Goal: Task Accomplishment & Management: Manage account settings

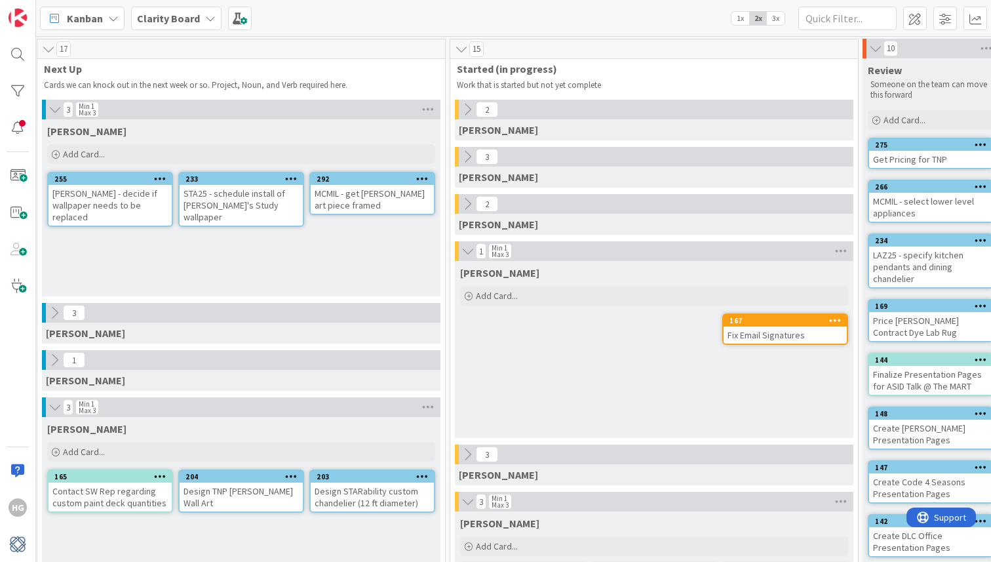
scroll to position [1, 0]
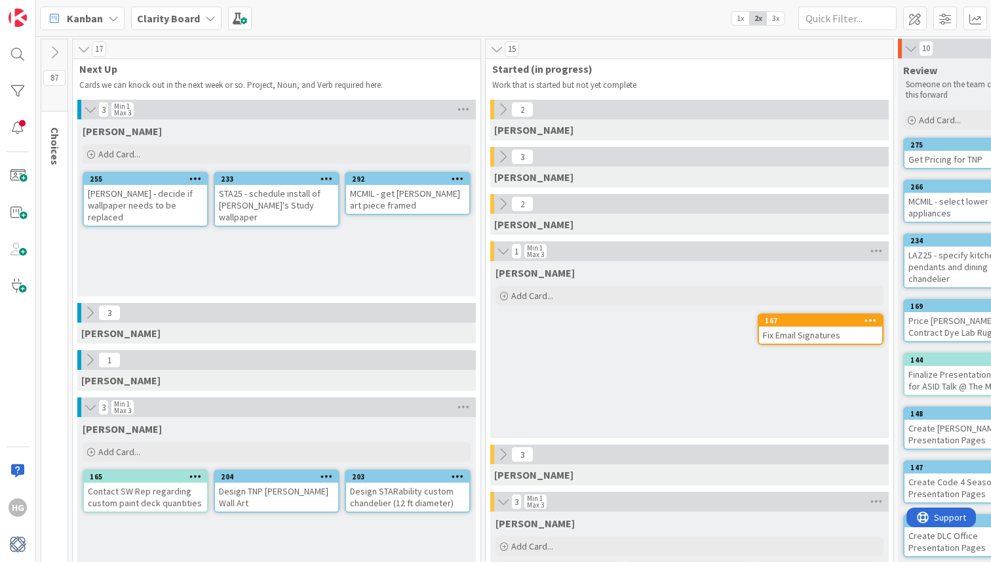
click at [60, 52] on icon at bounding box center [54, 52] width 14 height 14
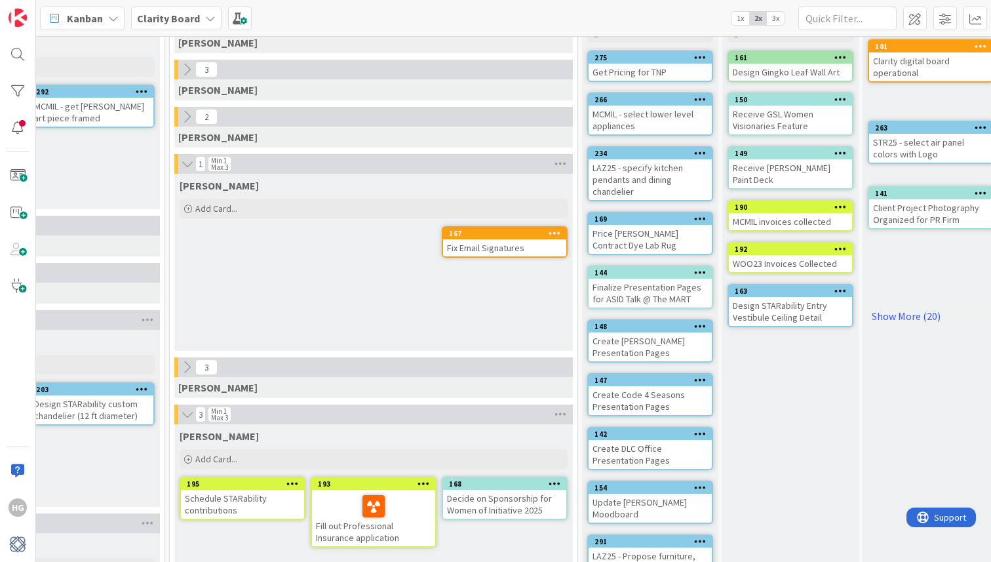
scroll to position [0, 970]
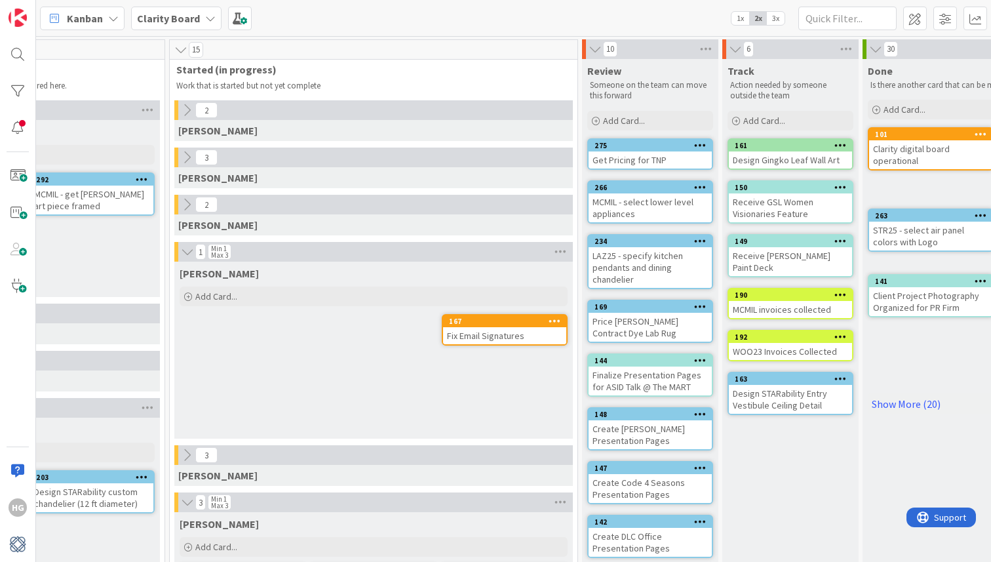
click at [616, 203] on div "MCMIL - select lower level appliances" at bounding box center [650, 207] width 123 height 29
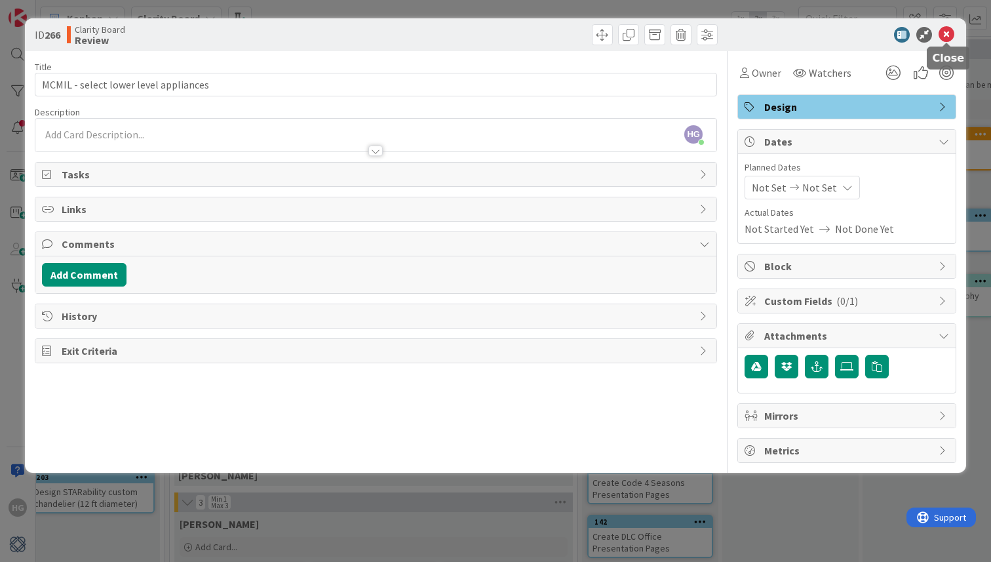
click at [949, 28] on icon at bounding box center [947, 35] width 16 height 16
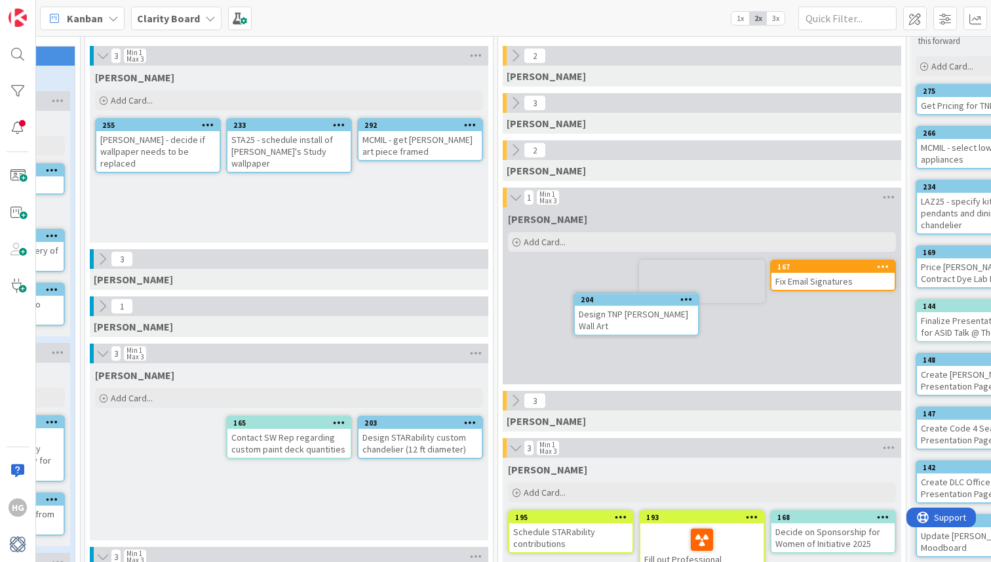
scroll to position [54, 642]
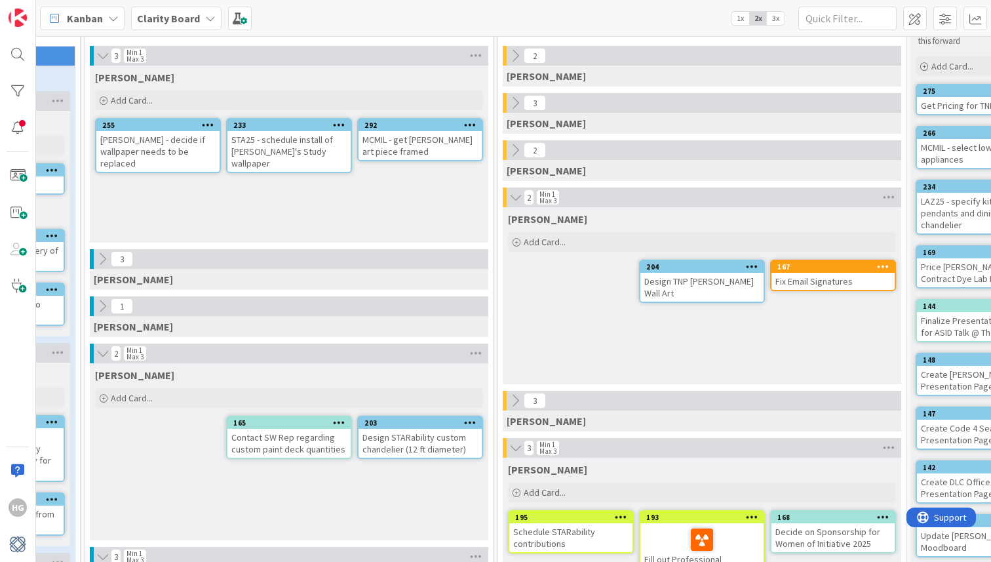
click at [687, 283] on div "Design TNP Moss Wall Art" at bounding box center [702, 287] width 123 height 29
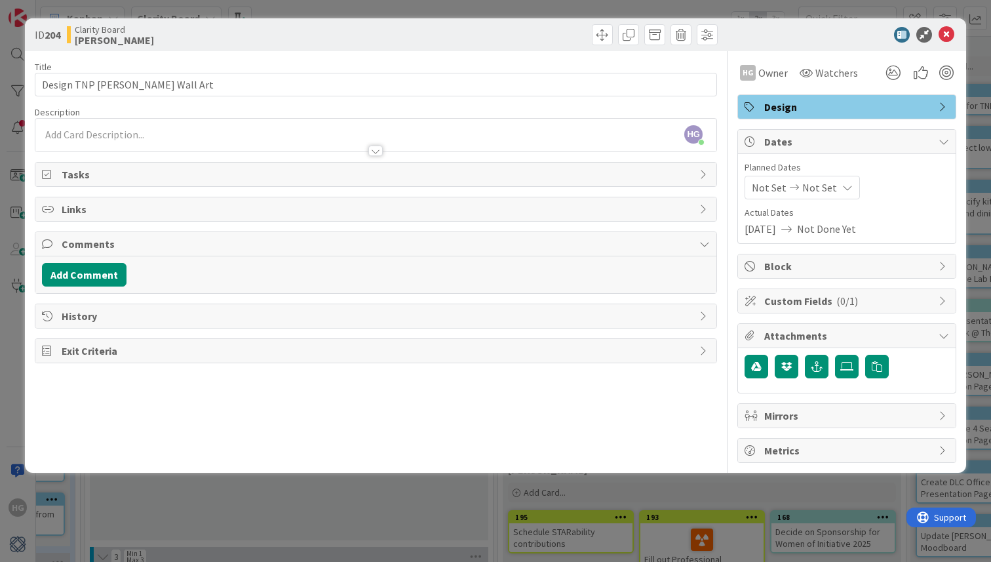
click at [292, 134] on div "HG Hannah Gatof just joined" at bounding box center [375, 135] width 681 height 33
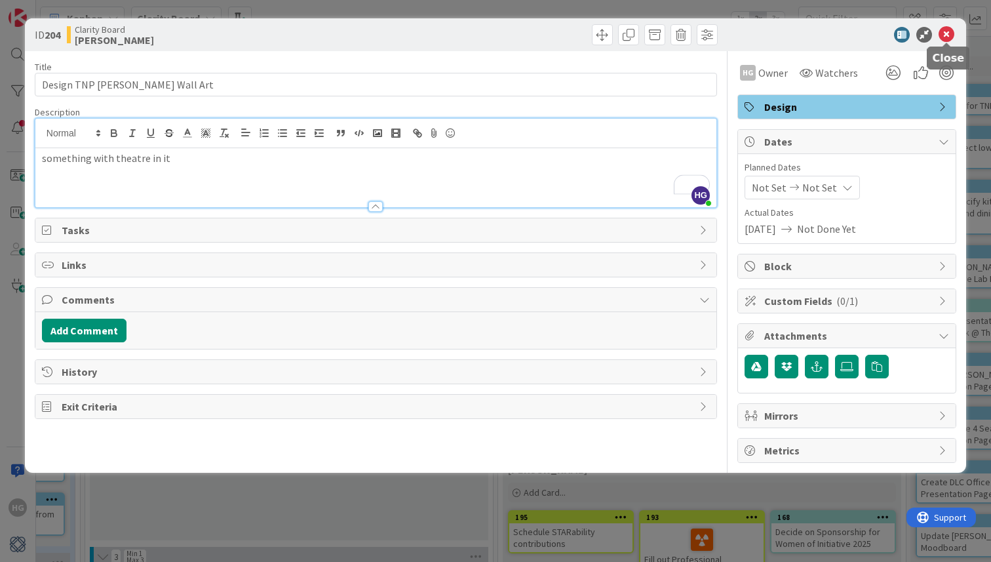
click at [947, 37] on icon at bounding box center [947, 35] width 16 height 16
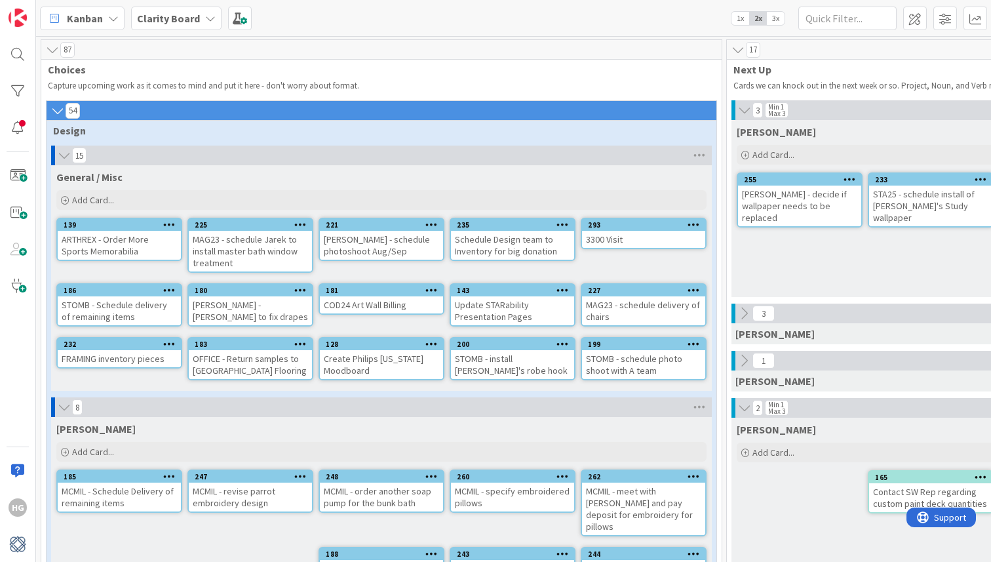
click at [62, 160] on icon at bounding box center [64, 155] width 14 height 13
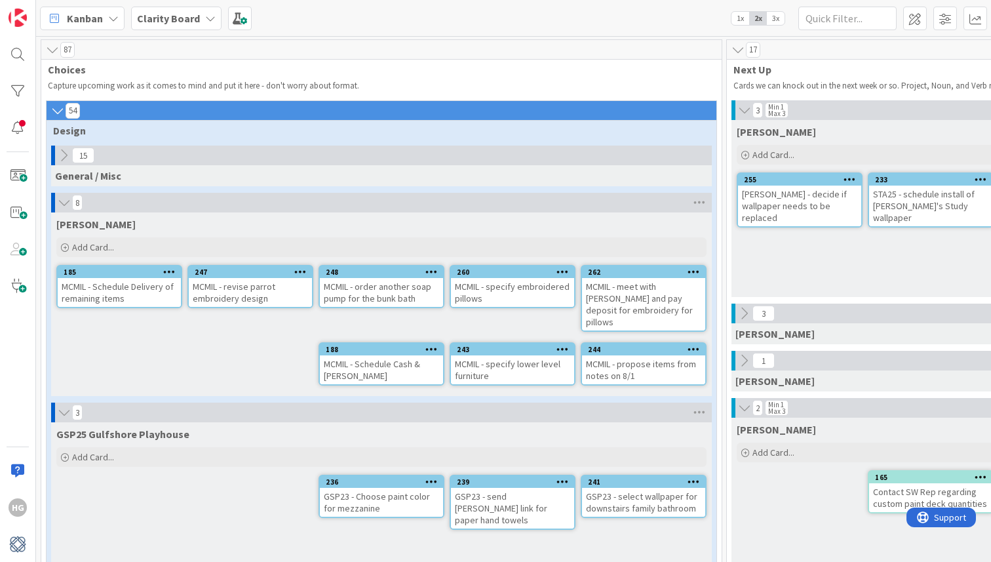
click at [58, 206] on icon at bounding box center [64, 202] width 14 height 13
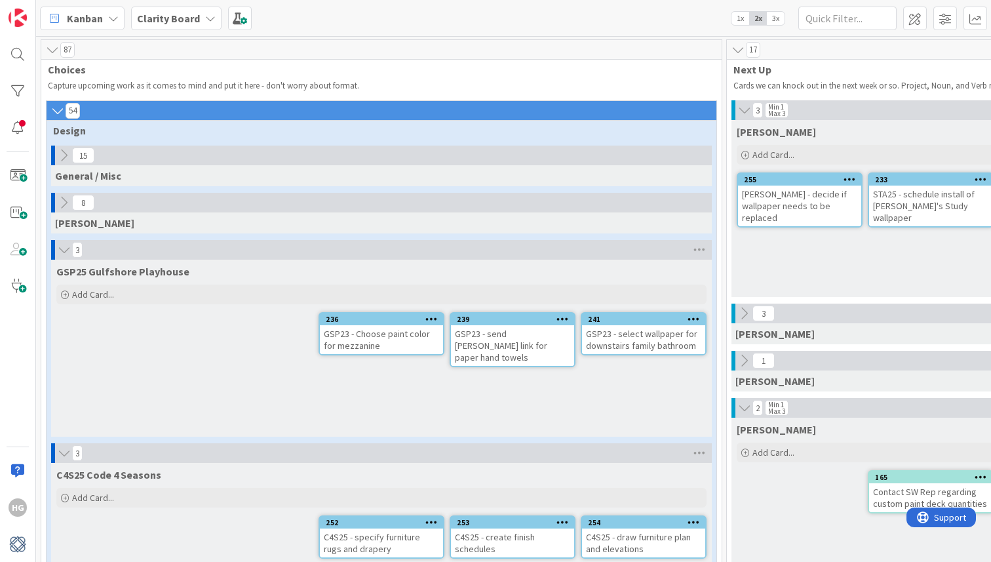
click at [66, 260] on div "GSP25 Gulfshore Playhouse" at bounding box center [381, 269] width 661 height 18
click at [64, 252] on icon at bounding box center [64, 249] width 14 height 13
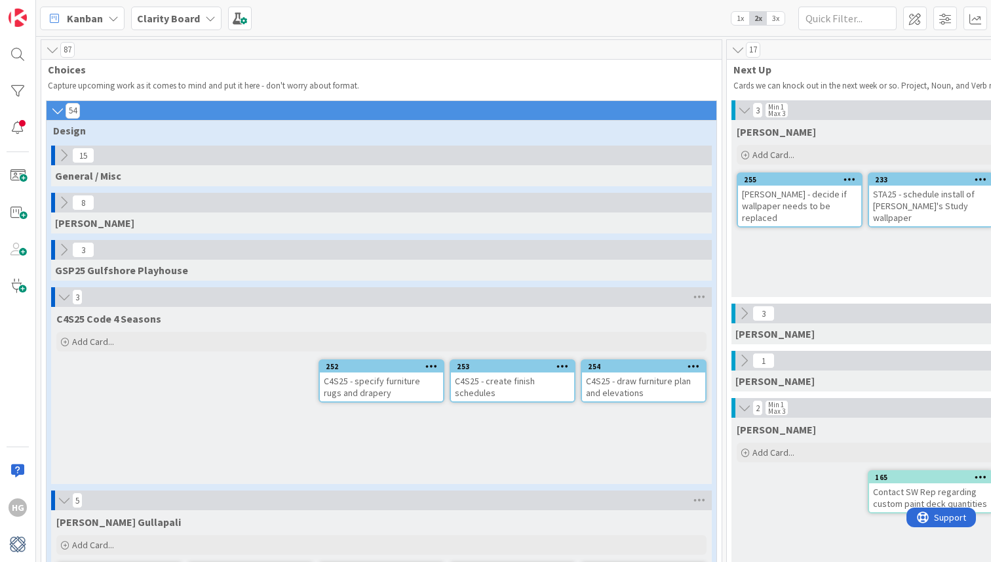
click at [63, 298] on icon at bounding box center [64, 296] width 14 height 13
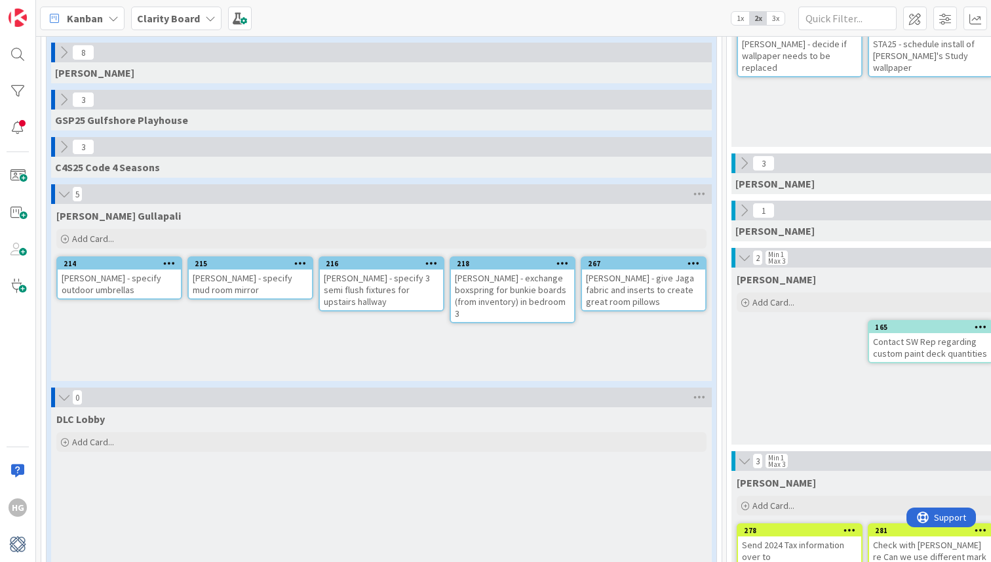
scroll to position [160, 0]
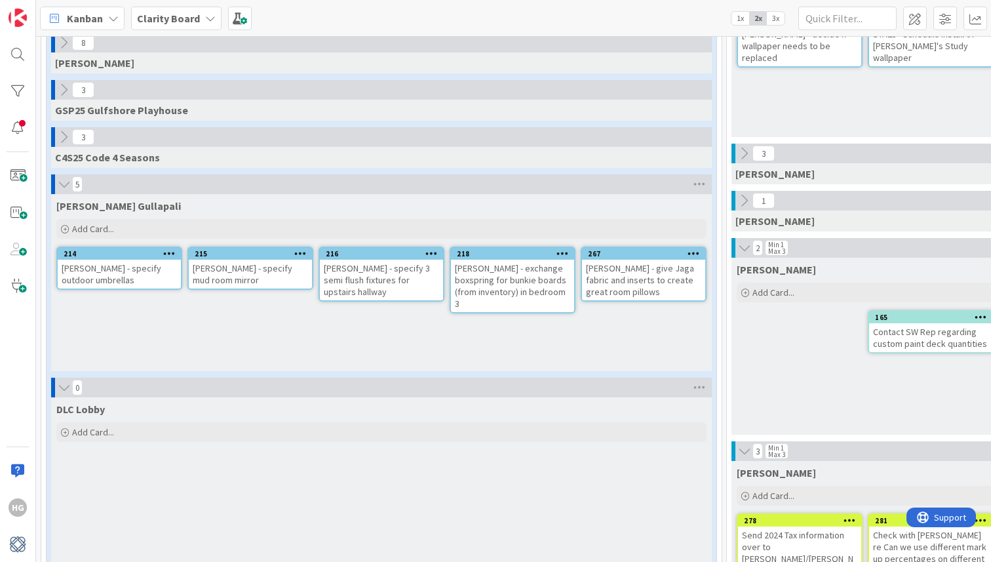
click at [68, 184] on icon at bounding box center [64, 184] width 14 height 13
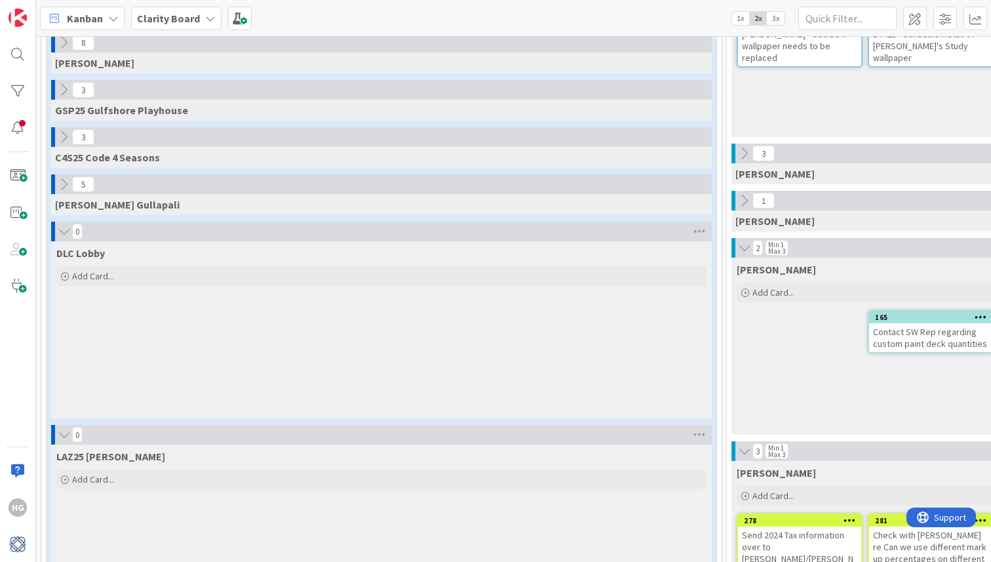
click at [62, 232] on icon at bounding box center [64, 231] width 14 height 13
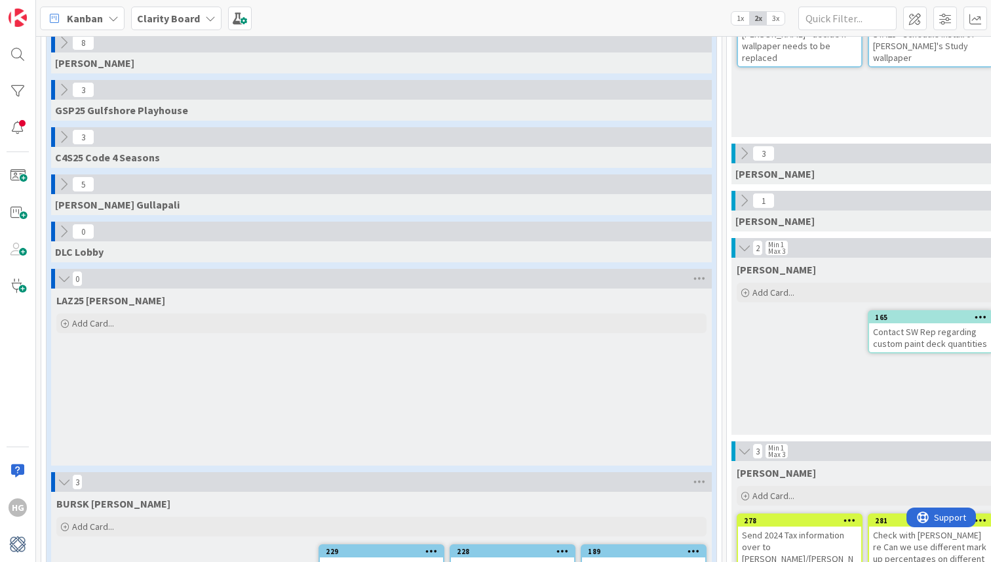
click at [60, 275] on icon at bounding box center [64, 278] width 14 height 13
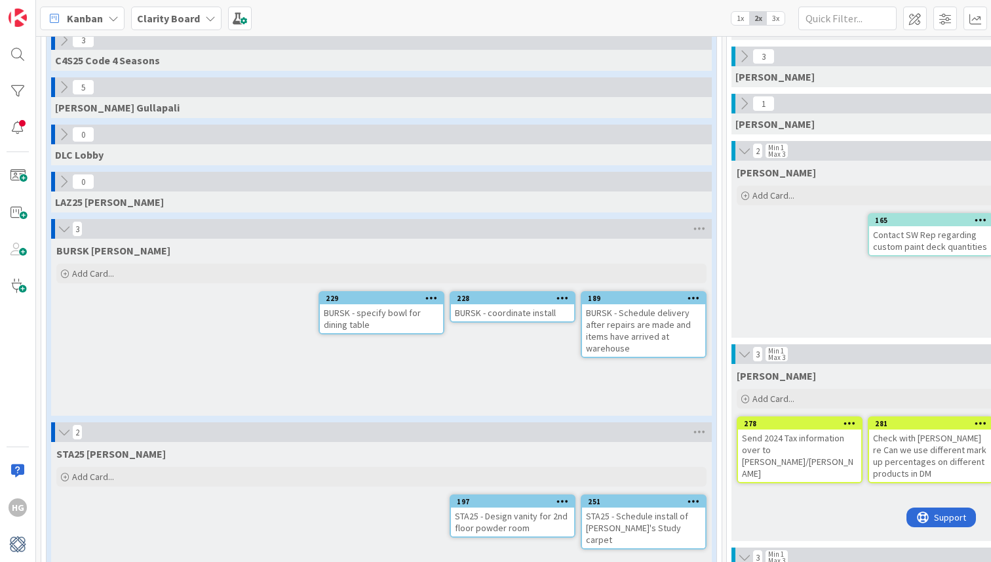
scroll to position [285, 0]
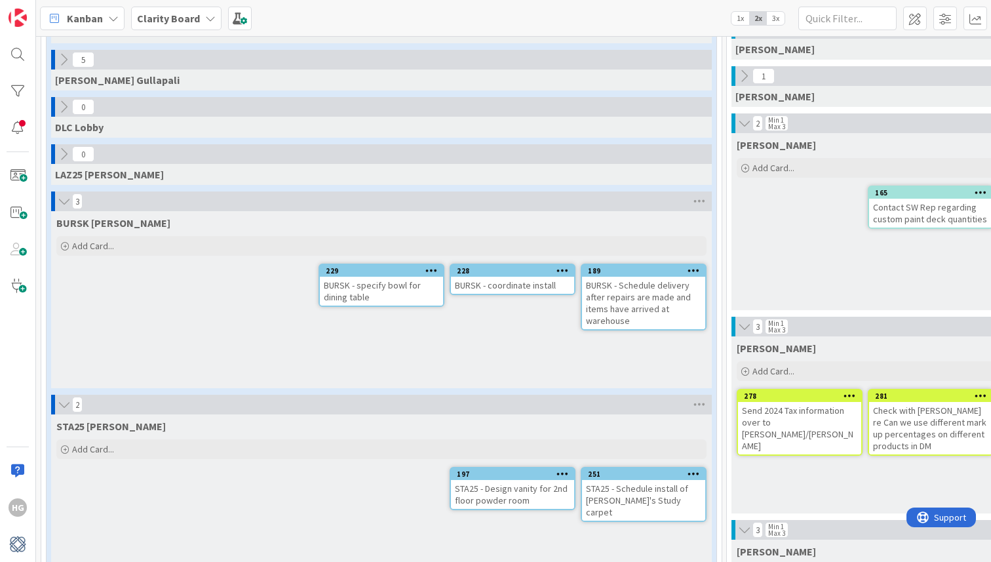
click at [60, 202] on icon at bounding box center [64, 201] width 14 height 13
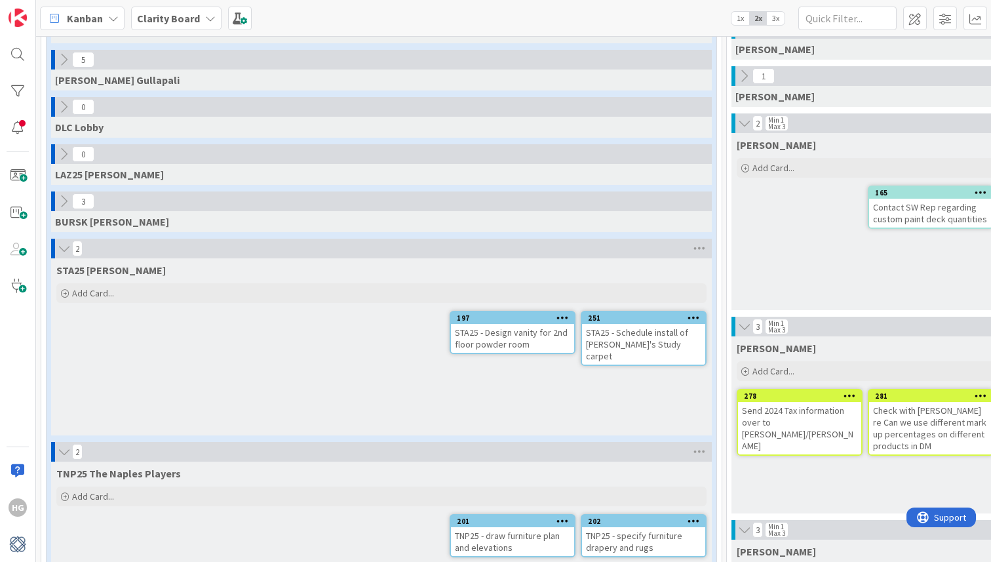
click at [61, 252] on icon at bounding box center [64, 248] width 14 height 13
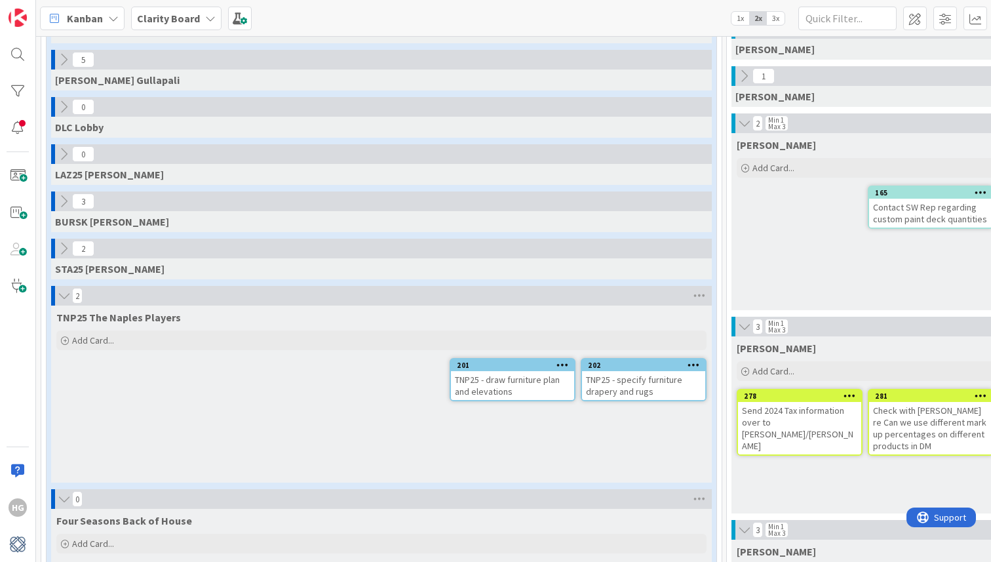
click at [57, 294] on icon at bounding box center [64, 295] width 14 height 13
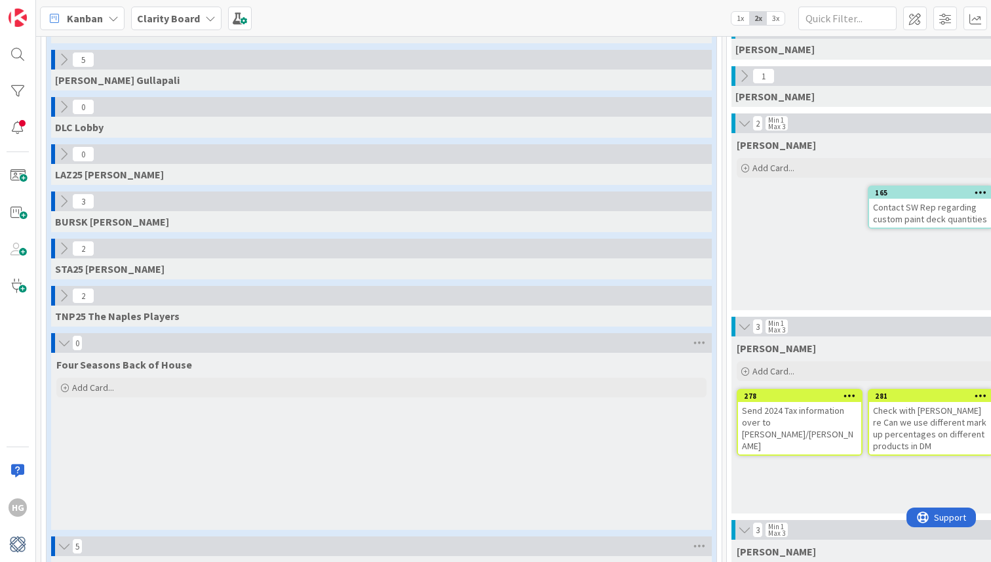
click at [60, 344] on icon at bounding box center [64, 342] width 14 height 13
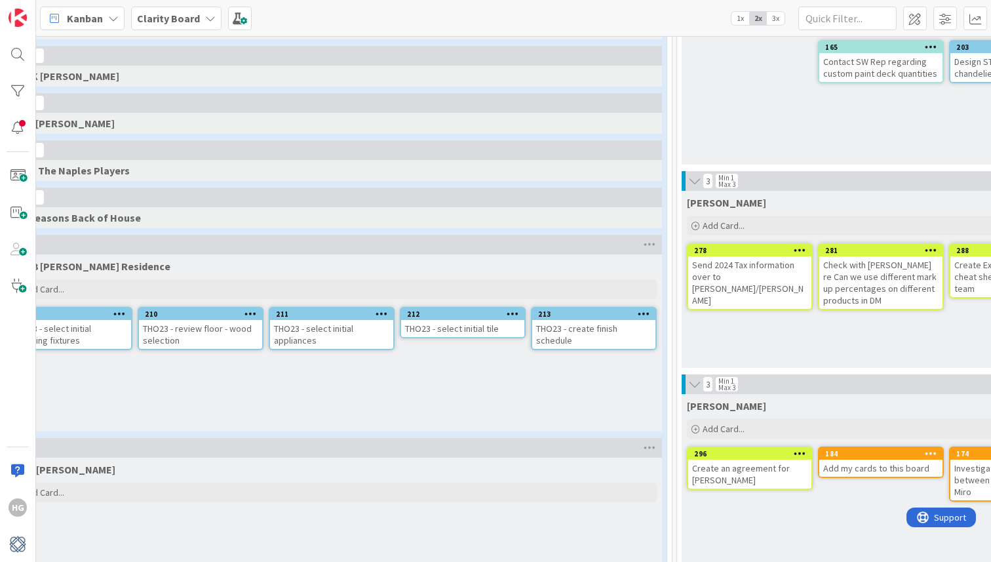
scroll to position [428, 0]
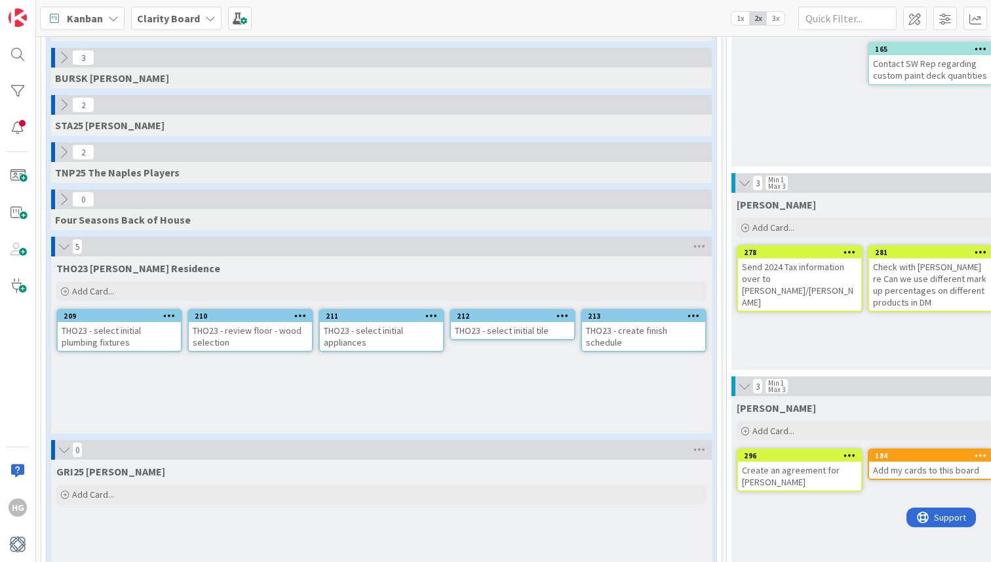
click at [67, 251] on icon at bounding box center [64, 246] width 14 height 13
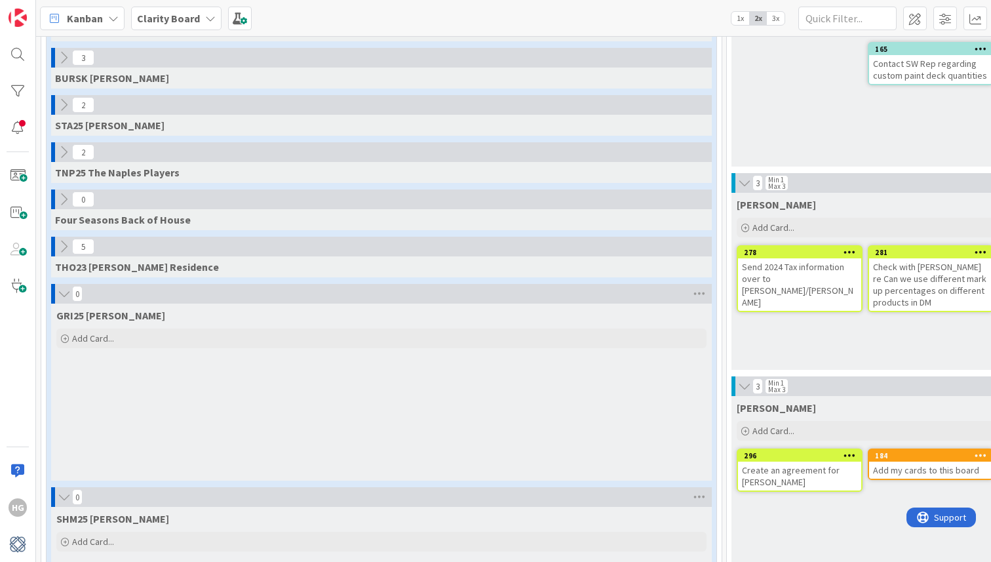
click at [58, 302] on div "0" at bounding box center [381, 294] width 661 height 20
click at [64, 290] on icon at bounding box center [64, 293] width 14 height 13
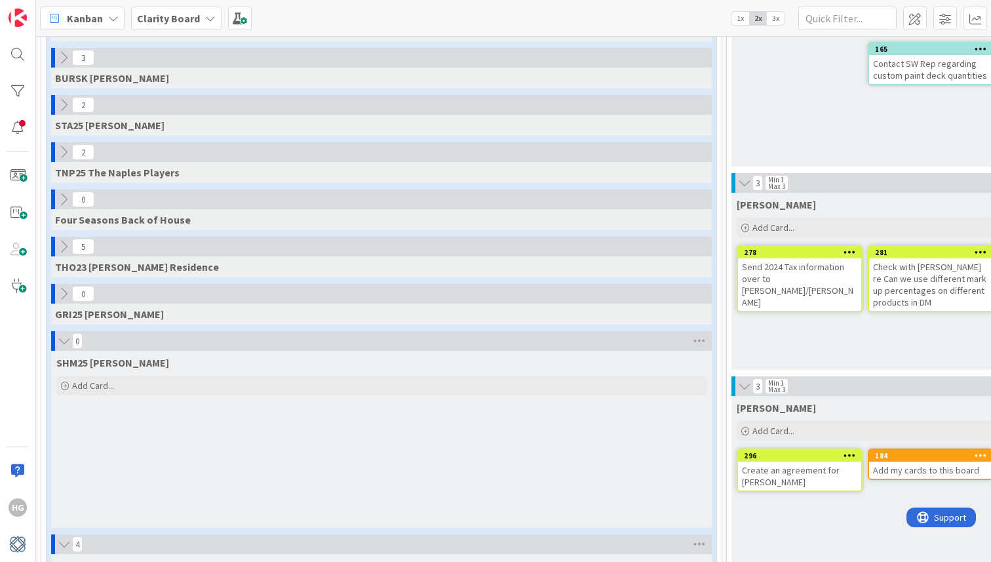
click at [68, 336] on icon at bounding box center [64, 340] width 14 height 13
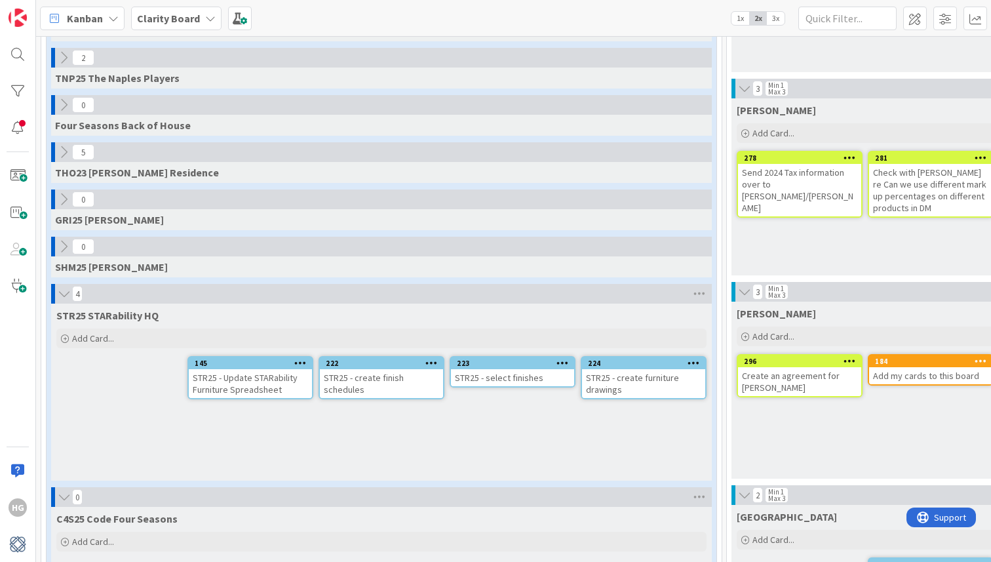
scroll to position [527, 0]
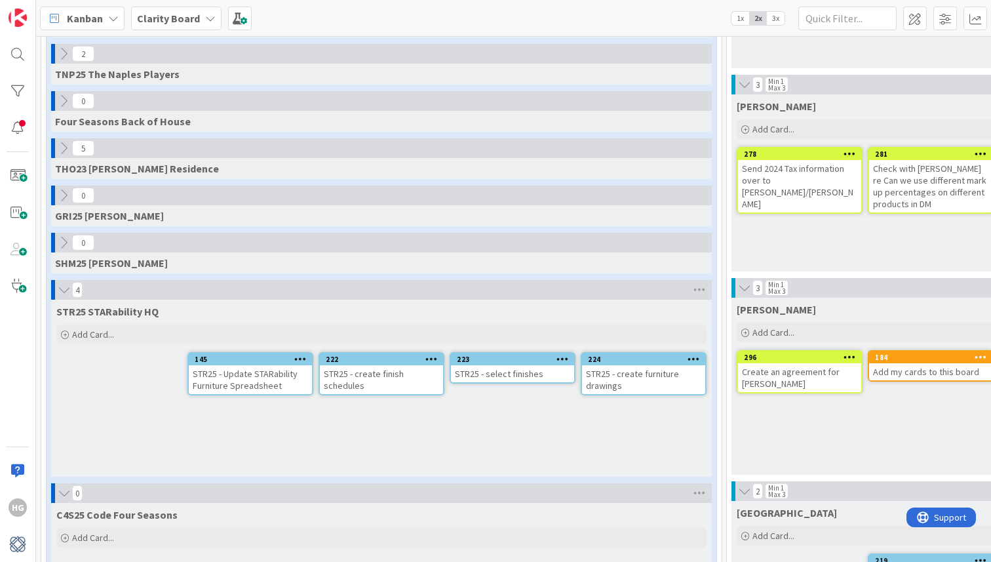
click at [61, 292] on icon at bounding box center [64, 289] width 14 height 13
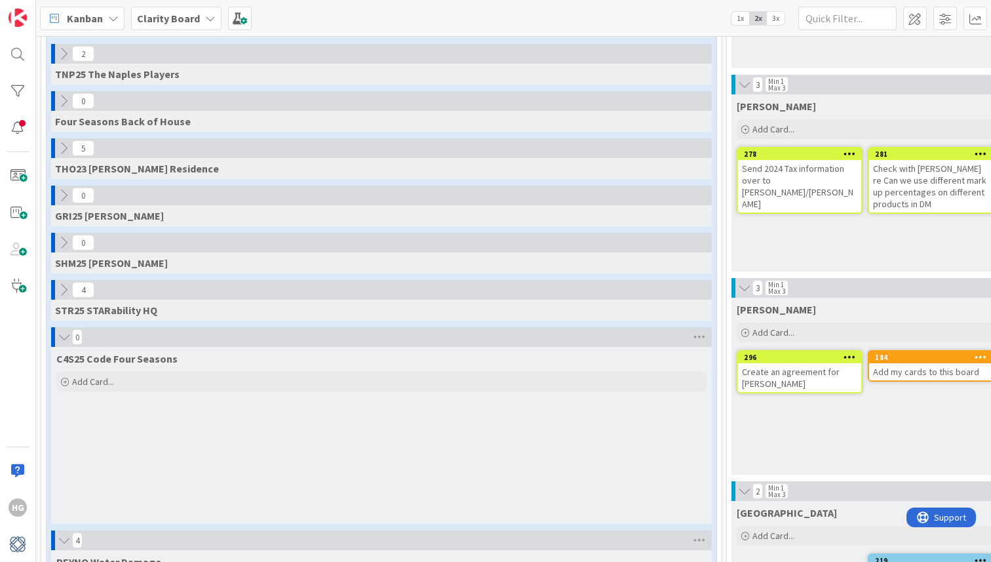
click at [61, 336] on icon at bounding box center [64, 336] width 14 height 13
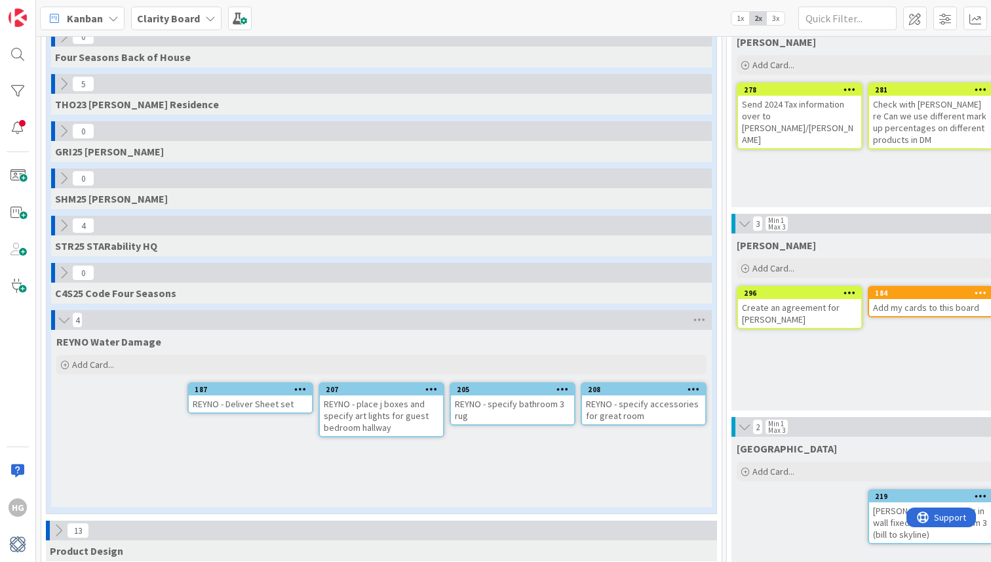
scroll to position [622, 0]
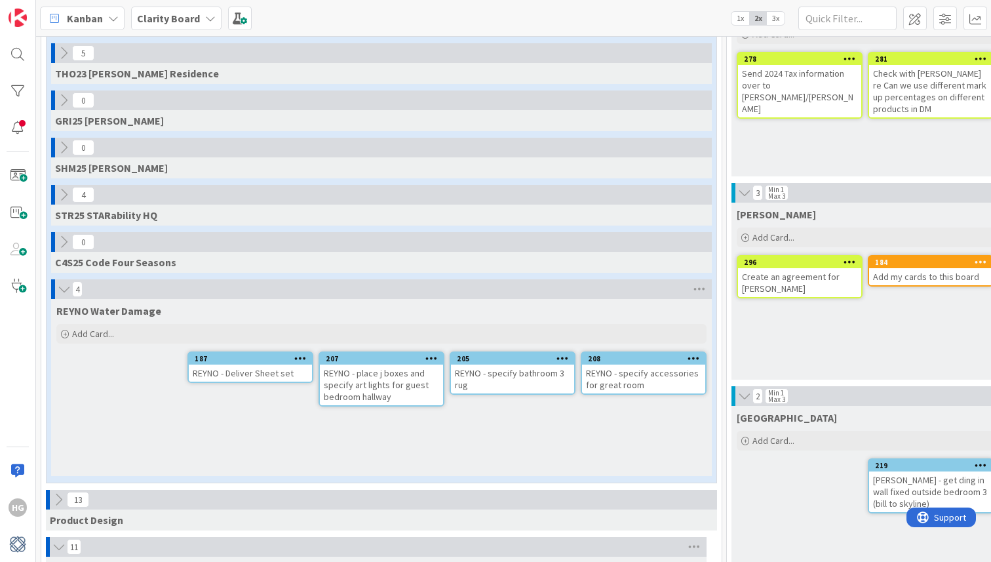
click at [62, 288] on icon at bounding box center [64, 289] width 14 height 13
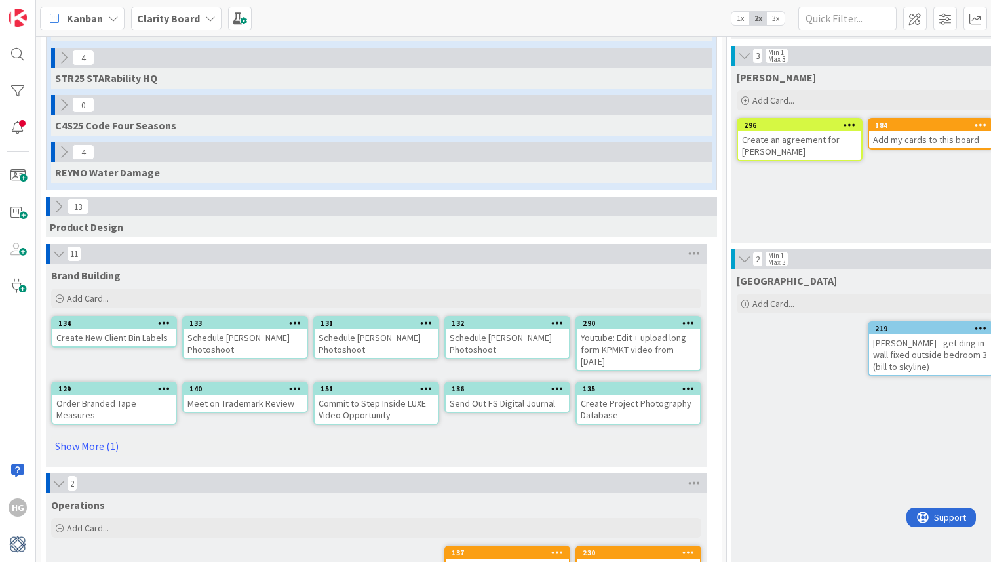
scroll to position [757, 0]
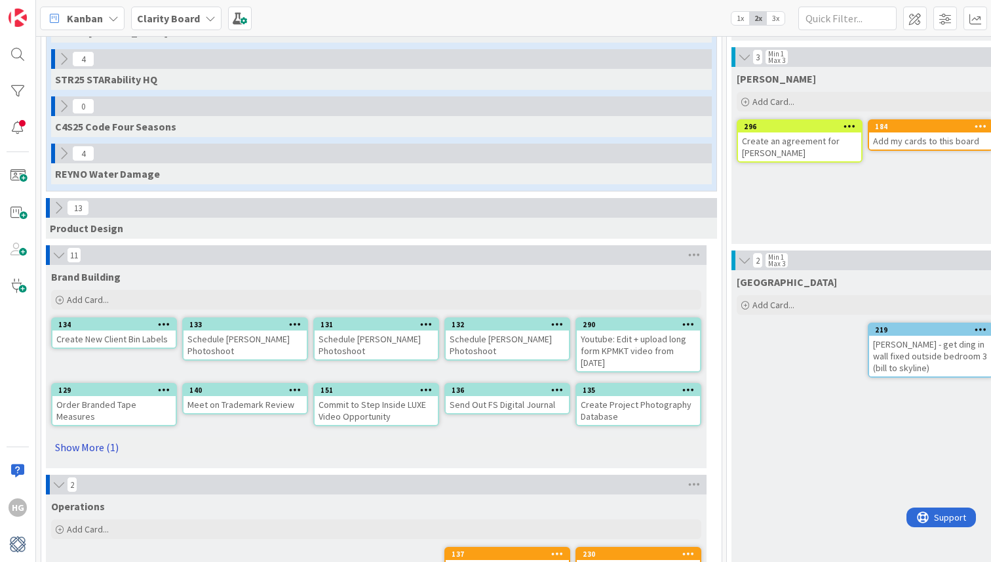
click at [71, 452] on link "Show More (1)" at bounding box center [376, 447] width 650 height 21
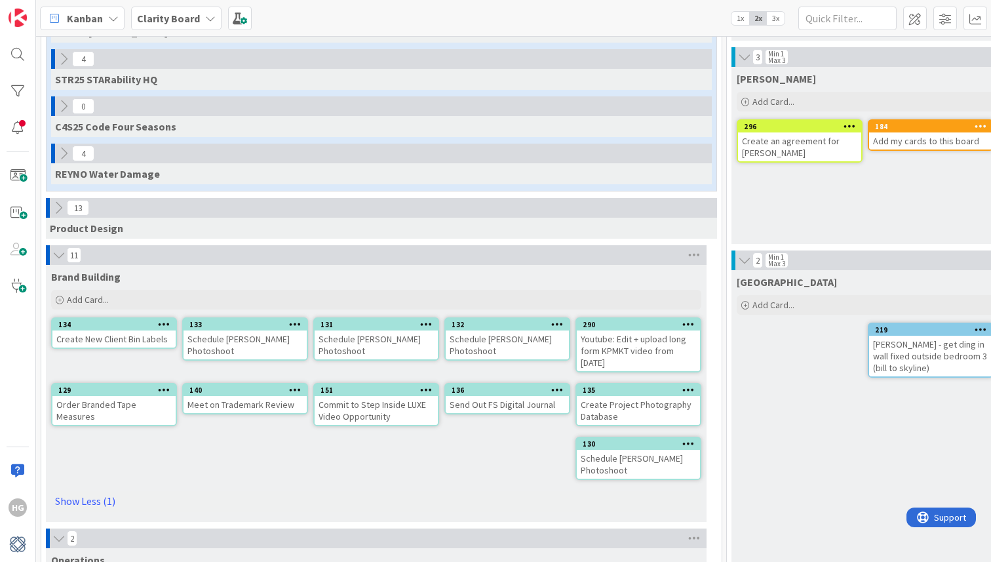
click at [60, 258] on icon at bounding box center [59, 255] width 14 height 13
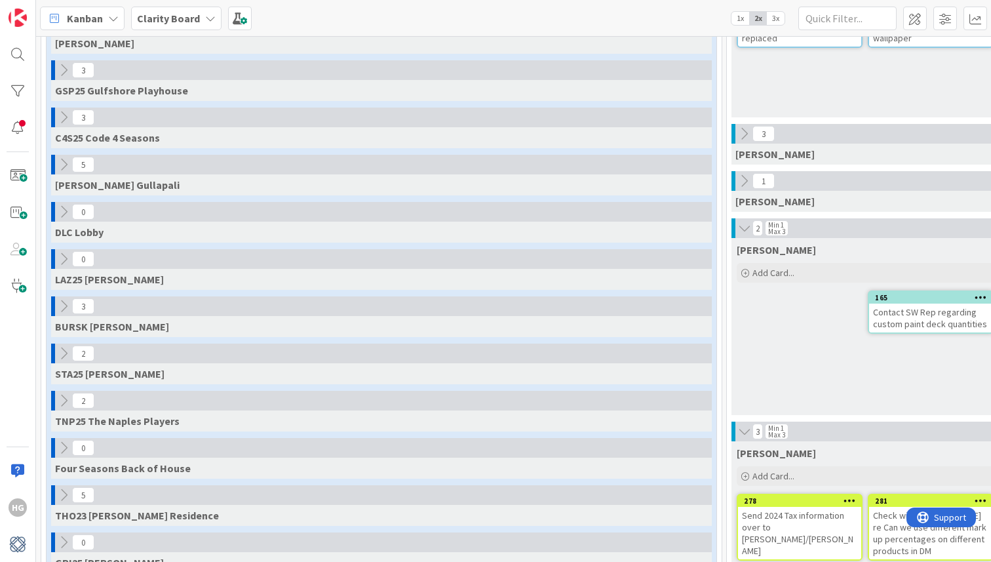
scroll to position [0, 0]
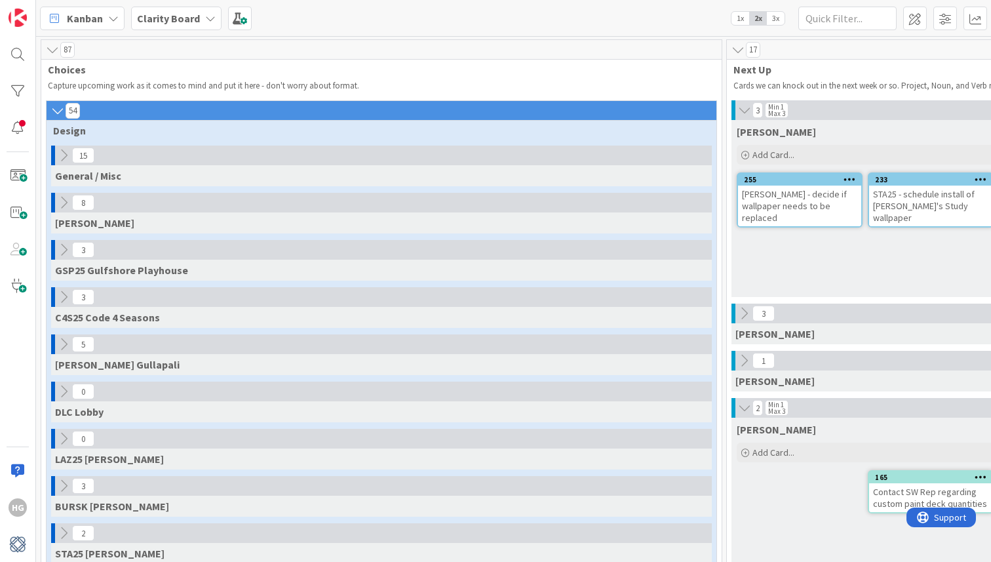
click at [57, 161] on icon at bounding box center [63, 155] width 14 height 14
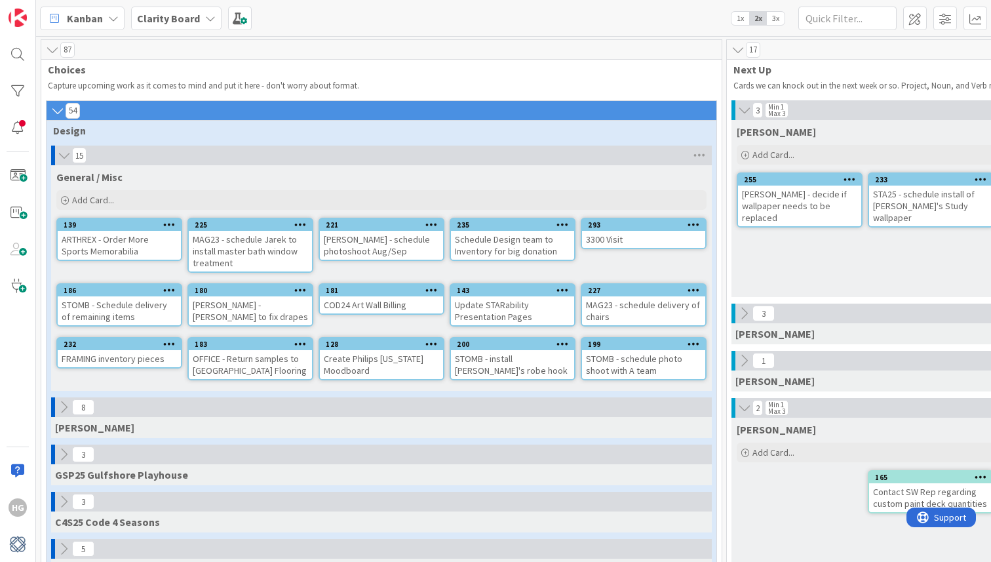
click at [359, 245] on div "WARD - schedule photoshoot Aug/Sep" at bounding box center [381, 245] width 123 height 29
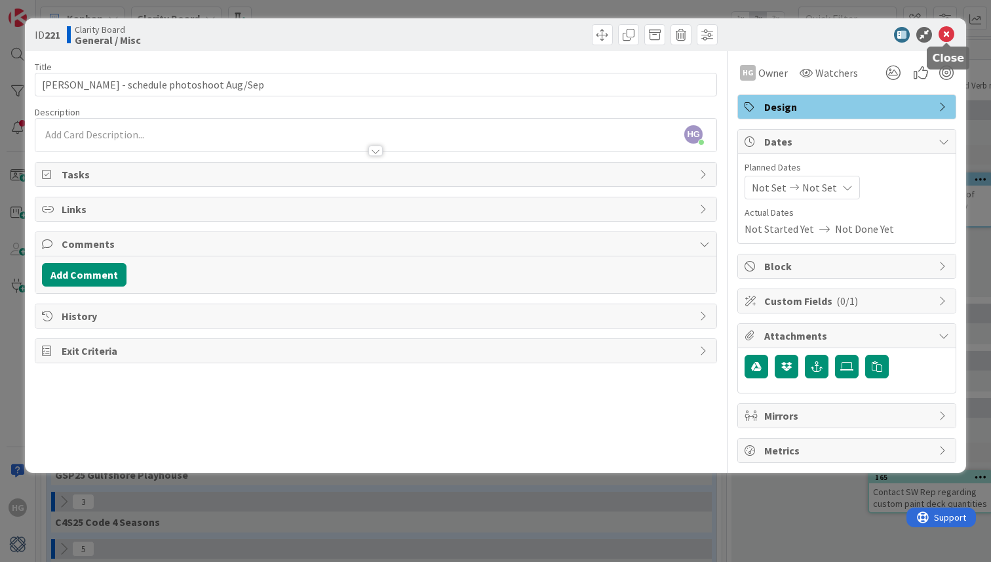
click at [948, 30] on icon at bounding box center [947, 35] width 16 height 16
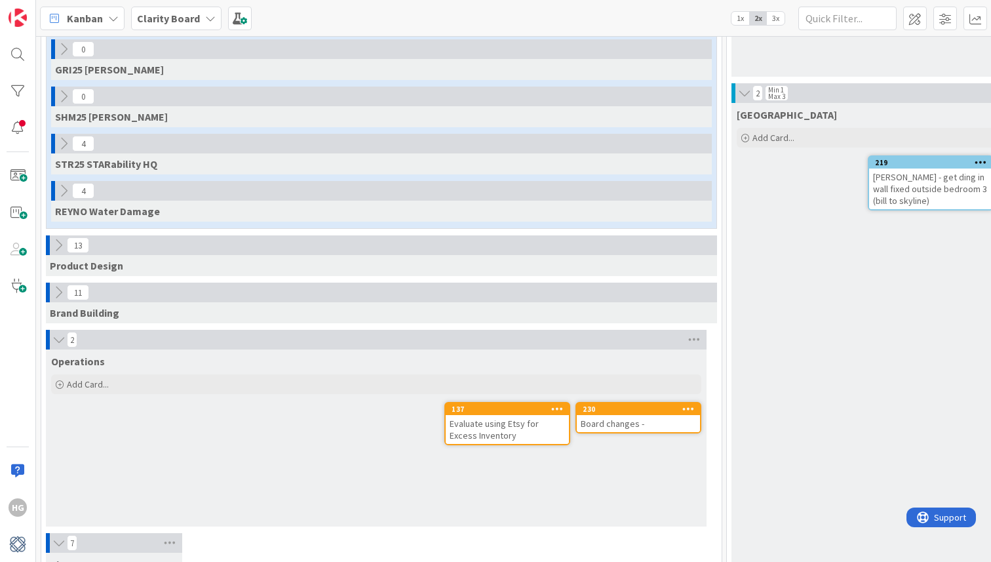
scroll to position [957, 0]
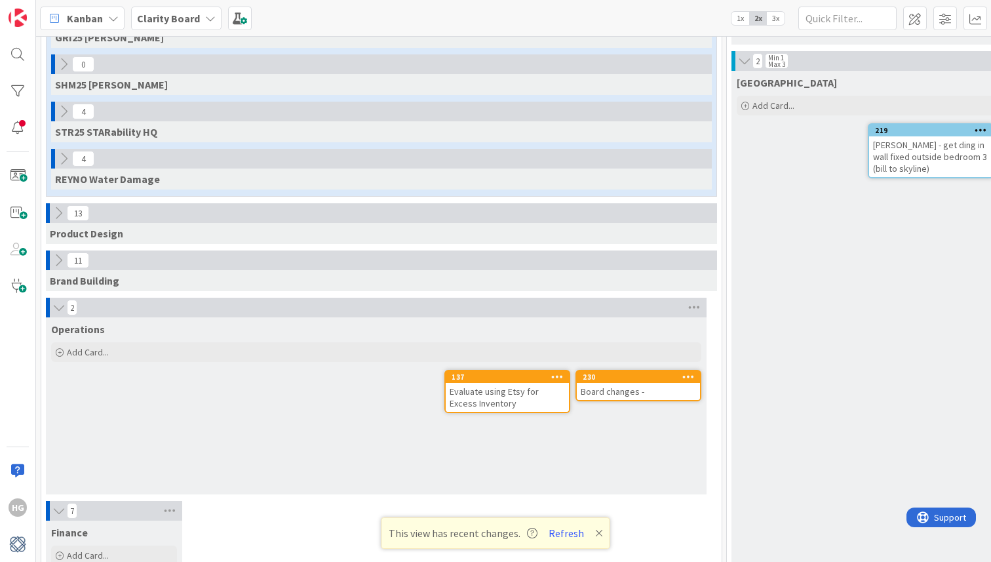
click at [53, 311] on icon at bounding box center [59, 307] width 14 height 13
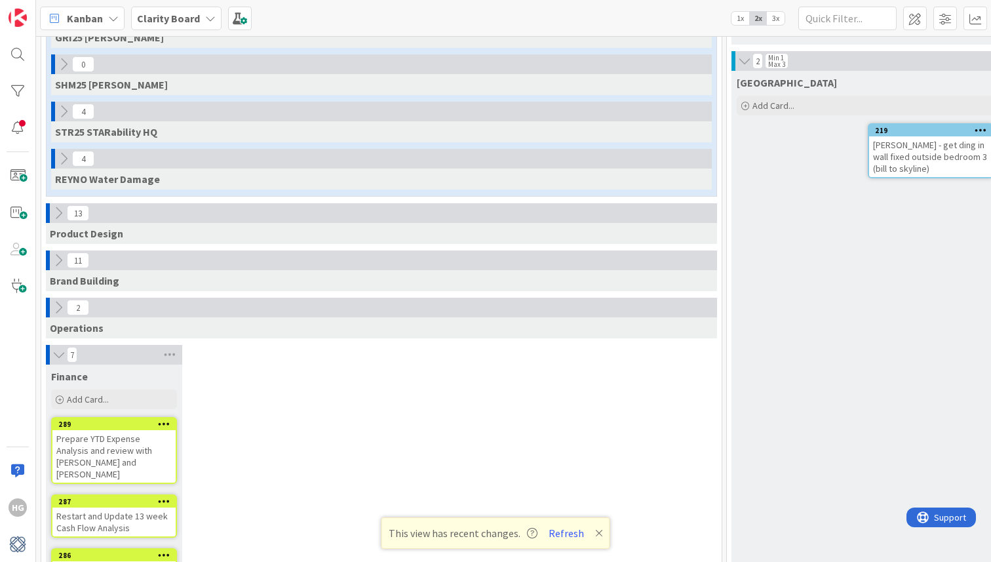
click at [58, 264] on icon at bounding box center [58, 260] width 14 height 14
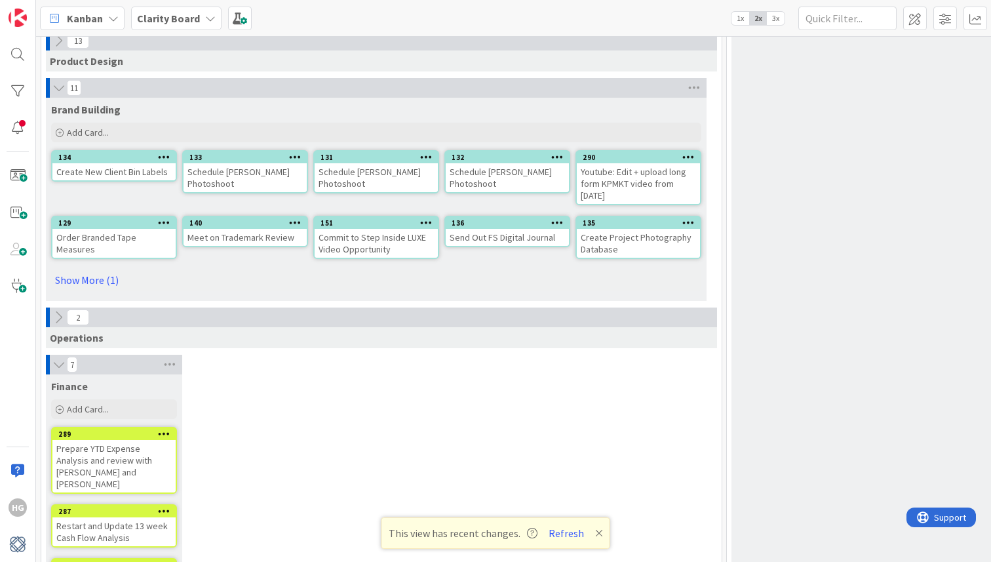
click at [56, 368] on icon at bounding box center [59, 364] width 14 height 13
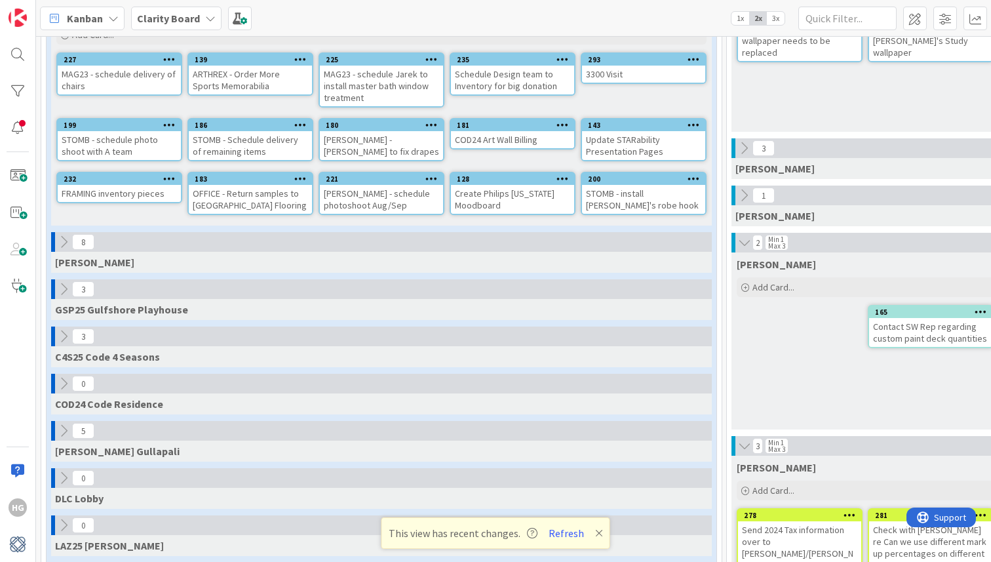
scroll to position [163, 0]
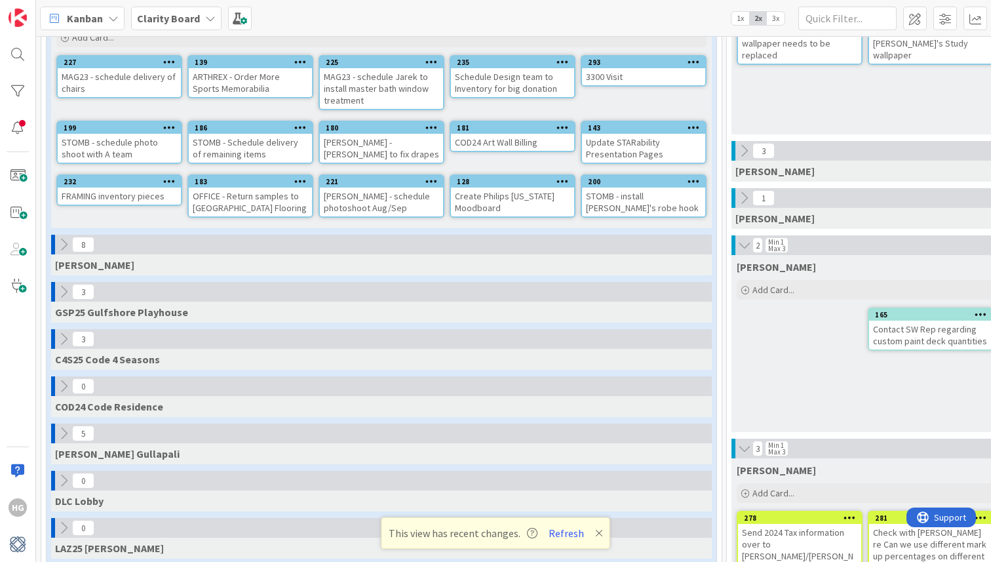
click at [68, 248] on icon at bounding box center [63, 244] width 14 height 14
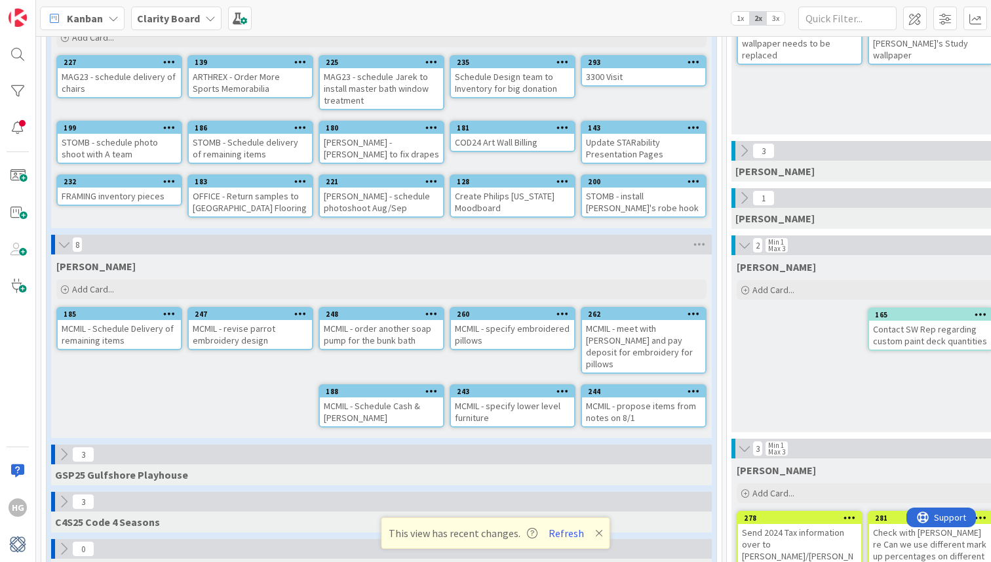
click at [68, 249] on icon at bounding box center [64, 244] width 14 height 13
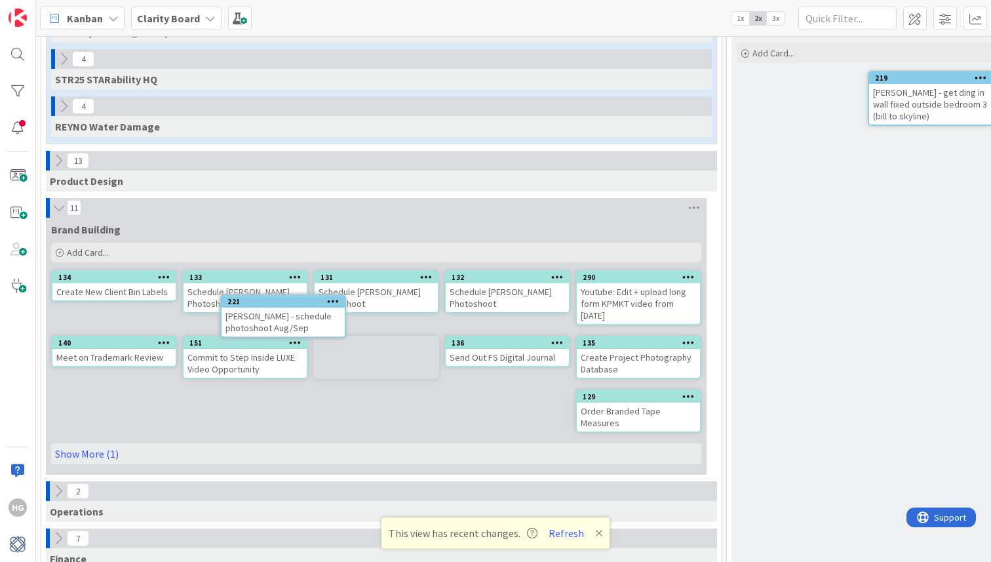
scroll to position [976, 0]
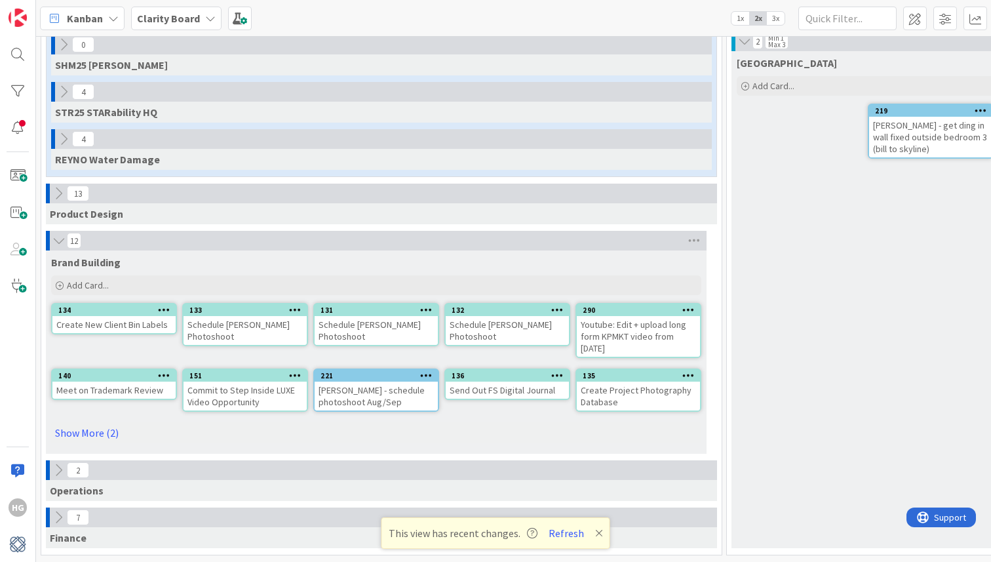
click at [431, 376] on icon at bounding box center [426, 374] width 12 height 9
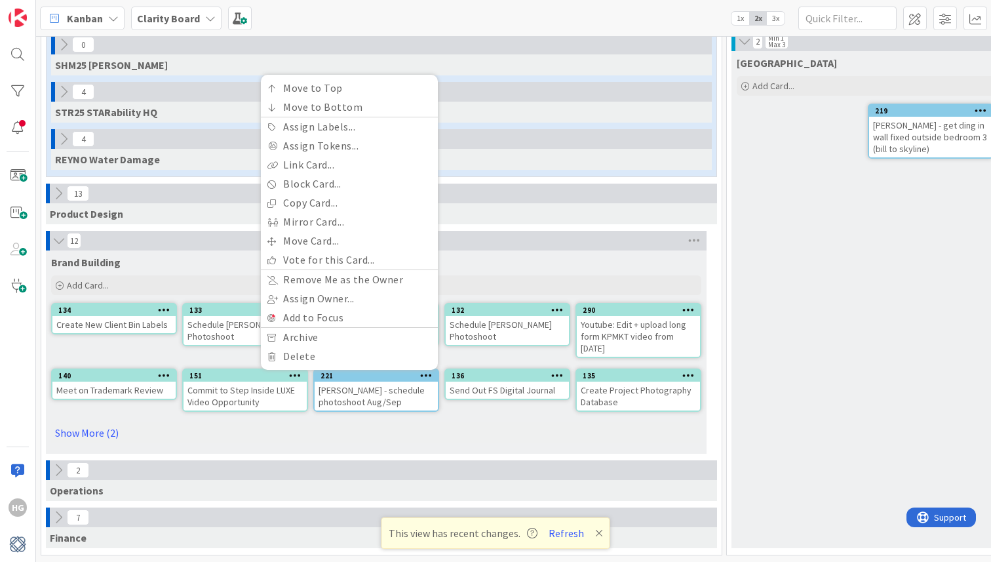
click at [395, 382] on div "WARD - schedule photoshoot Aug/Sep" at bounding box center [376, 396] width 123 height 29
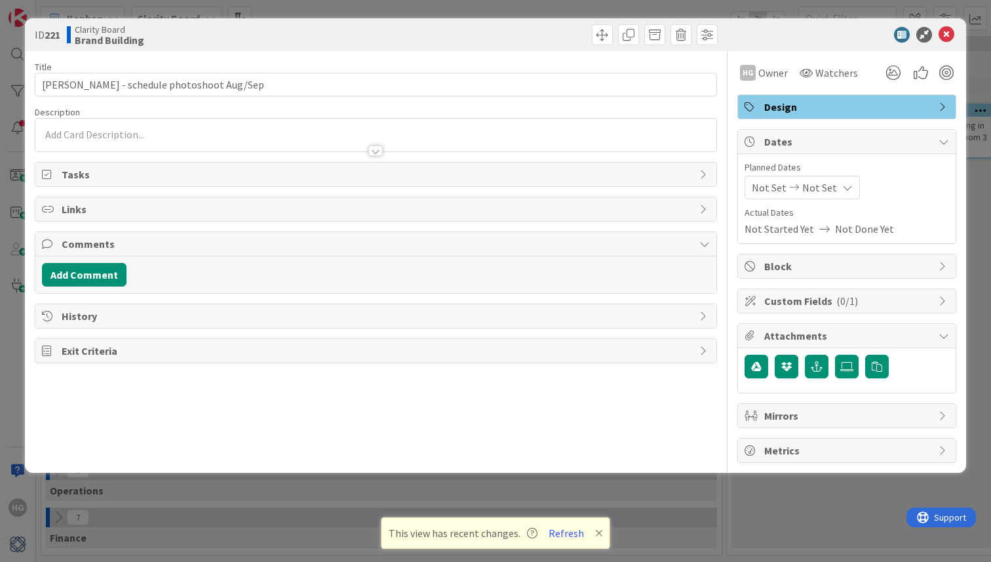
click at [824, 117] on div "Design" at bounding box center [847, 107] width 218 height 24
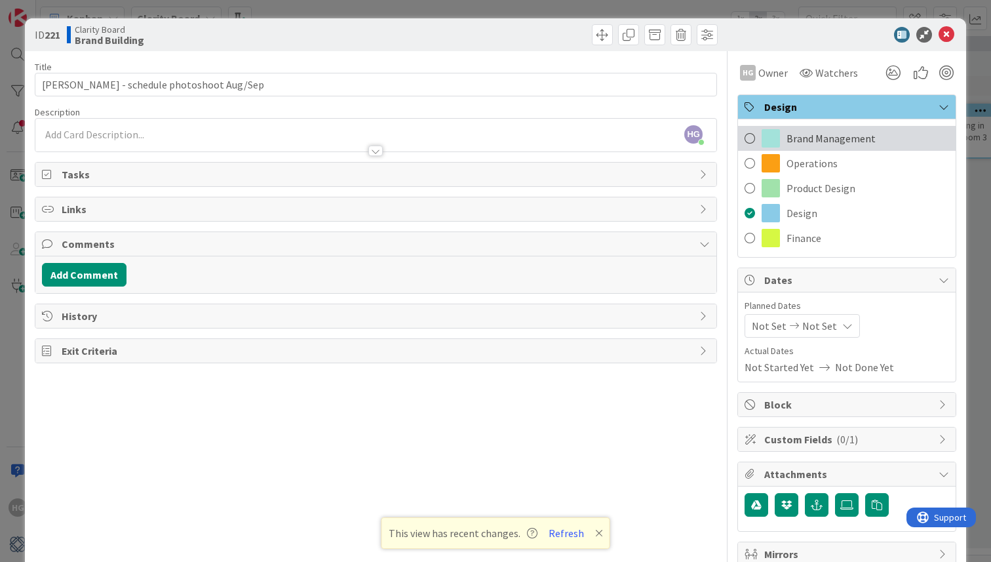
click at [811, 143] on span "Brand Management" at bounding box center [831, 138] width 89 height 16
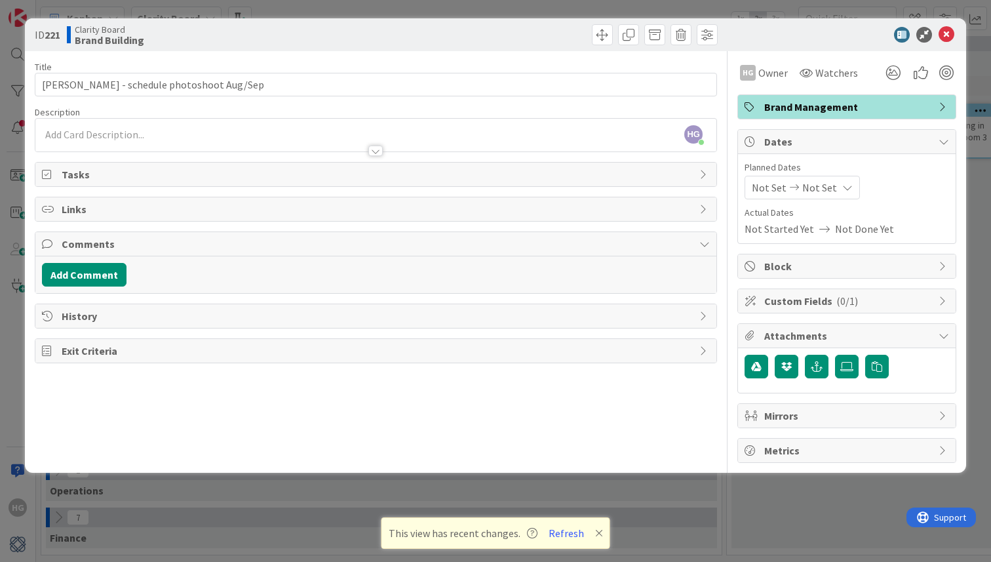
click at [944, 44] on div "ID 221 Clarity Board Brand Building" at bounding box center [496, 34] width 942 height 33
click at [946, 39] on icon at bounding box center [947, 35] width 16 height 16
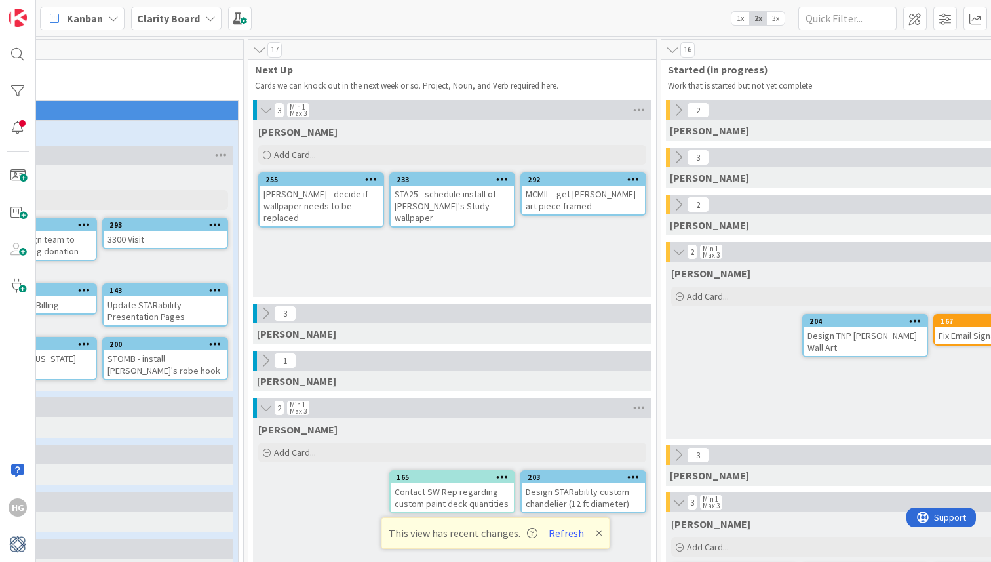
scroll to position [0, 492]
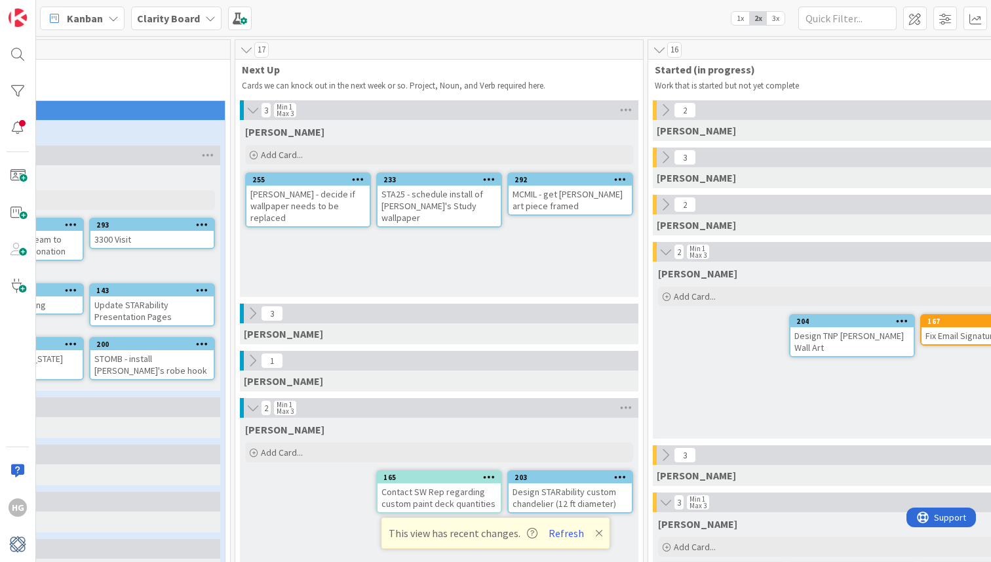
click at [255, 109] on icon at bounding box center [253, 110] width 14 height 13
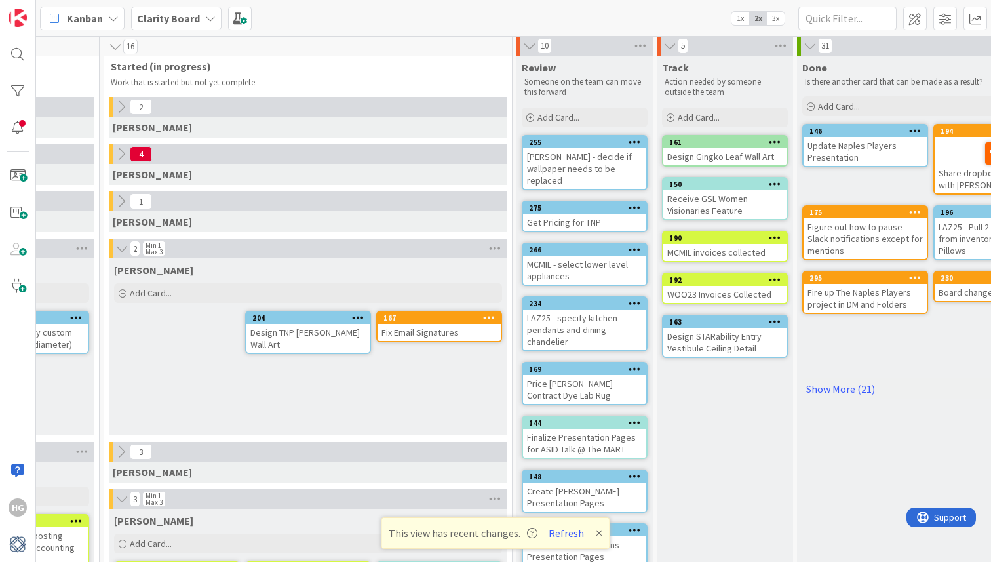
scroll to position [1, 1036]
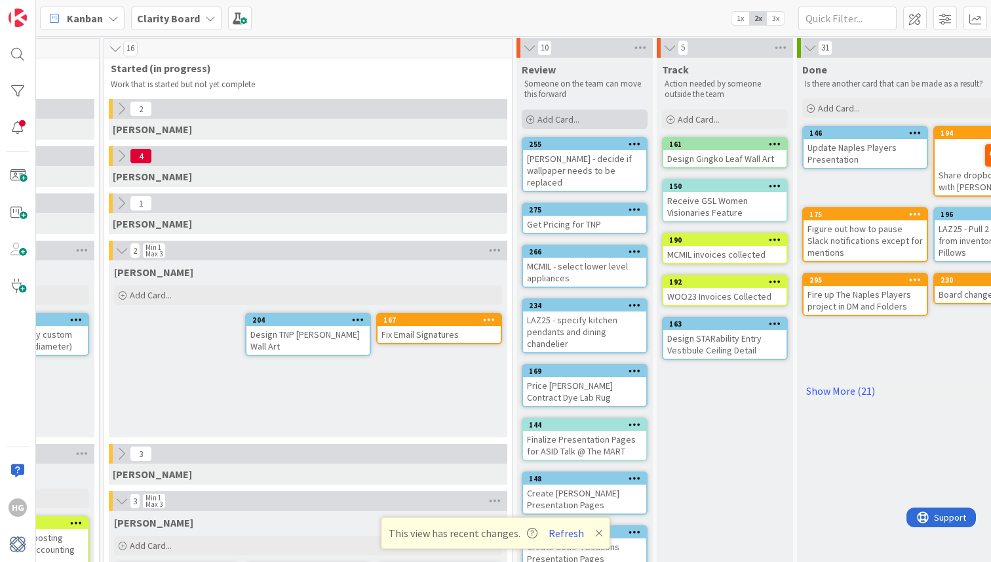
click at [538, 115] on span "Add Card..." at bounding box center [559, 119] width 42 height 12
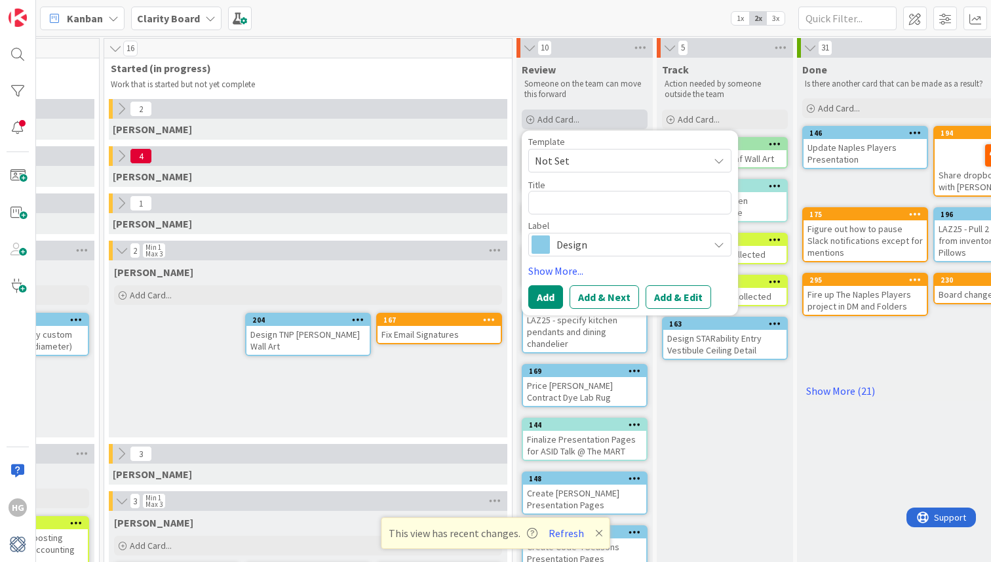
type textarea "x"
type textarea "R"
type textarea "x"
type textarea "Re"
type textarea "x"
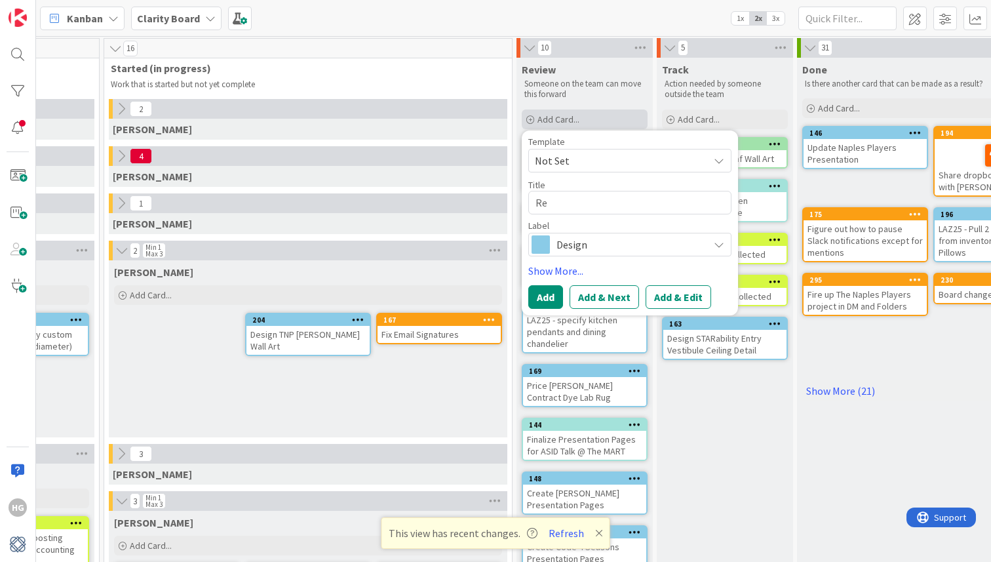
type textarea "Rev"
type textarea "x"
type textarea "Revi"
type textarea "x"
type textarea "Revie"
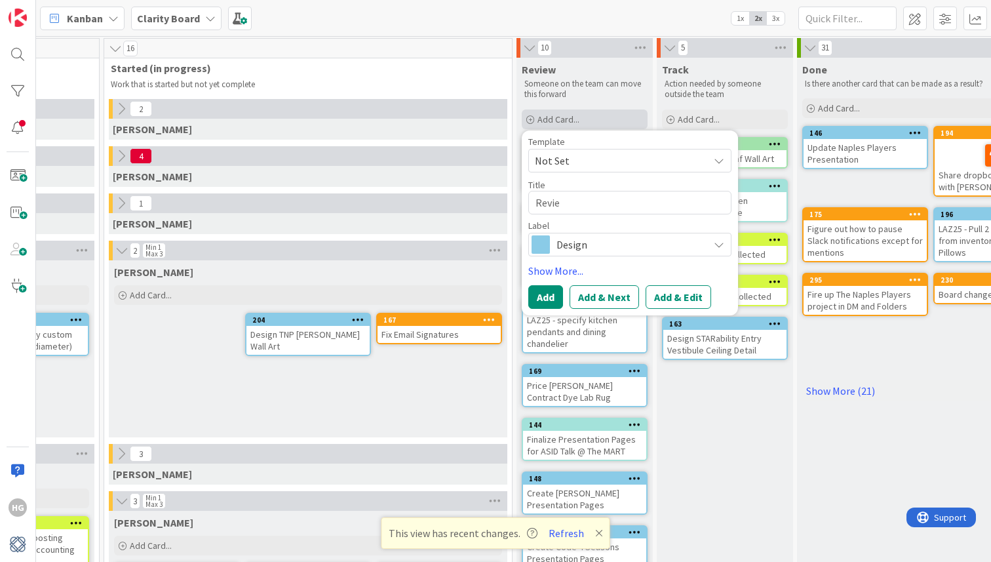
type textarea "x"
type textarea "Review"
type textarea "x"
type textarea "Review"
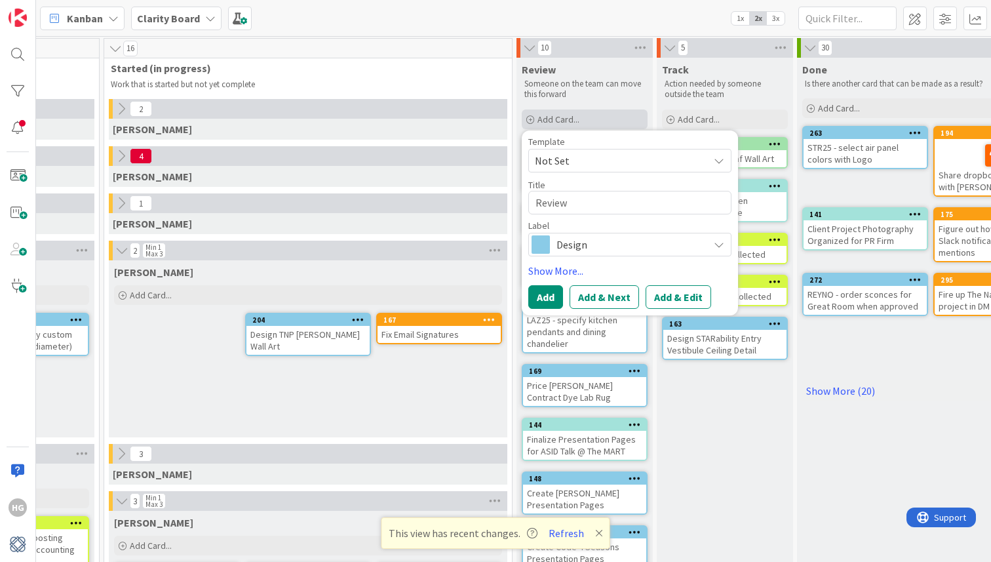
type textarea "x"
type textarea "Review S"
type textarea "x"
type textarea "Review SW"
type textarea "x"
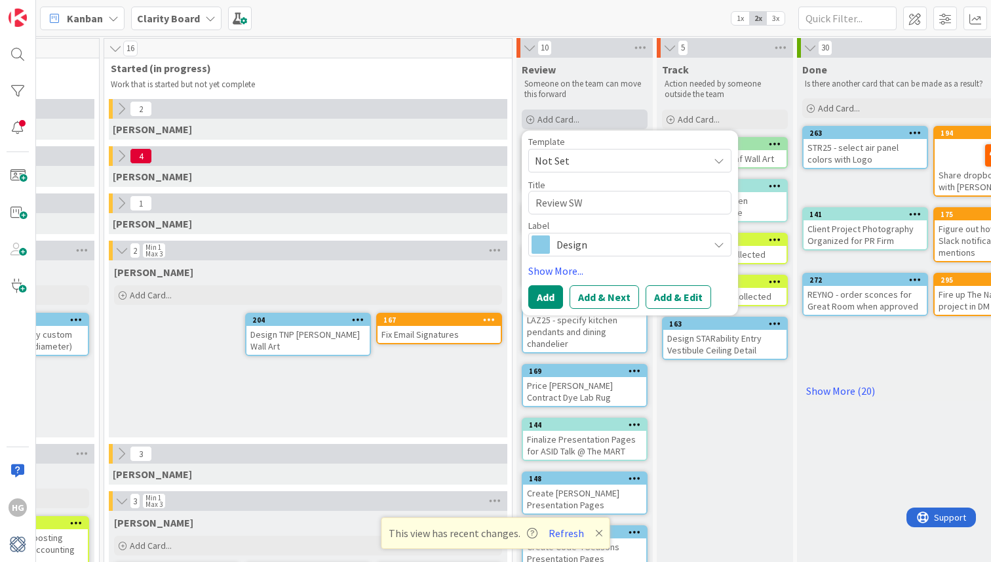
type textarea "Review SW"
type textarea "x"
type textarea "Review SW pa"
type textarea "x"
type textarea "Review SW pai"
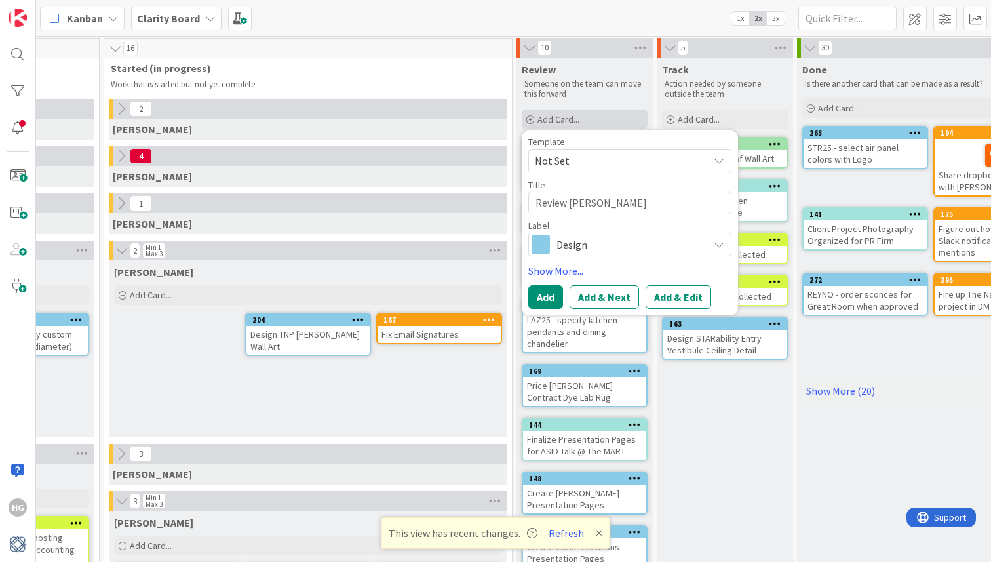
type textarea "x"
type textarea "Review SW pain"
type textarea "x"
type textarea "Review SW paint"
type textarea "x"
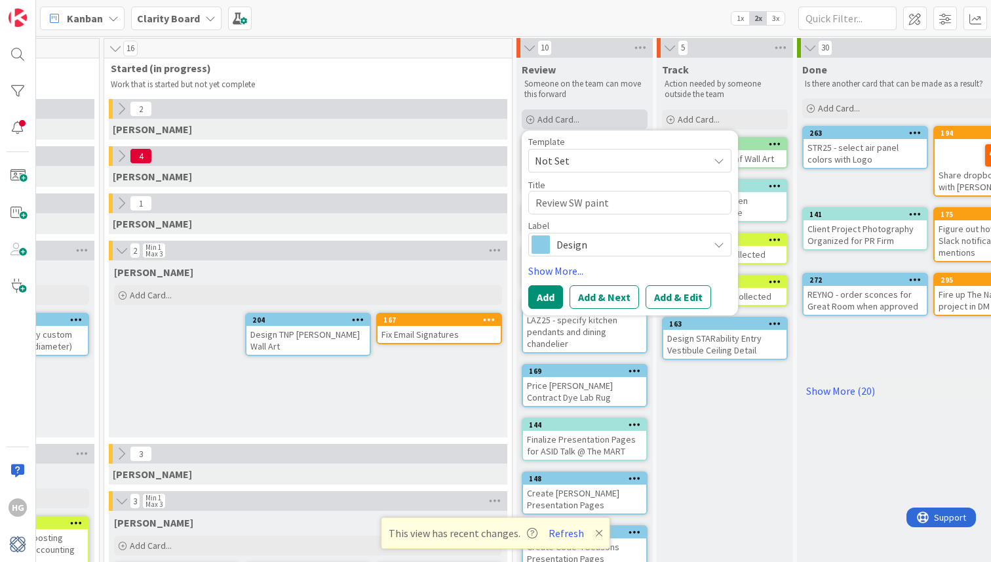
type textarea "Review SW paint"
type textarea "x"
type textarea "Review SW paint d"
type textarea "x"
type textarea "Review SW paint de"
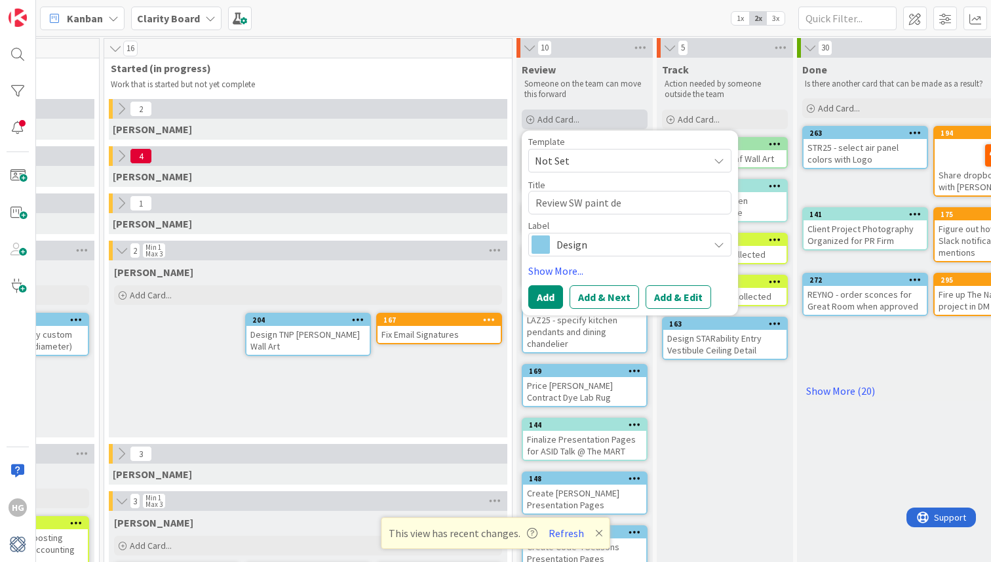
type textarea "x"
type textarea "Review SW paint dec"
type textarea "x"
type textarea "Review SW paint deck"
type textarea "x"
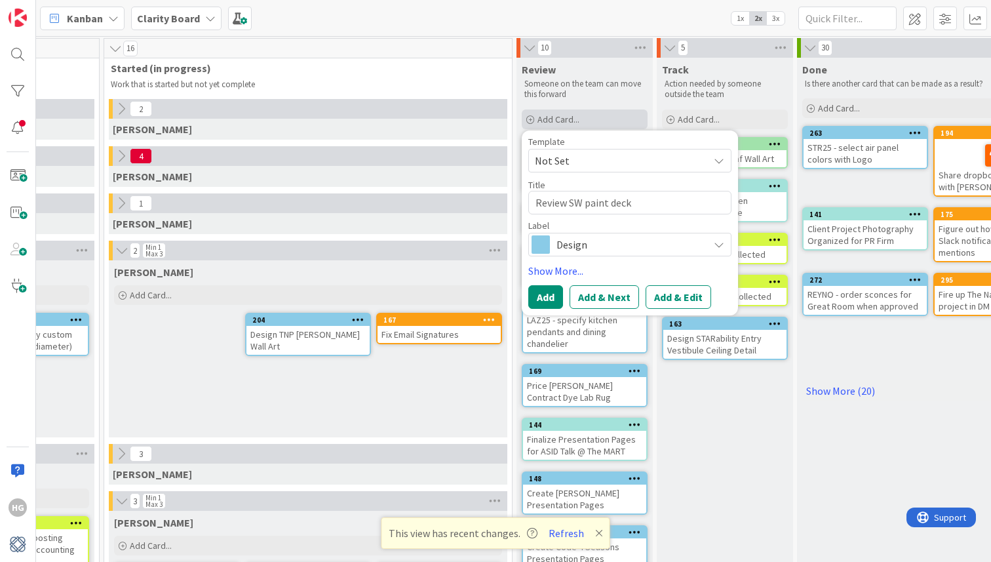
type textarea "Review SW paint deck"
type textarea "x"
type textarea "Review SW paint deck c"
type textarea "x"
type textarea "Review SW paint deck co"
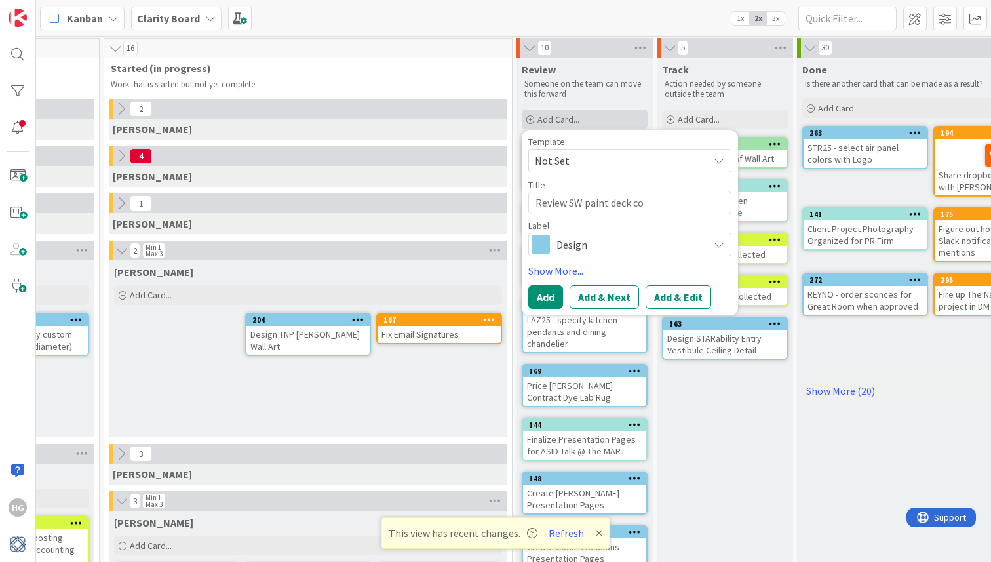
type textarea "x"
type textarea "Review SW paint deck col"
type textarea "x"
type textarea "Review SW paint deck colo"
type textarea "x"
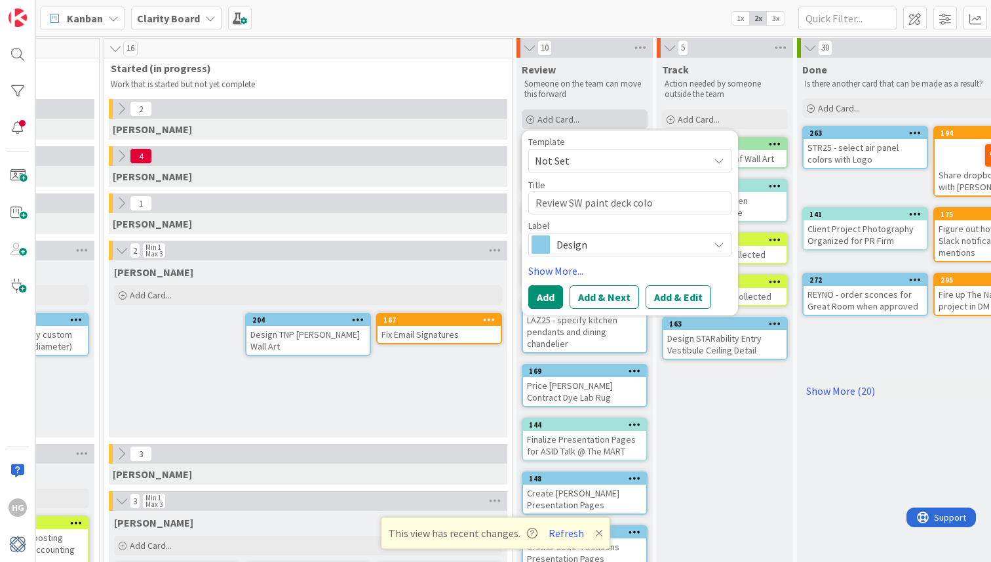
type textarea "Review SW paint deck color"
type textarea "x"
type textarea "Review SW paint deck colors"
type textarea "x"
type textarea "Review SW paint deck colors"
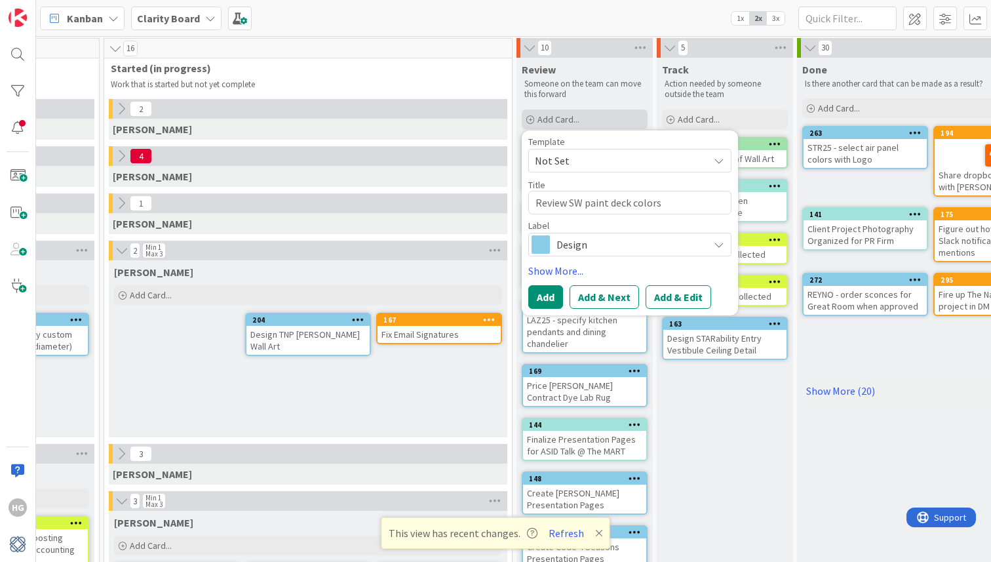
type textarea "x"
type textarea "Review SW paint deck colors +"
type textarea "x"
type textarea "Review SW paint deck colors +"
type textarea "x"
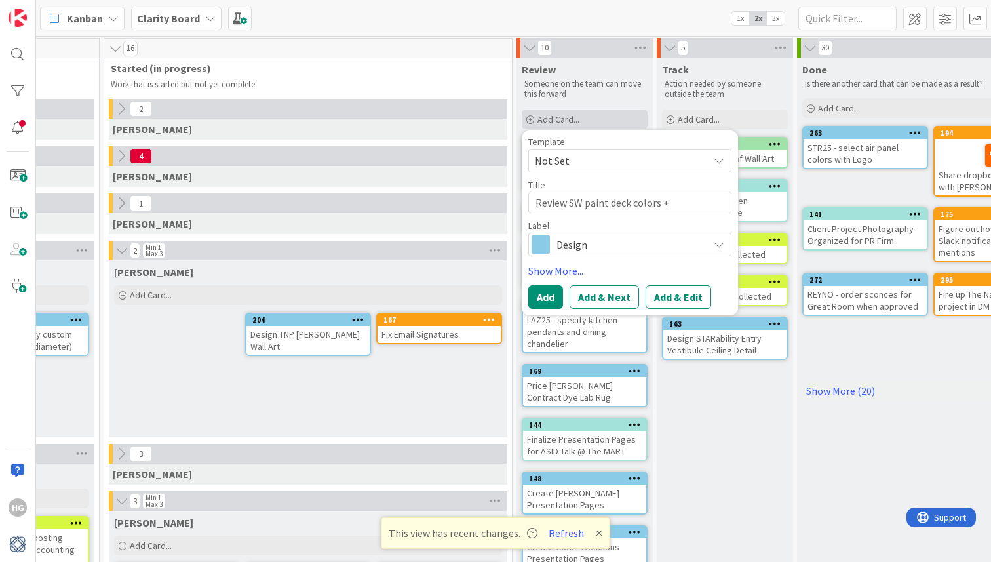
type textarea "Review SW paint deck colors + s"
type textarea "x"
type textarea "Review SW paint deck colors + sha"
type textarea "x"
type textarea "Review SW paint deck colors + shar"
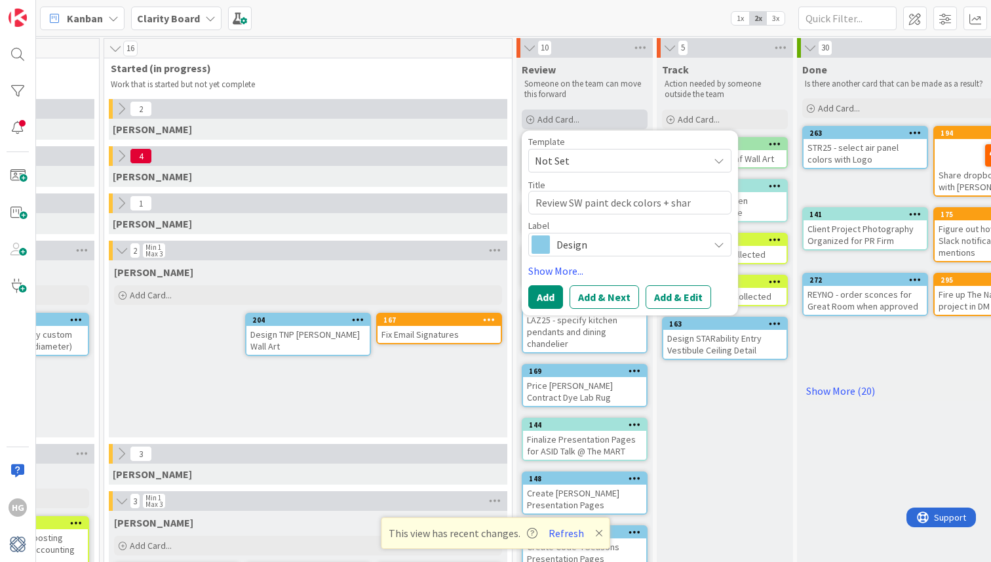
type textarea "x"
type textarea "Review SW paint deck colors + share"
type textarea "x"
type textarea "Review SW paint deck colors + share"
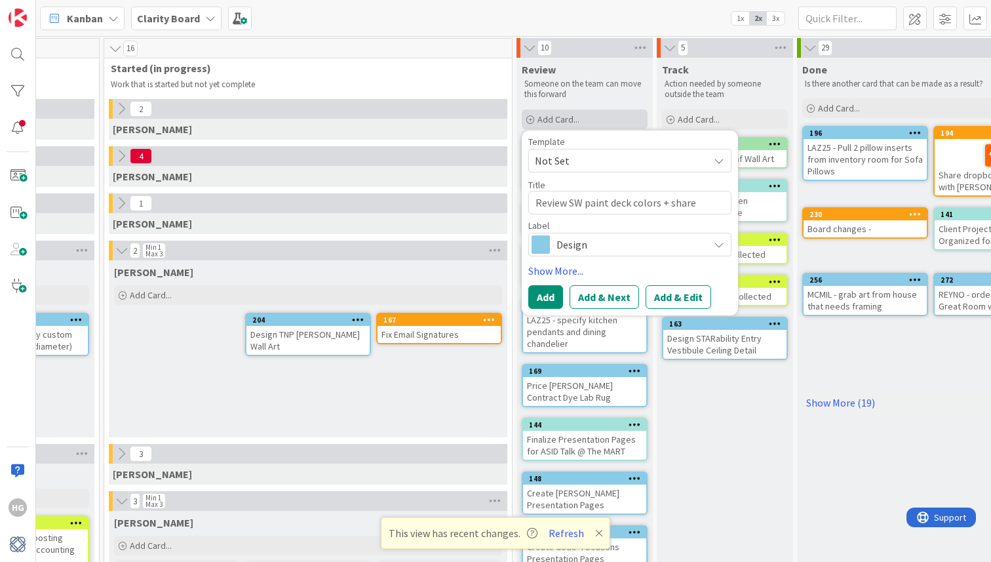
type textarea "x"
type textarea "Review SW paint deck colors + share r"
type textarea "x"
type textarea "Review SW paint deck colors + share re"
type textarea "x"
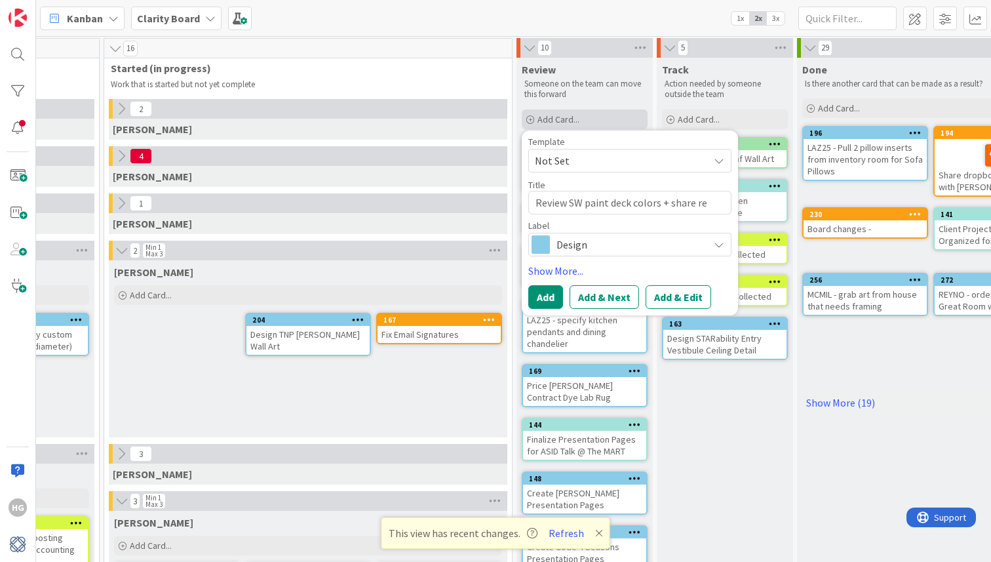
type textarea "Review SW paint deck colors + share rev"
type textarea "x"
type textarea "Review SW paint deck colors + share revi"
type textarea "x"
type textarea "Review SW paint deck colors + share revis"
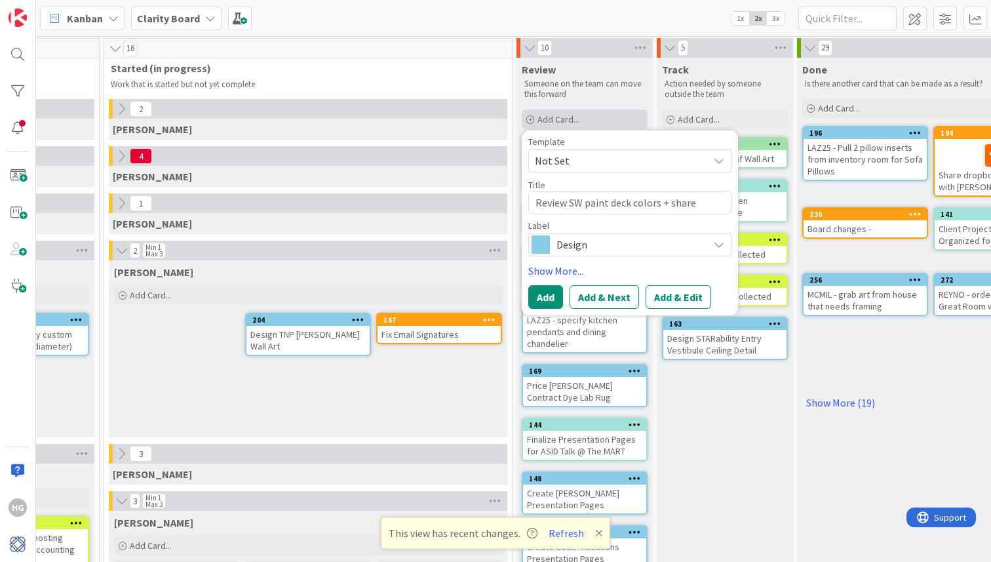
type textarea "x"
type textarea "Review SW paint deck colors + share revisi"
type textarea "x"
type textarea "Review SW paint deck colors + share revisio"
type textarea "x"
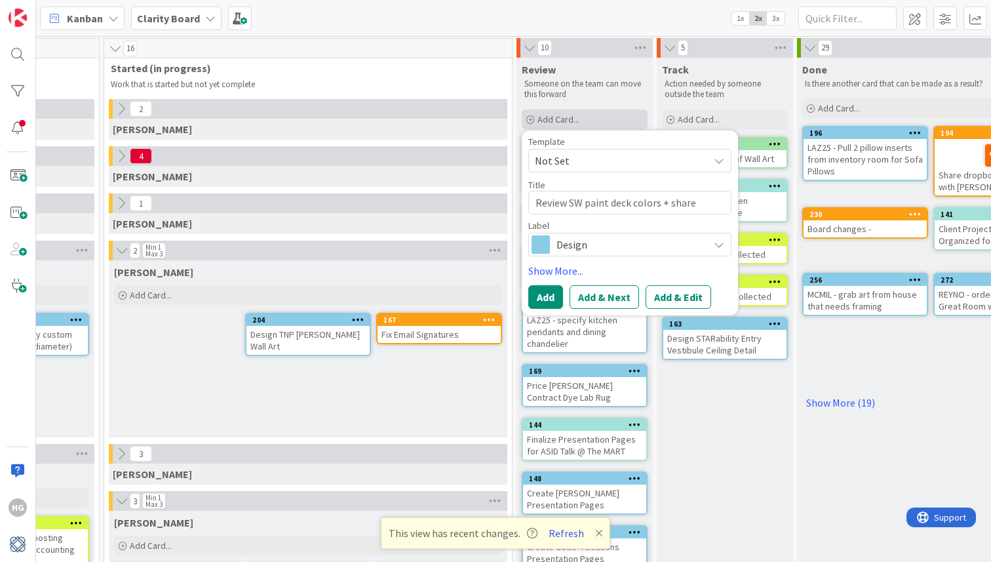
type textarea "Review SW paint deck colors + share revision"
type textarea "x"
type textarea "Review SW paint deck colors + share revisions"
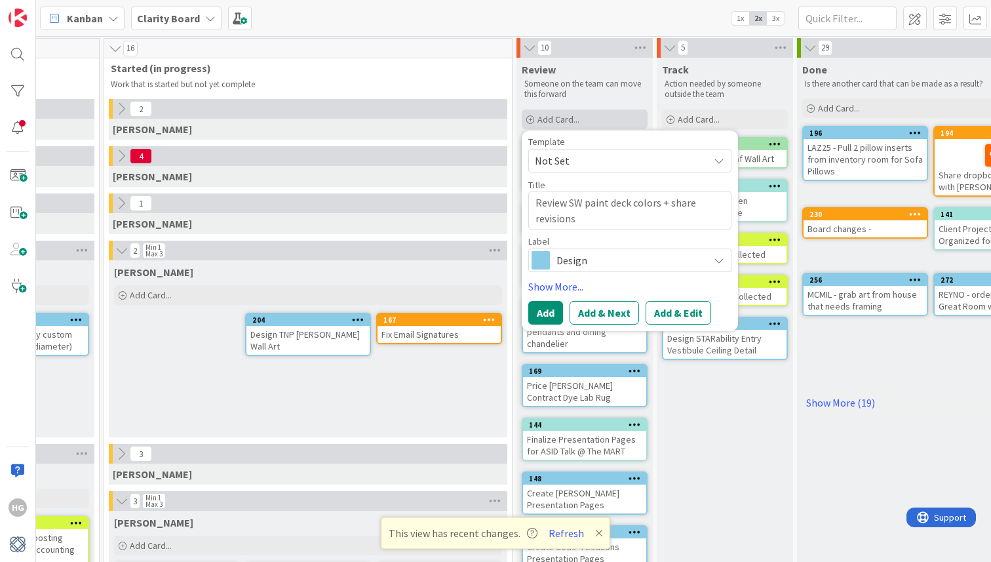
type textarea "x"
type textarea "Review SW paint deck colors + share revisions"
type textarea "x"
type textarea "Review SW paint deck colors + share revisions w"
type textarea "x"
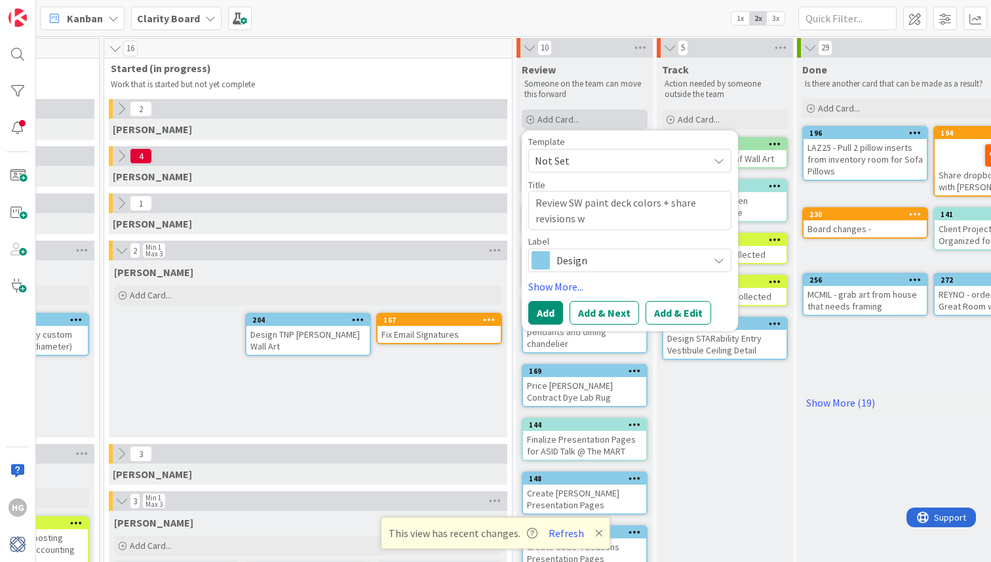
type textarea "Review SW paint deck colors + share revisions wi"
type textarea "x"
type textarea "Review SW paint deck colors + share revisions wit"
type textarea "x"
type textarea "Review SW paint deck colors + share revisions with"
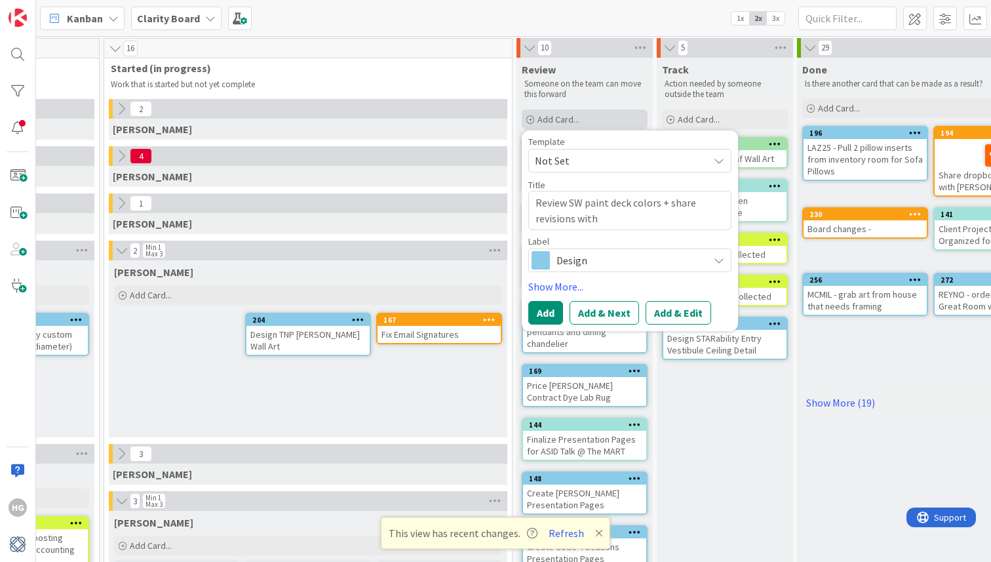
type textarea "x"
type textarea "Review SW paint deck colors + share revisions with"
type textarea "x"
type textarea "Review SW paint deck colors + share revisions with H"
type textarea "x"
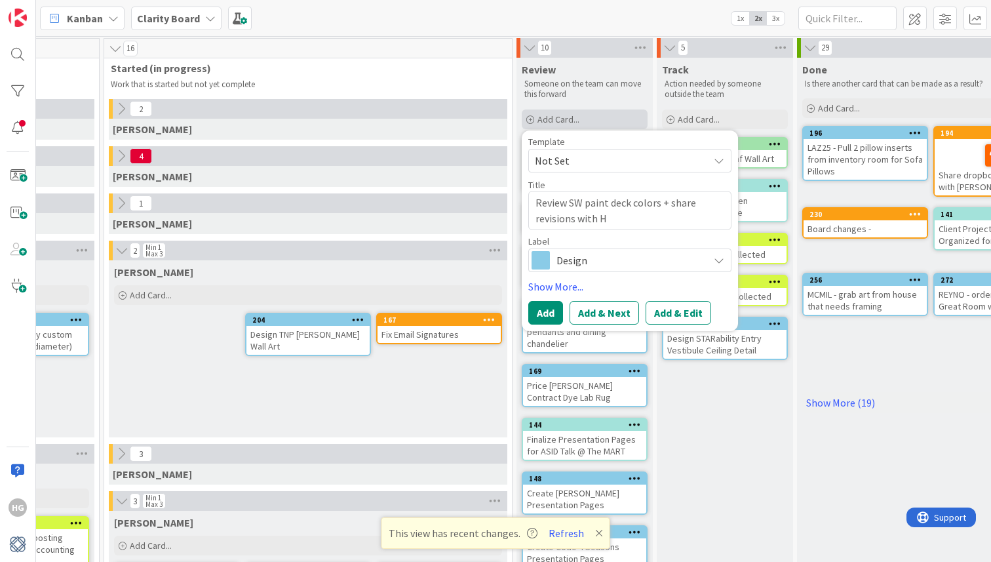
type textarea "Review SW paint deck colors + share revisions with Ha"
type textarea "x"
type textarea "Review SW paint deck colors + share revisions with Han"
type textarea "x"
type textarea "Review SW paint deck colors + share revisions with Hanna"
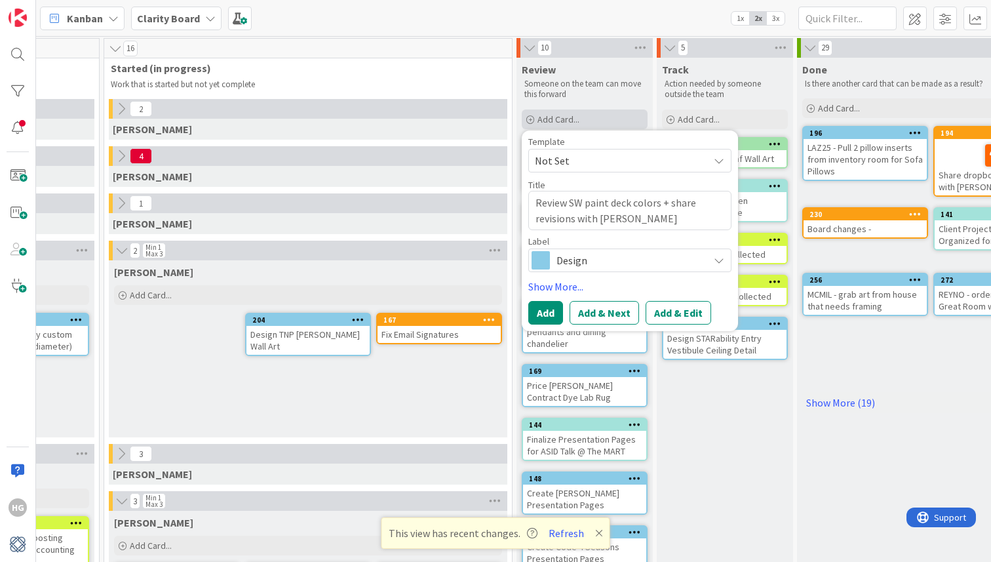
type textarea "x"
type textarea "Review SW paint deck colors + share revisions with Hannah"
click at [563, 286] on link "Show More..." at bounding box center [629, 287] width 203 height 16
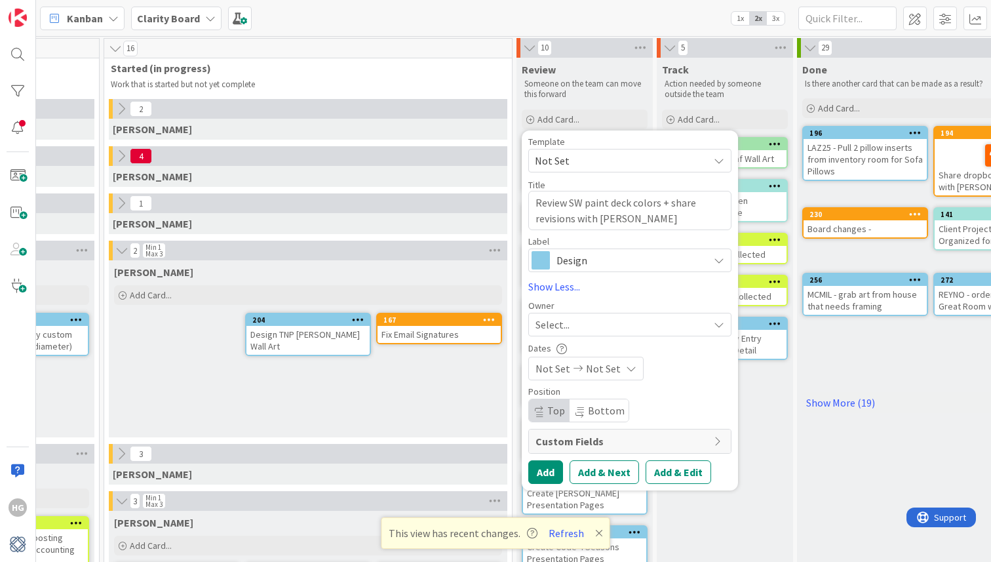
click at [570, 323] on div "Select..." at bounding box center [622, 325] width 173 height 16
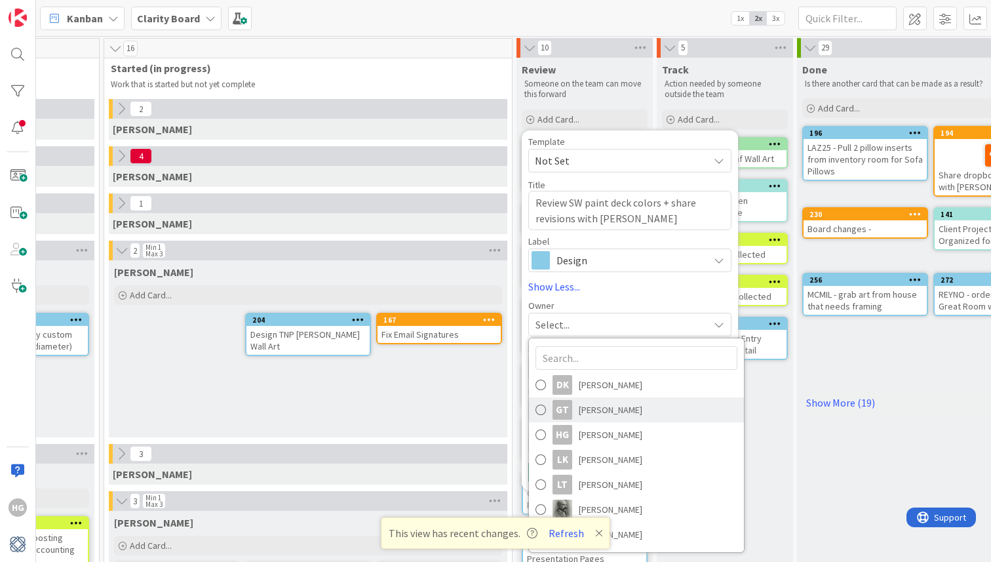
click at [571, 409] on div "GT" at bounding box center [563, 410] width 20 height 20
type textarea "x"
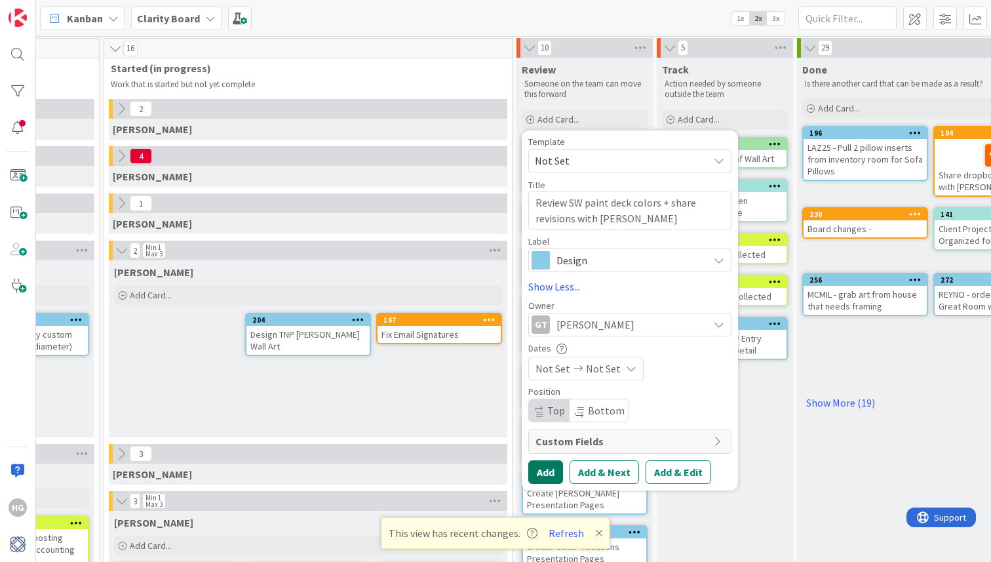
click at [540, 472] on button "Add" at bounding box center [545, 472] width 35 height 24
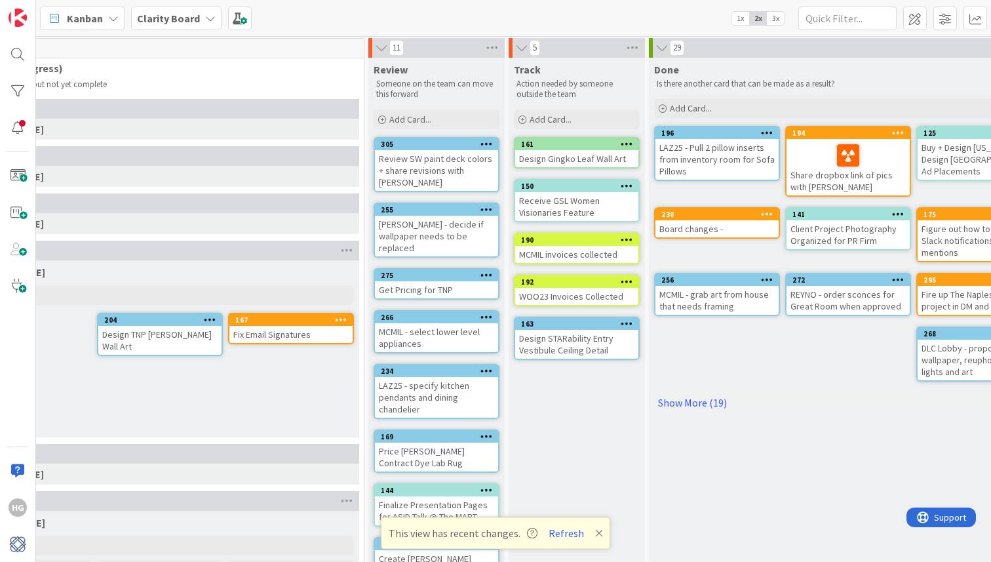
scroll to position [1, 1315]
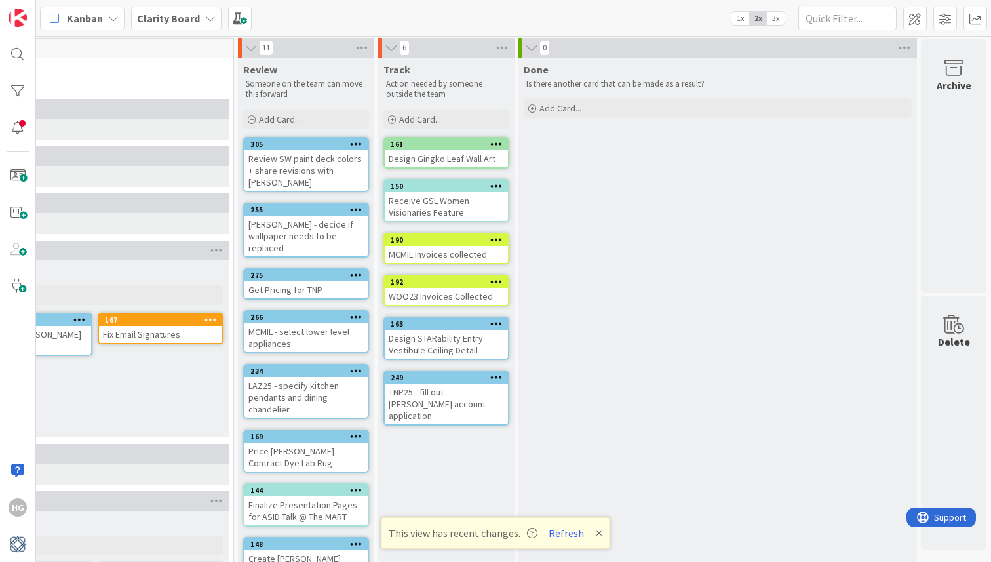
click at [333, 216] on div "REYNO - decide if wallpaper needs to be replaced" at bounding box center [306, 236] width 123 height 41
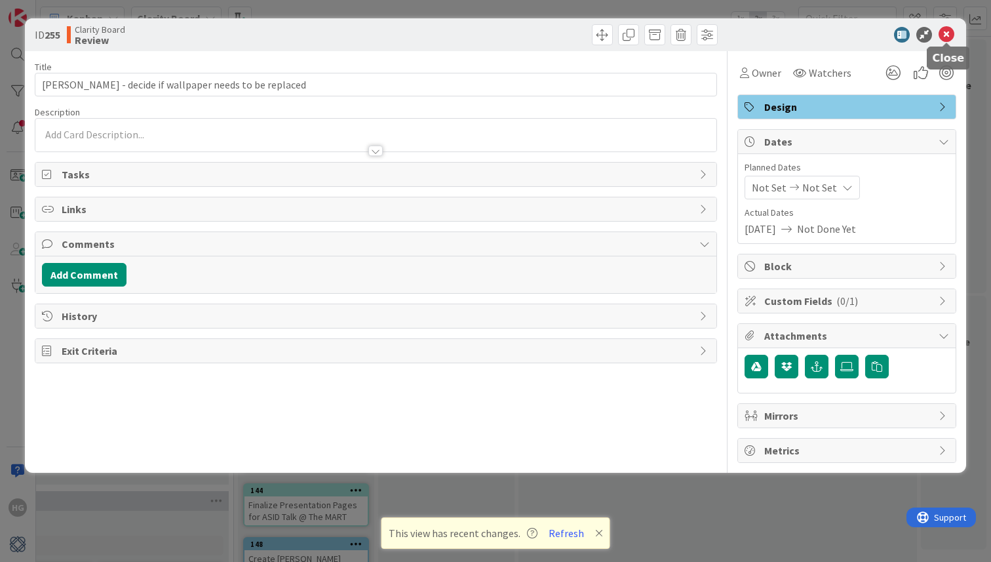
click at [947, 31] on icon at bounding box center [947, 35] width 16 height 16
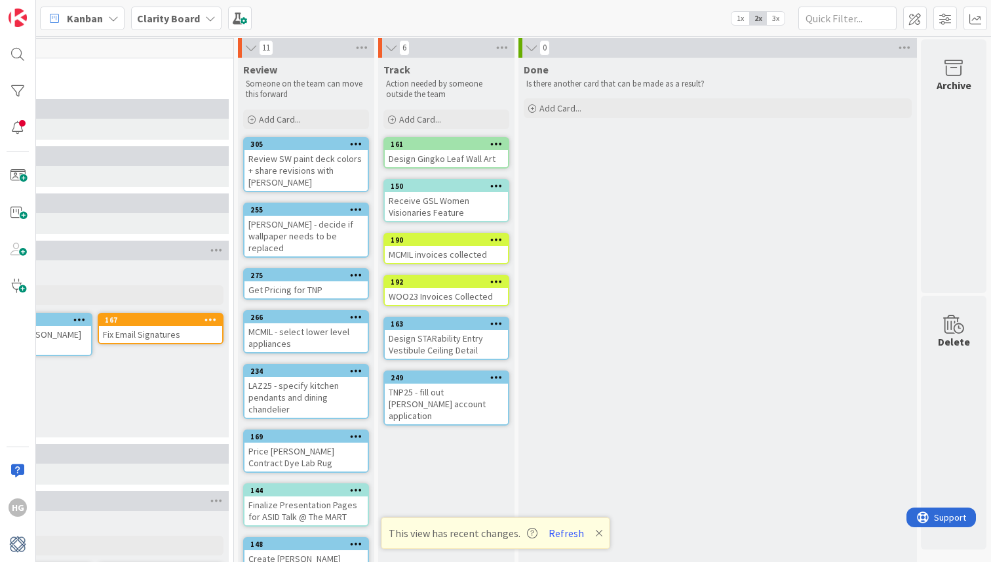
click at [304, 281] on div "Get Pricing for TNP" at bounding box center [306, 289] width 123 height 17
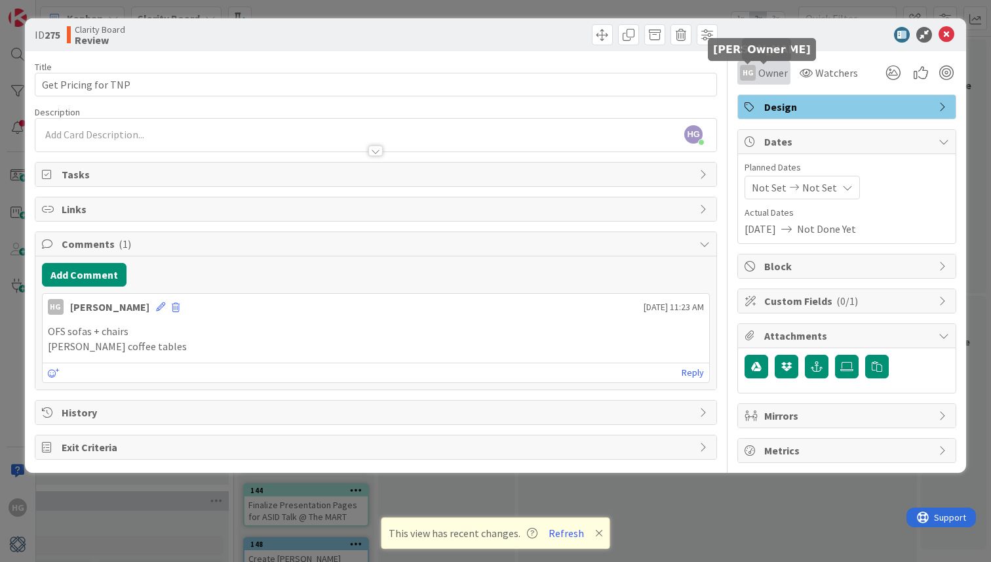
click at [754, 70] on div "HG" at bounding box center [748, 73] width 16 height 16
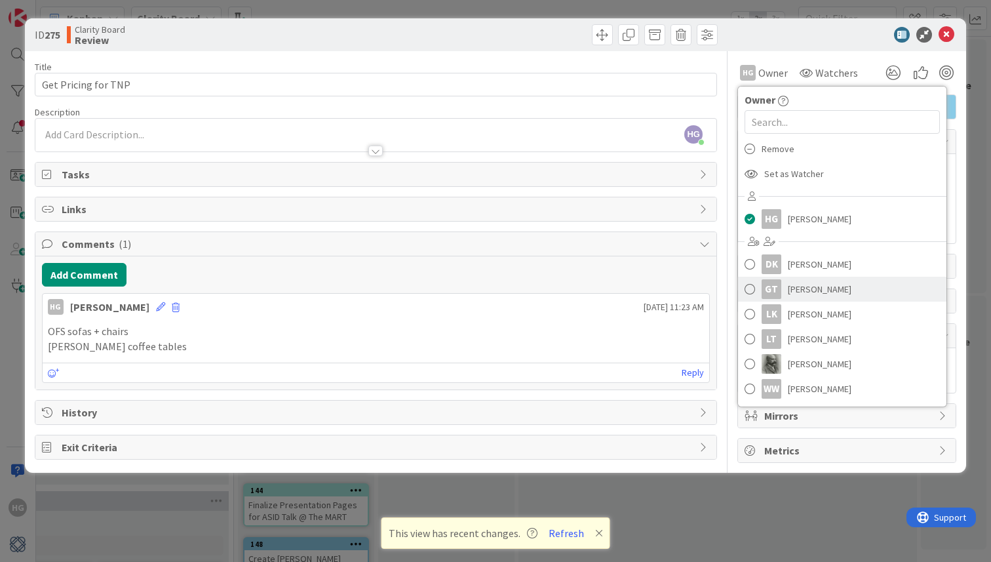
click at [791, 284] on span "Gina Thomas" at bounding box center [820, 289] width 64 height 20
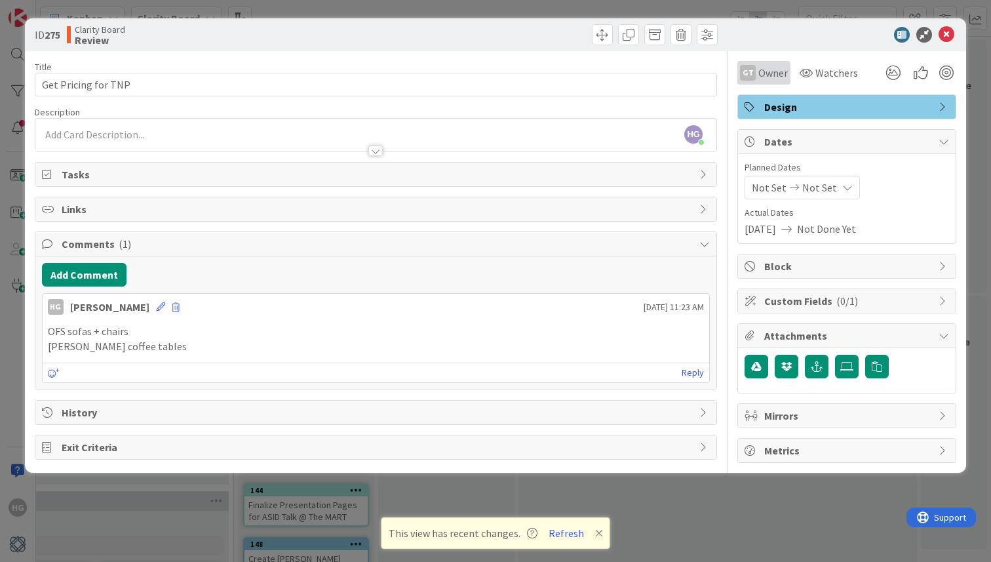
click at [763, 64] on div "GT Owner" at bounding box center [764, 73] width 53 height 24
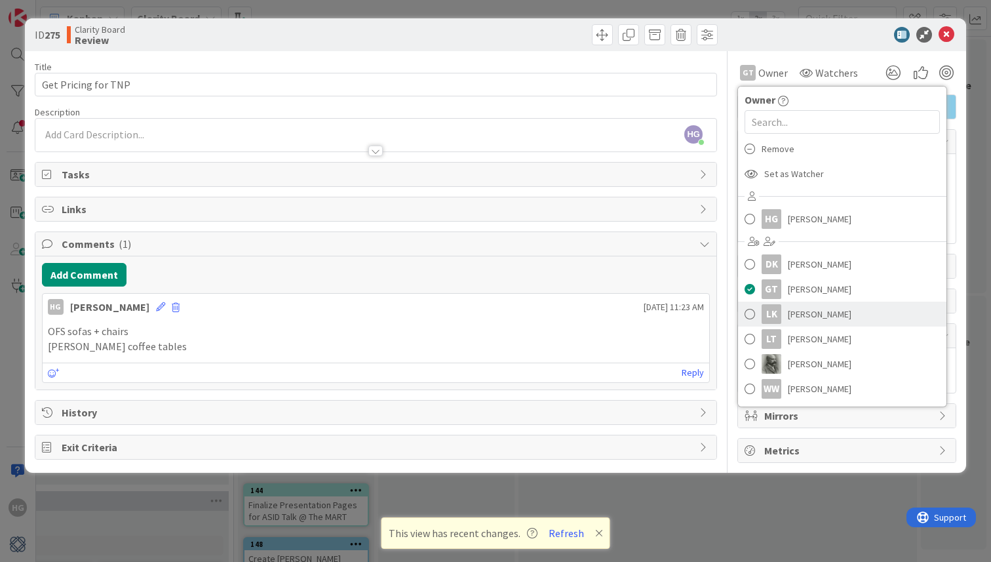
click at [763, 303] on link "LK Lisa Kahn" at bounding box center [842, 314] width 209 height 25
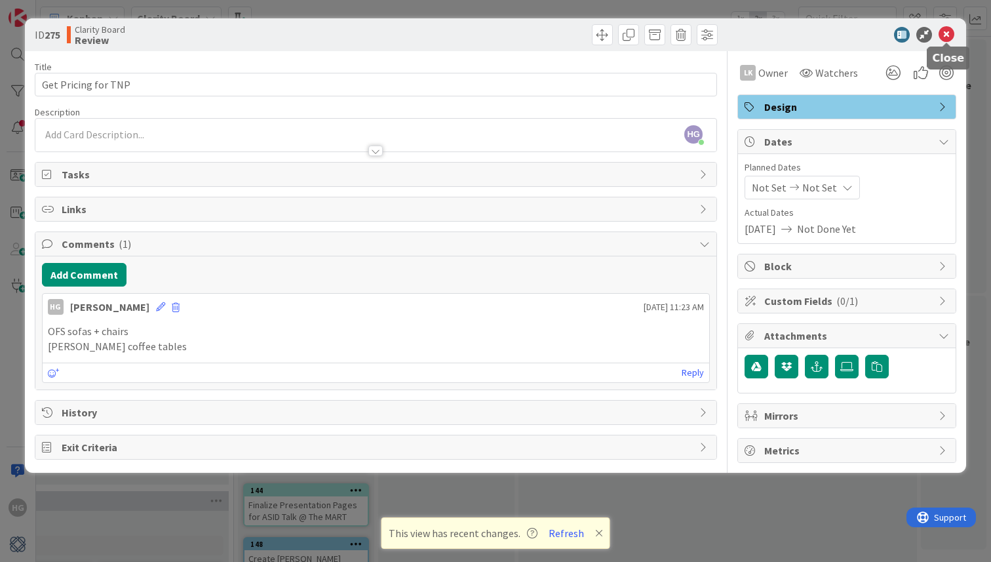
click at [945, 33] on icon at bounding box center [947, 35] width 16 height 16
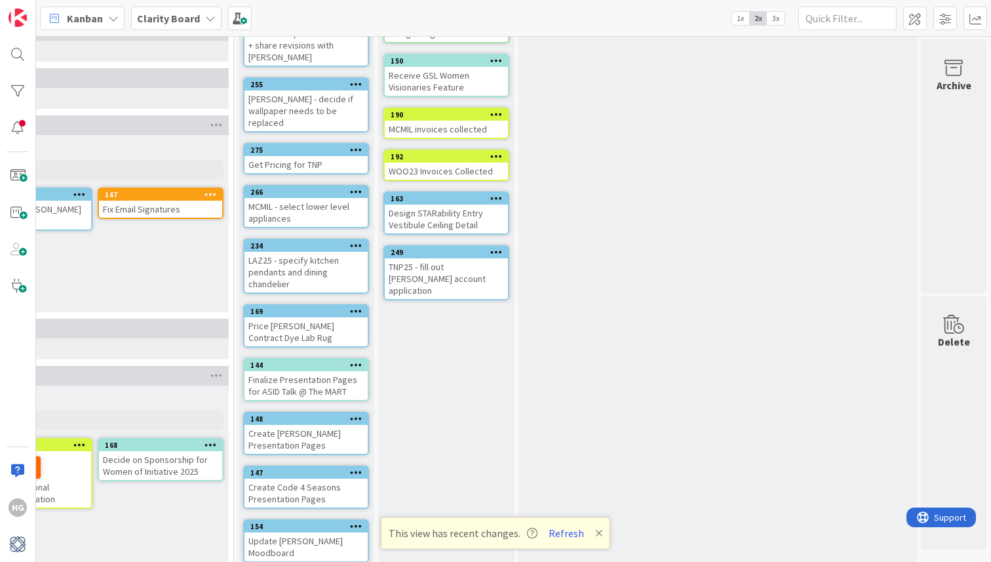
scroll to position [131, 1315]
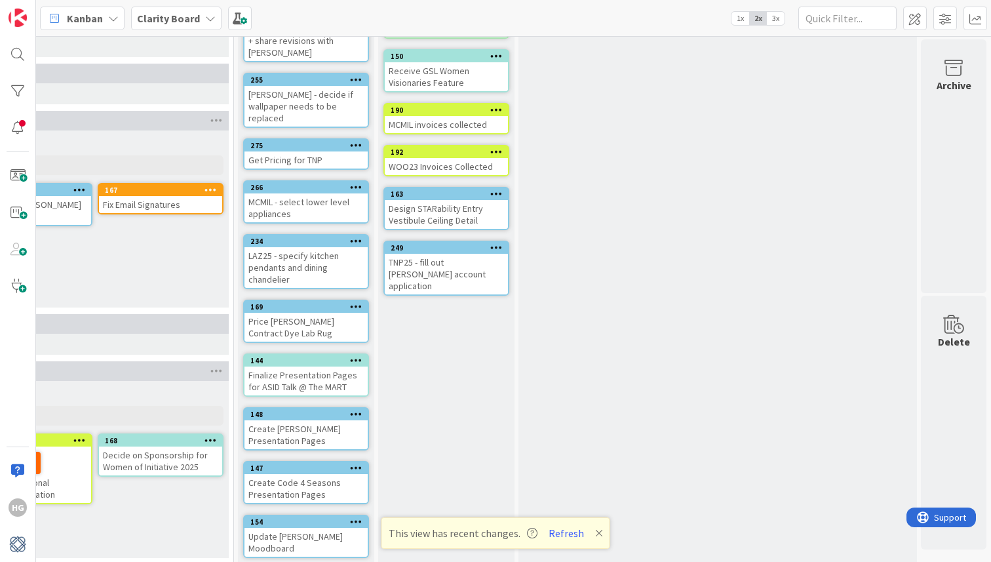
click at [312, 313] on div "Price Shaw Contract Dye Lab Rug" at bounding box center [306, 327] width 123 height 29
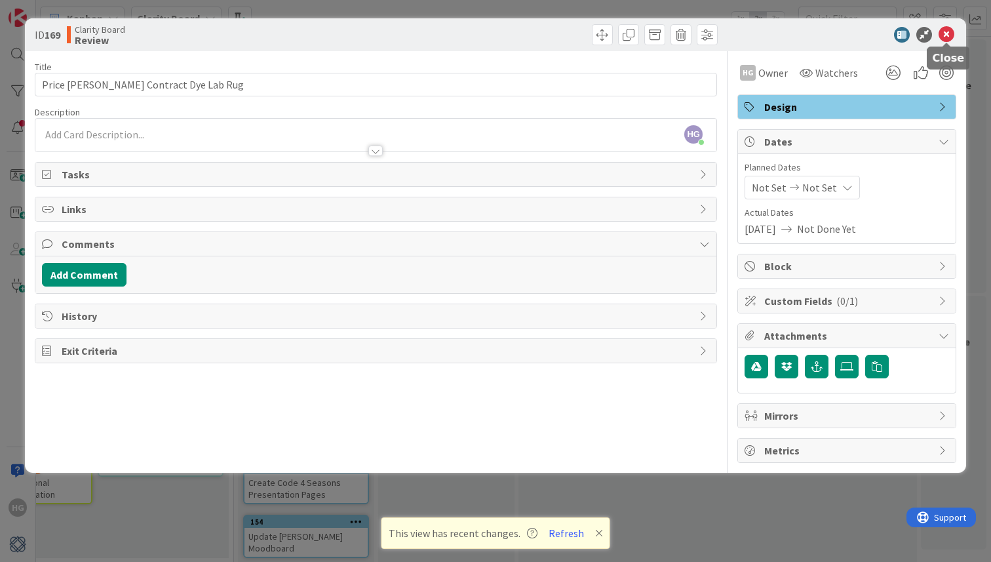
click at [942, 31] on icon at bounding box center [947, 35] width 16 height 16
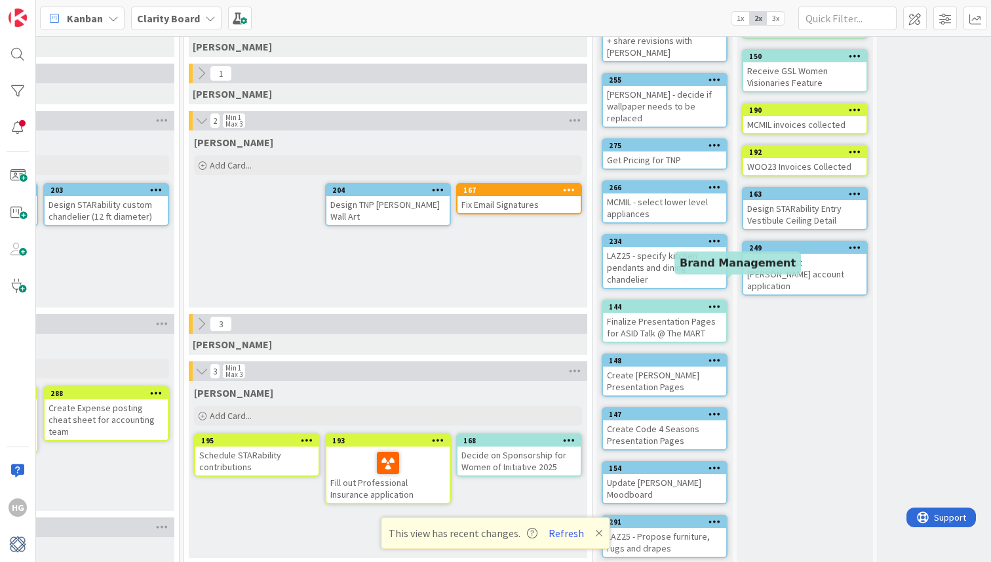
scroll to position [131, 967]
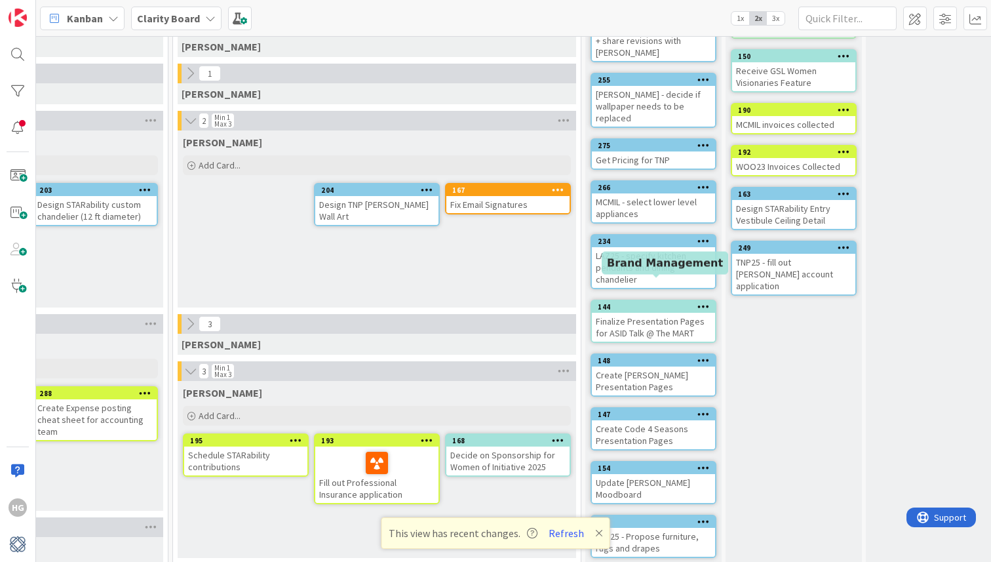
click at [645, 313] on div "Finalize Presentation Pages for ASID Talk @ The MART" at bounding box center [653, 327] width 123 height 29
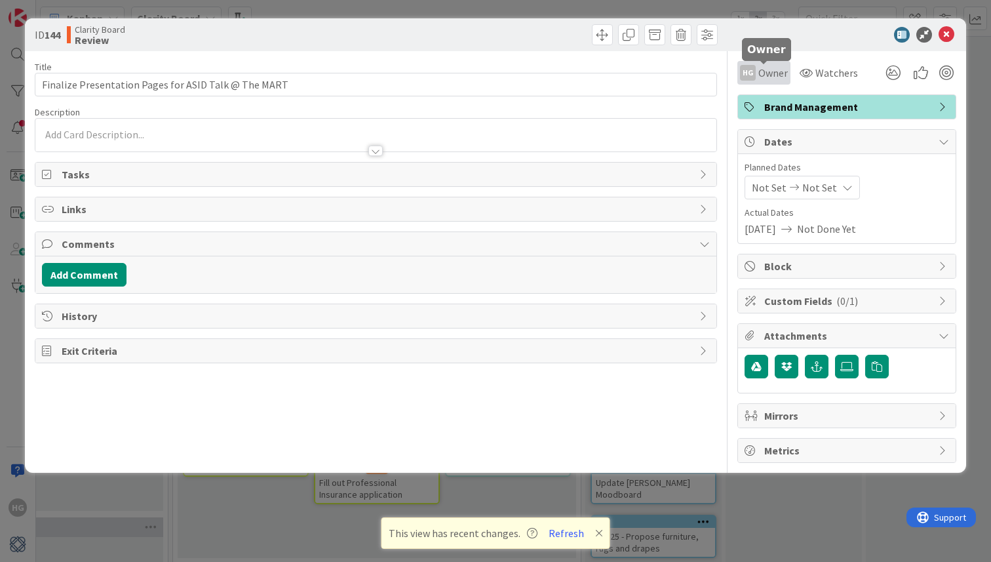
click at [765, 70] on span "Owner" at bounding box center [774, 73] width 30 height 16
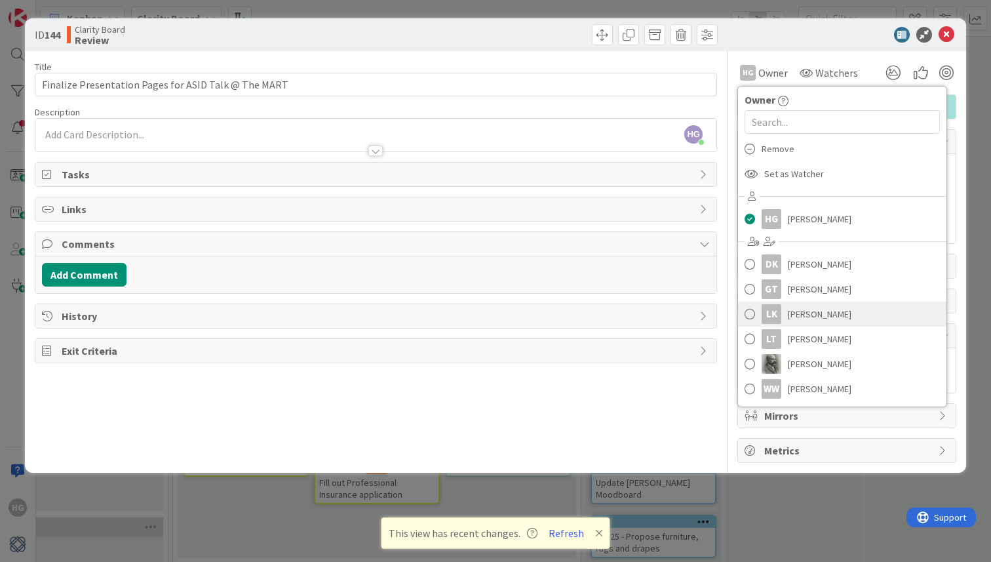
click at [766, 315] on div "LK" at bounding box center [772, 314] width 20 height 20
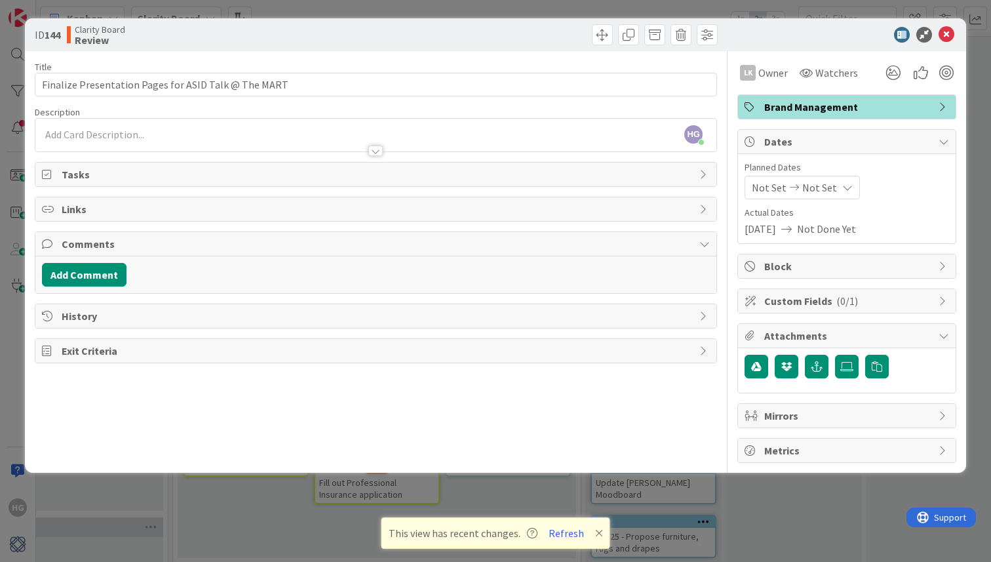
click at [948, 35] on icon at bounding box center [947, 35] width 16 height 16
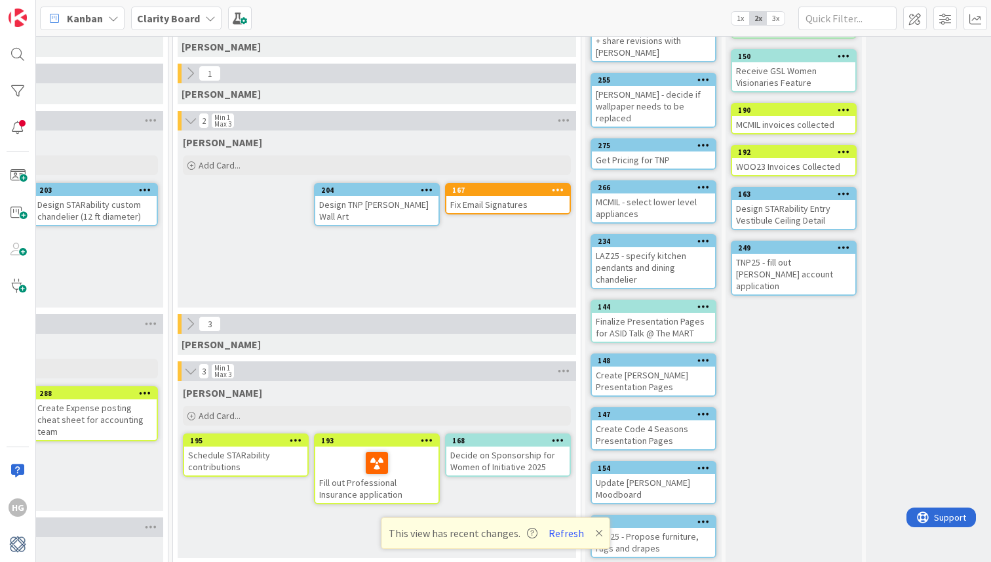
click at [634, 367] on div "Create Thodos Presentation Pages" at bounding box center [653, 381] width 123 height 29
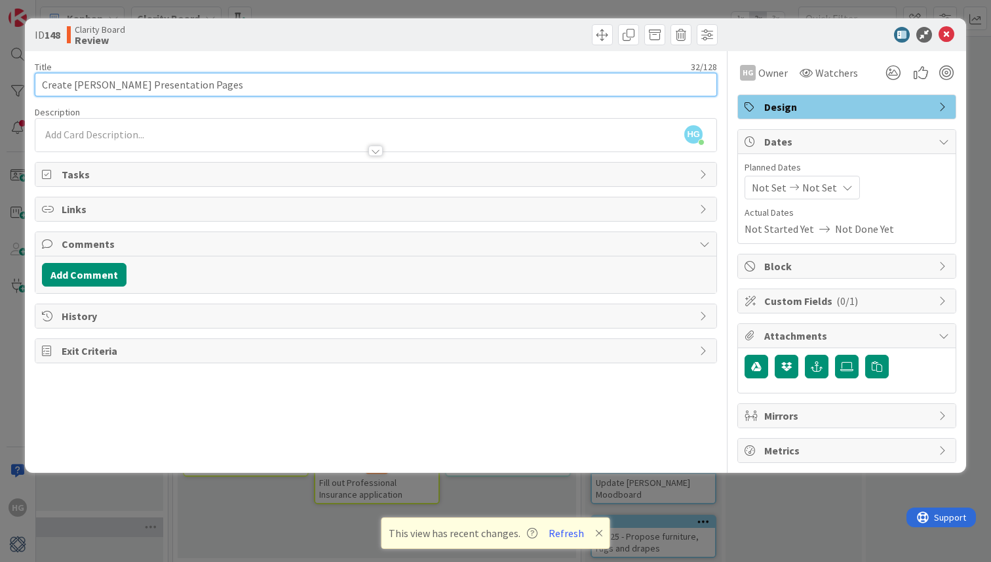
click at [44, 92] on input "Create Thodos Presentation Pages" at bounding box center [376, 85] width 683 height 24
type input "Review Thodos Presentation Pages"
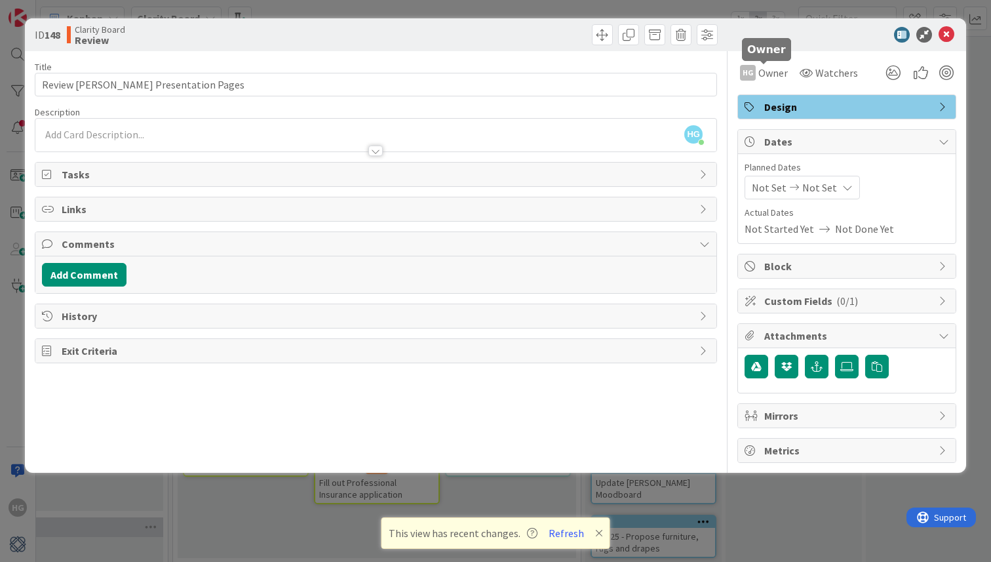
click at [793, 73] on div "HG Owner Watchers" at bounding box center [800, 73] width 125 height 24
click at [776, 73] on span "Owner" at bounding box center [774, 73] width 30 height 16
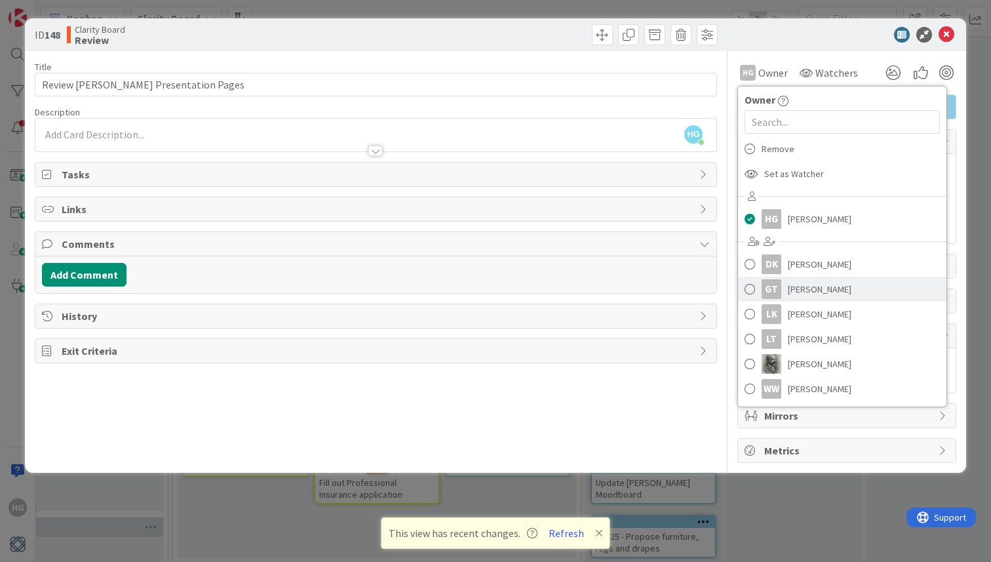
click at [751, 287] on span at bounding box center [750, 289] width 10 height 20
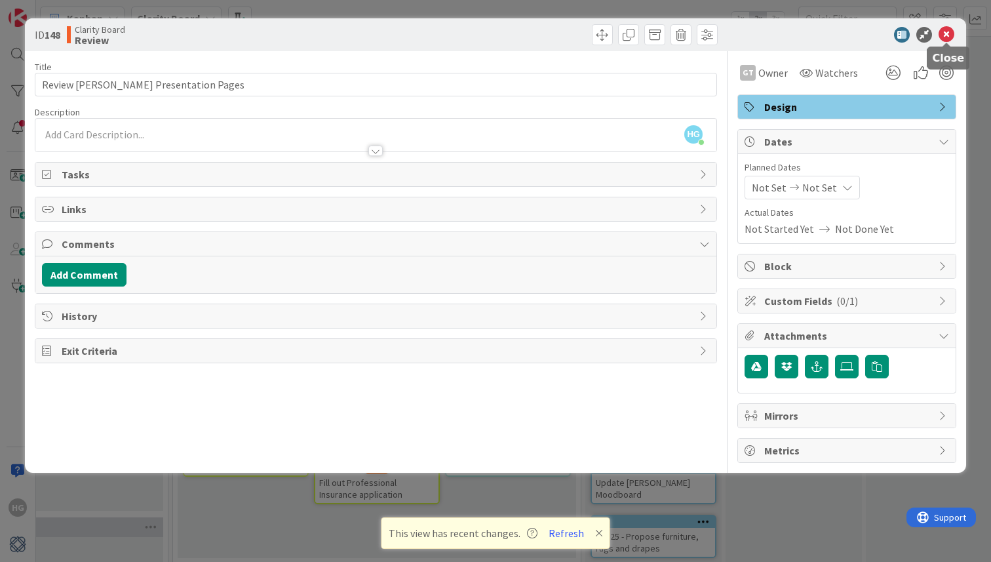
click at [944, 33] on icon at bounding box center [947, 35] width 16 height 16
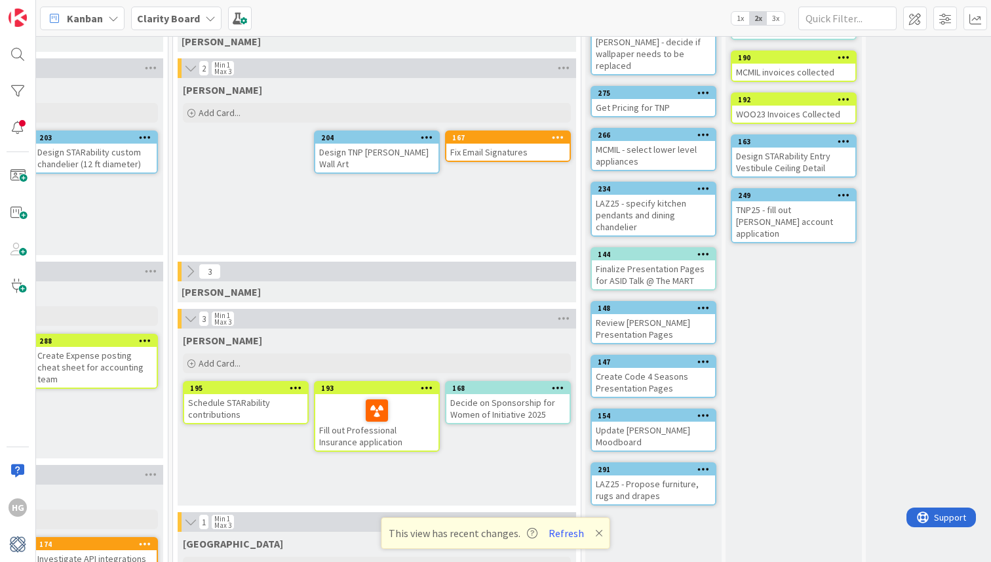
scroll to position [186, 967]
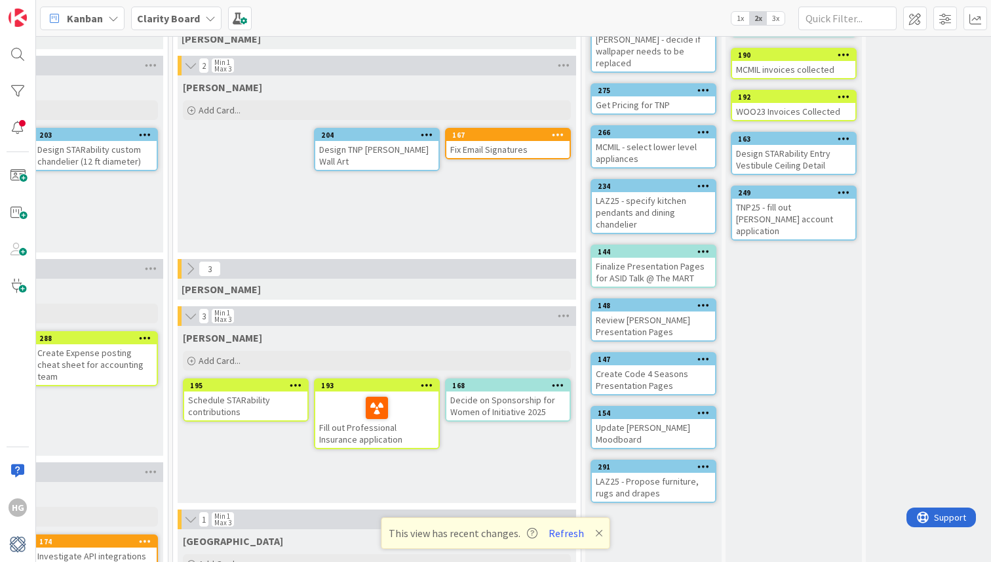
click at [695, 365] on div "Create Code 4 Seasons Presentation Pages" at bounding box center [653, 379] width 123 height 29
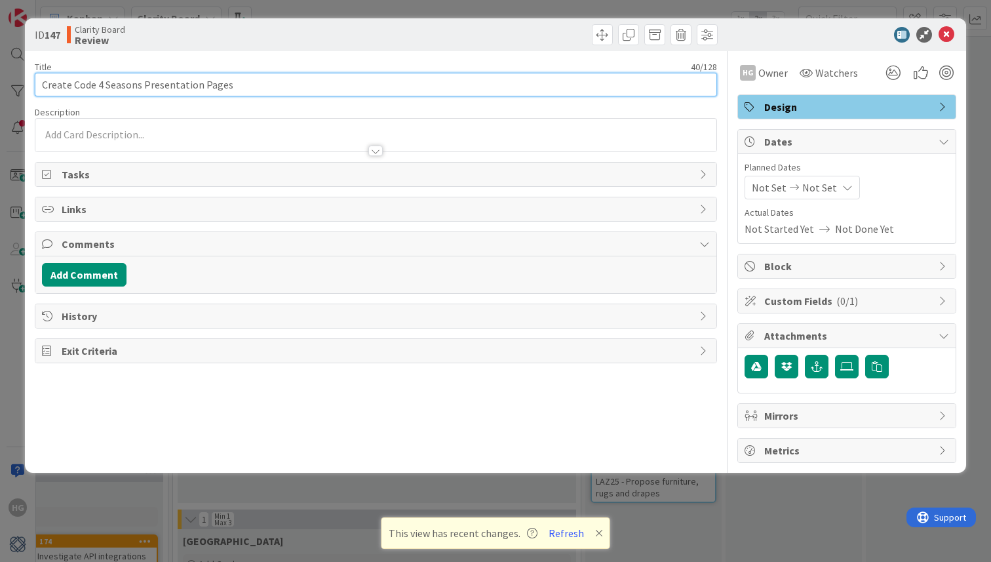
click at [54, 87] on input "Create Code 4 Seasons Presentation Pages" at bounding box center [376, 85] width 683 height 24
type input "Review Code 4 Seasons Presentation Pages"
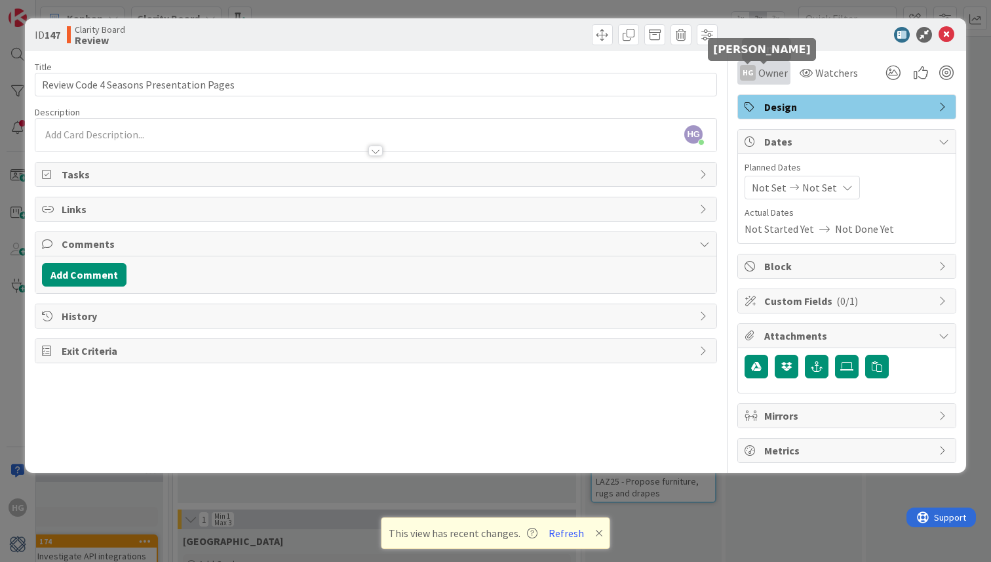
click at [747, 74] on div "HG" at bounding box center [748, 73] width 16 height 16
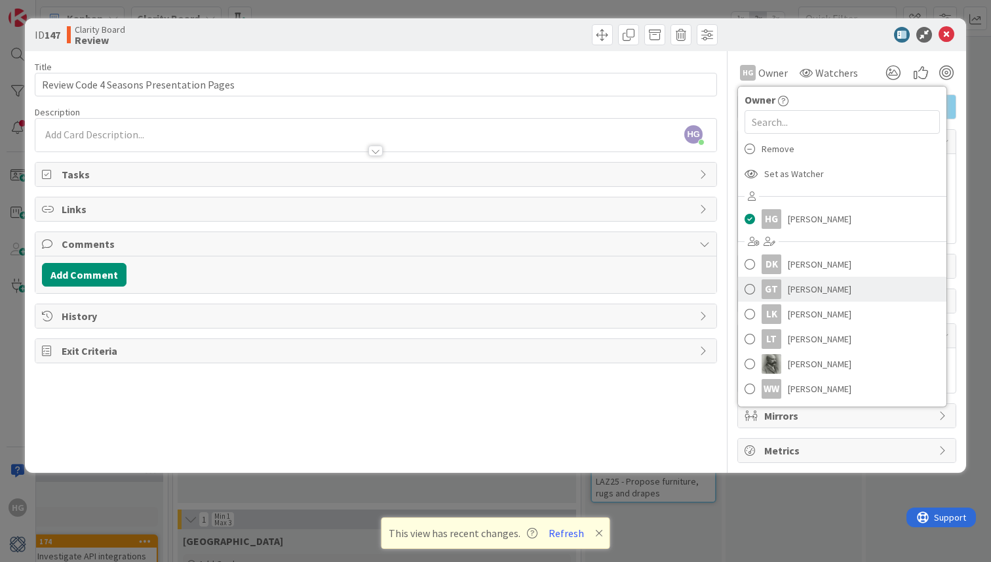
click at [763, 285] on div "GT" at bounding box center [772, 289] width 20 height 20
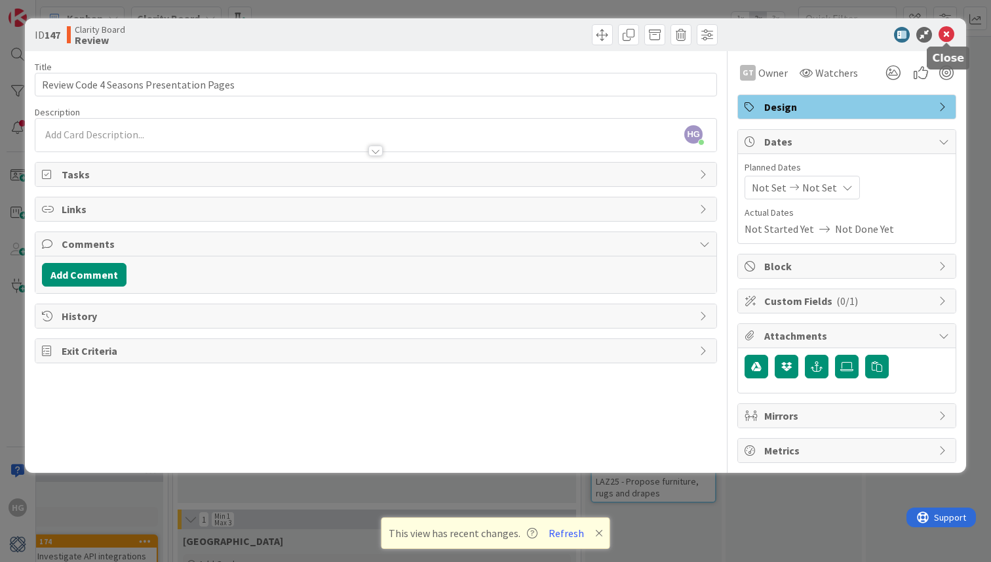
click at [948, 37] on icon at bounding box center [947, 35] width 16 height 16
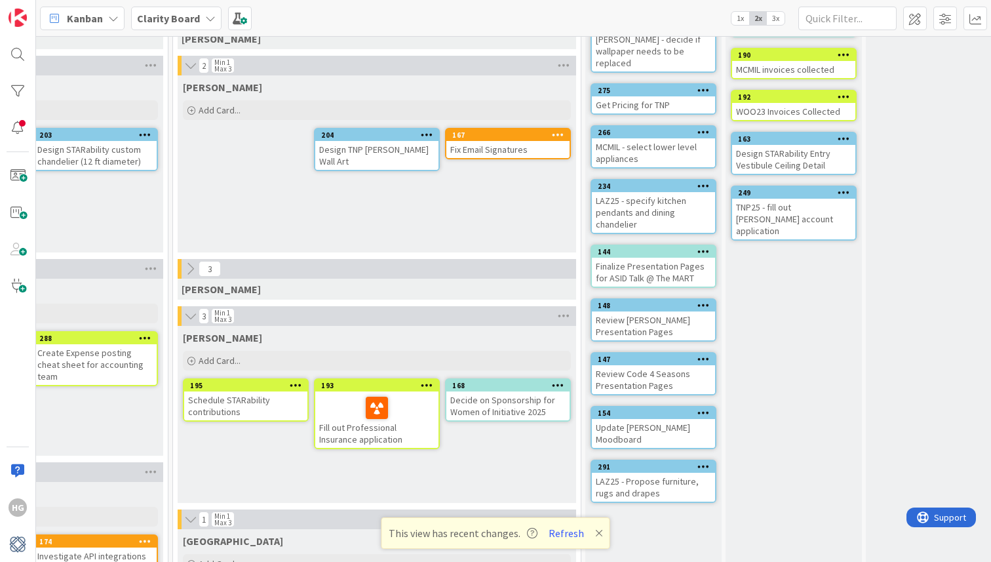
click at [683, 365] on div "Review Code 4 Seasons Presentation Pages" at bounding box center [653, 379] width 123 height 29
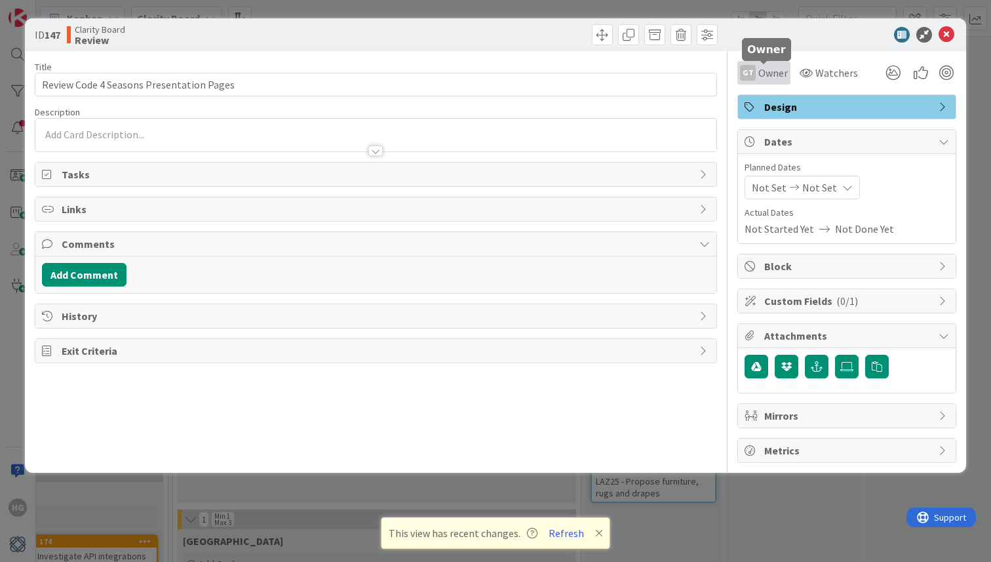
click at [760, 70] on span "Owner" at bounding box center [774, 73] width 30 height 16
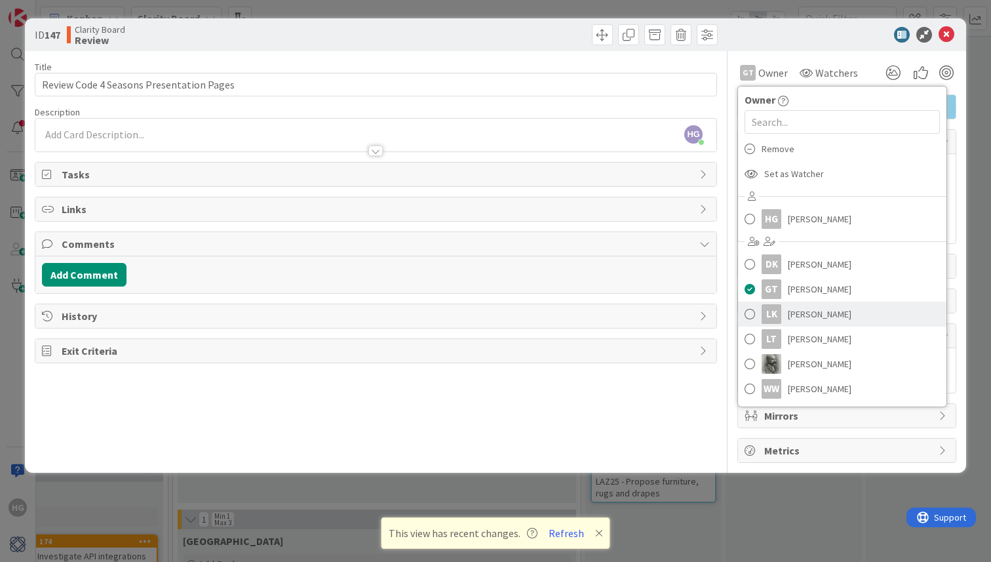
click at [762, 313] on div "LK" at bounding box center [772, 314] width 20 height 20
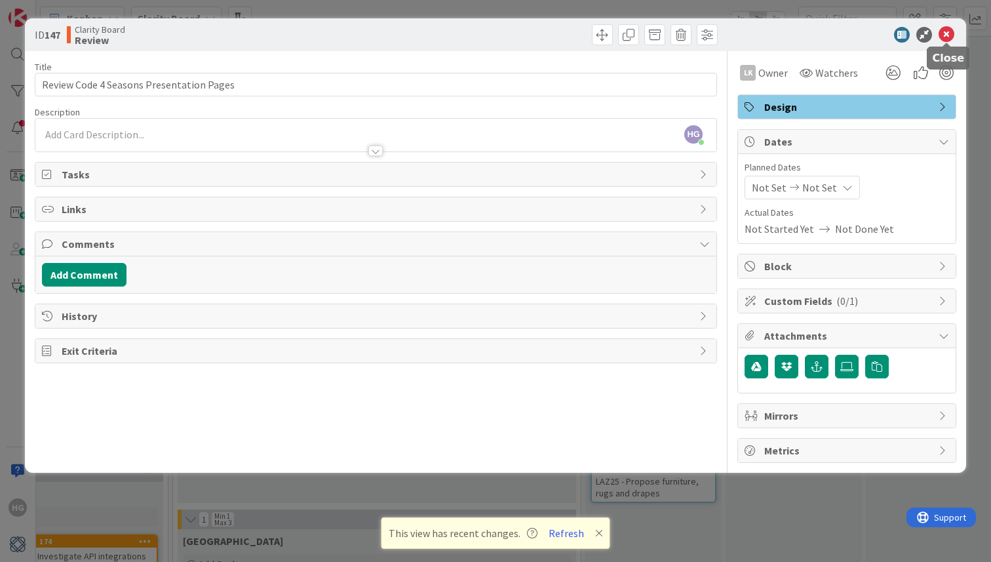
click at [948, 37] on icon at bounding box center [947, 35] width 16 height 16
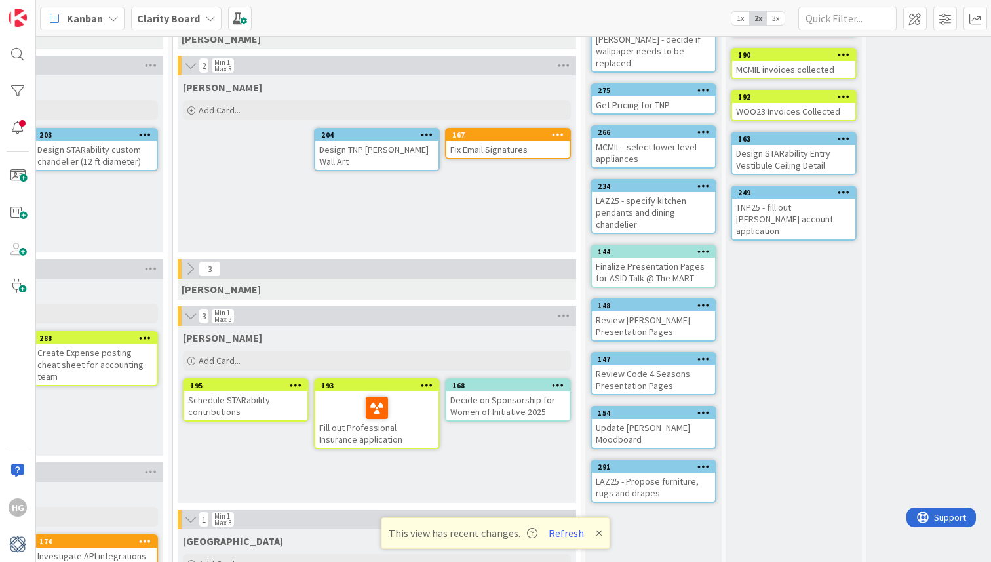
click at [667, 419] on div "Update Griggs Moodboard" at bounding box center [653, 433] width 123 height 29
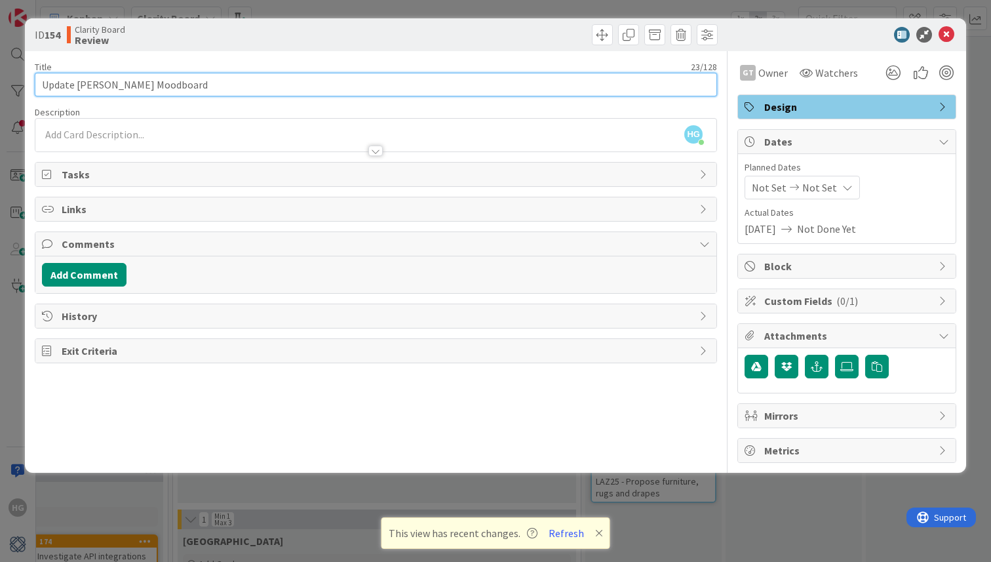
click at [58, 84] on input "Update Griggs Moodboard" at bounding box center [376, 85] width 683 height 24
type input "Review Updated Griggs Moodboard"
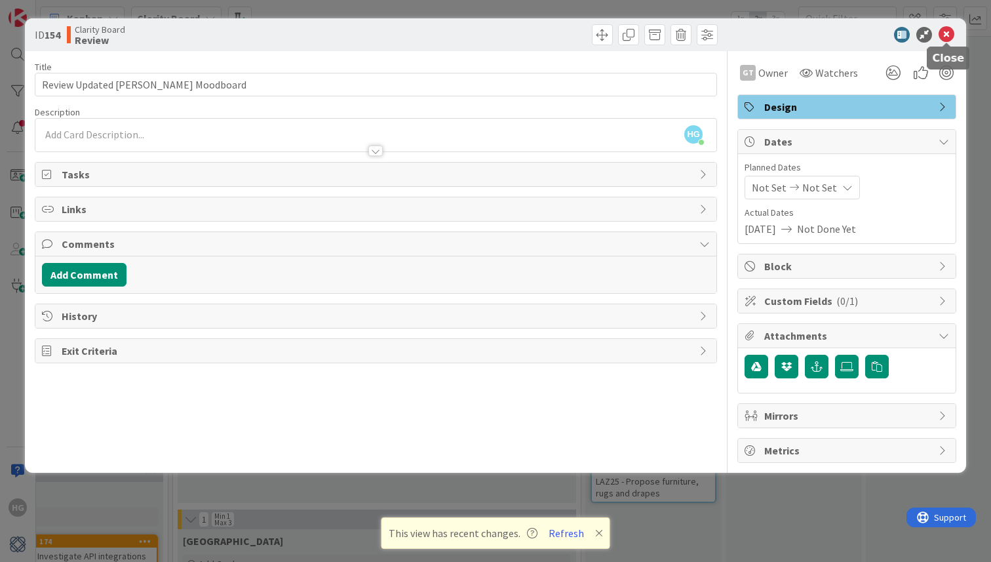
click at [944, 34] on icon at bounding box center [947, 35] width 16 height 16
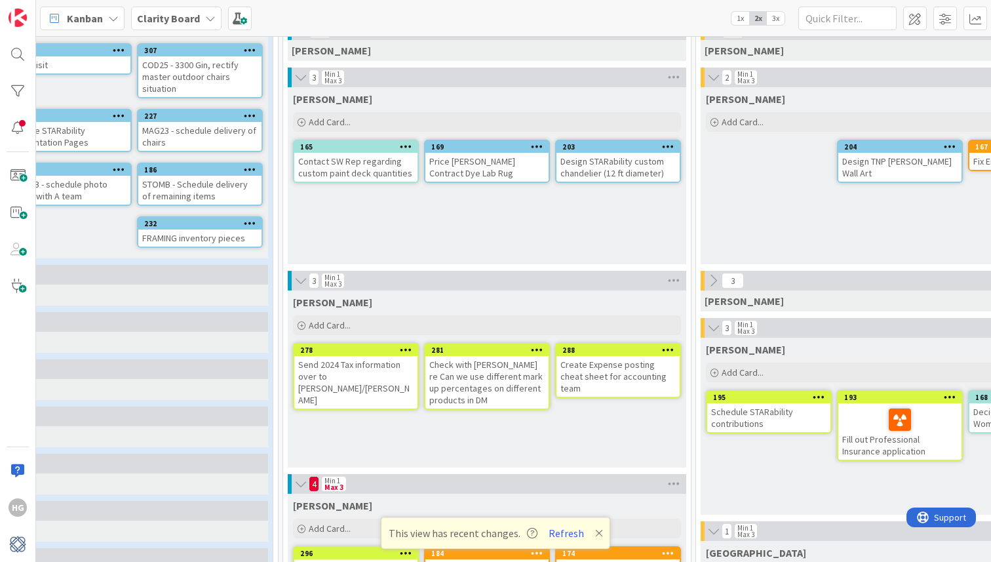
scroll to position [176, 444]
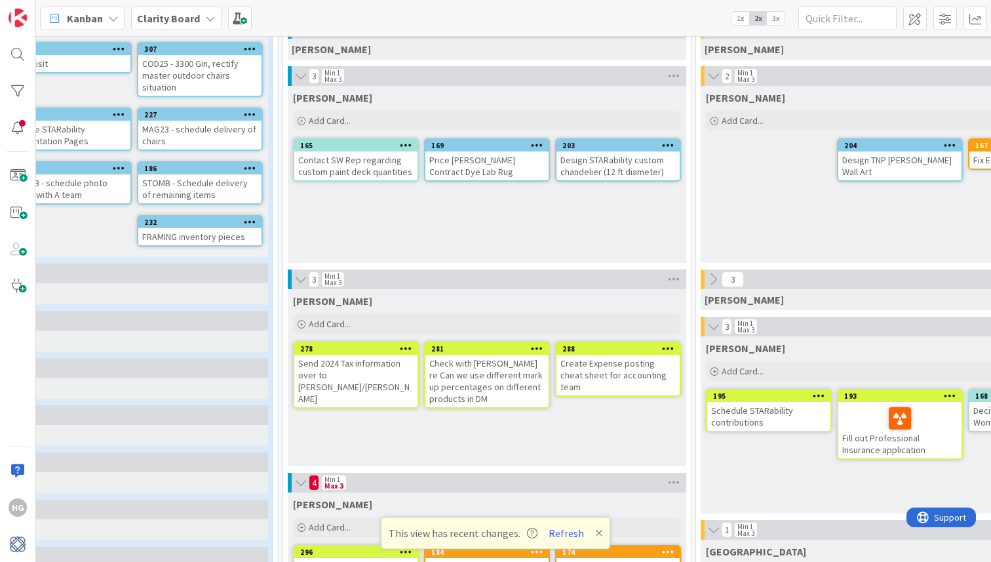
click at [298, 290] on div "Walter" at bounding box center [487, 298] width 399 height 18
click at [298, 285] on icon at bounding box center [301, 279] width 14 height 13
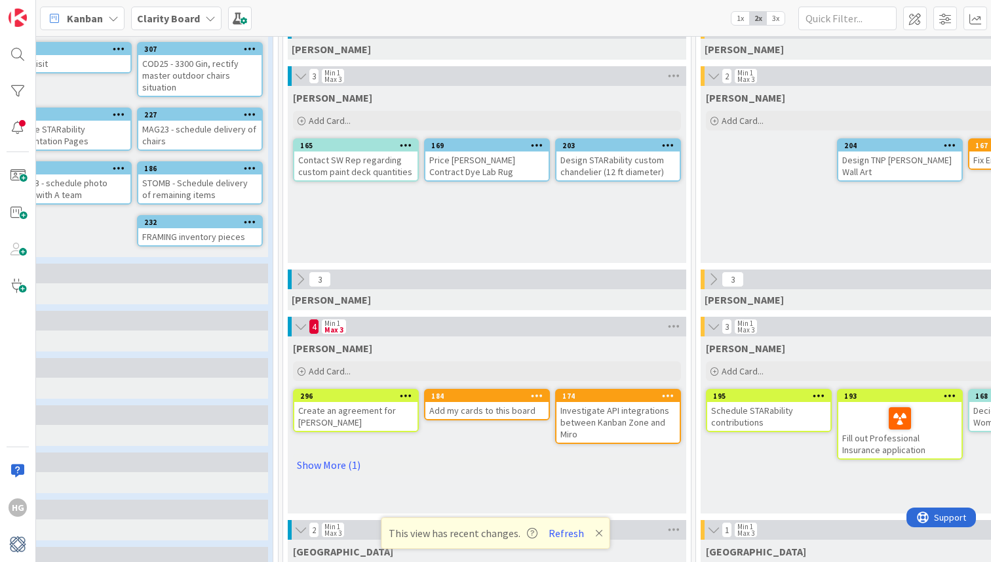
click at [300, 325] on icon at bounding box center [301, 326] width 14 height 13
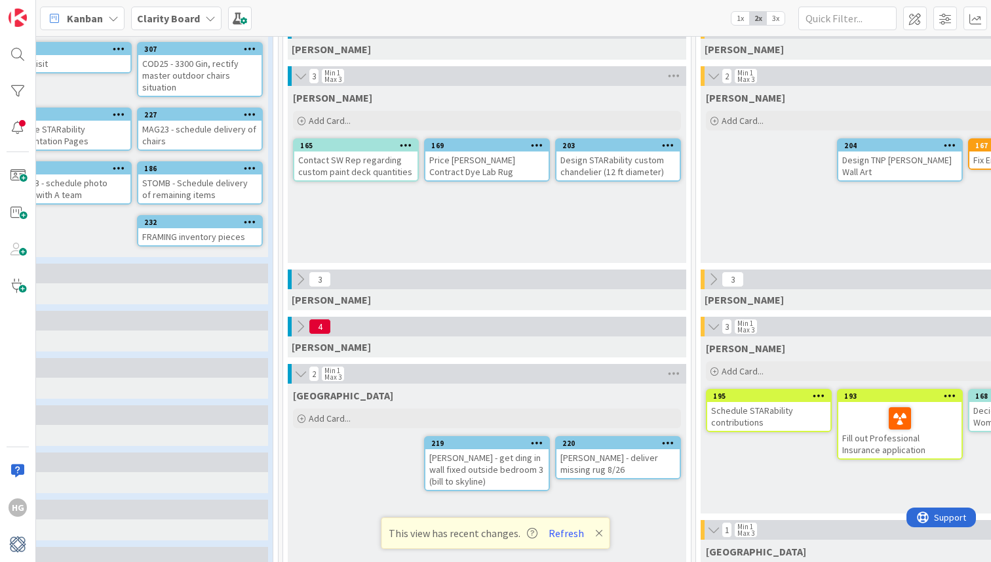
click at [300, 372] on icon at bounding box center [301, 373] width 14 height 13
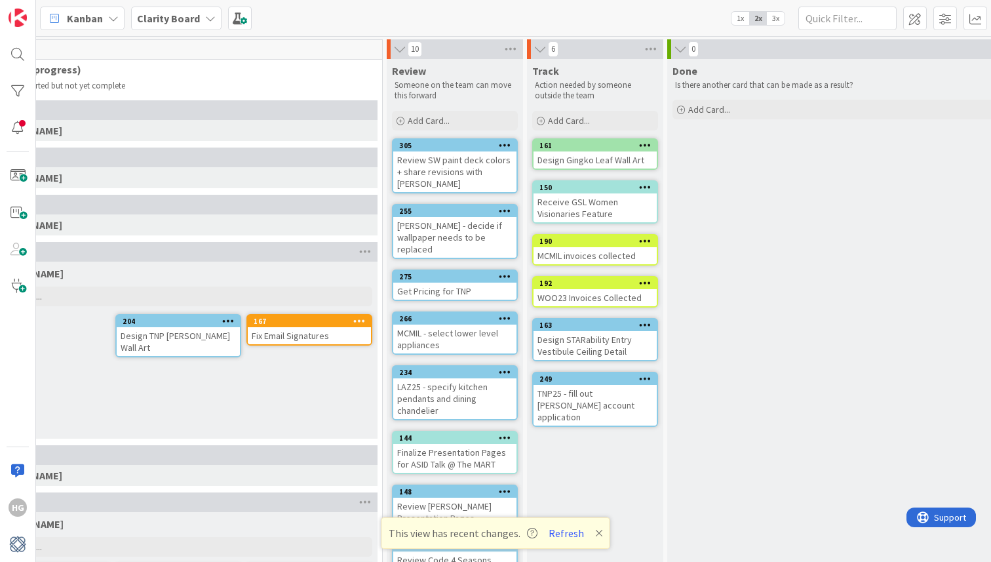
scroll to position [0, 1109]
